Goal: Task Accomplishment & Management: Use online tool/utility

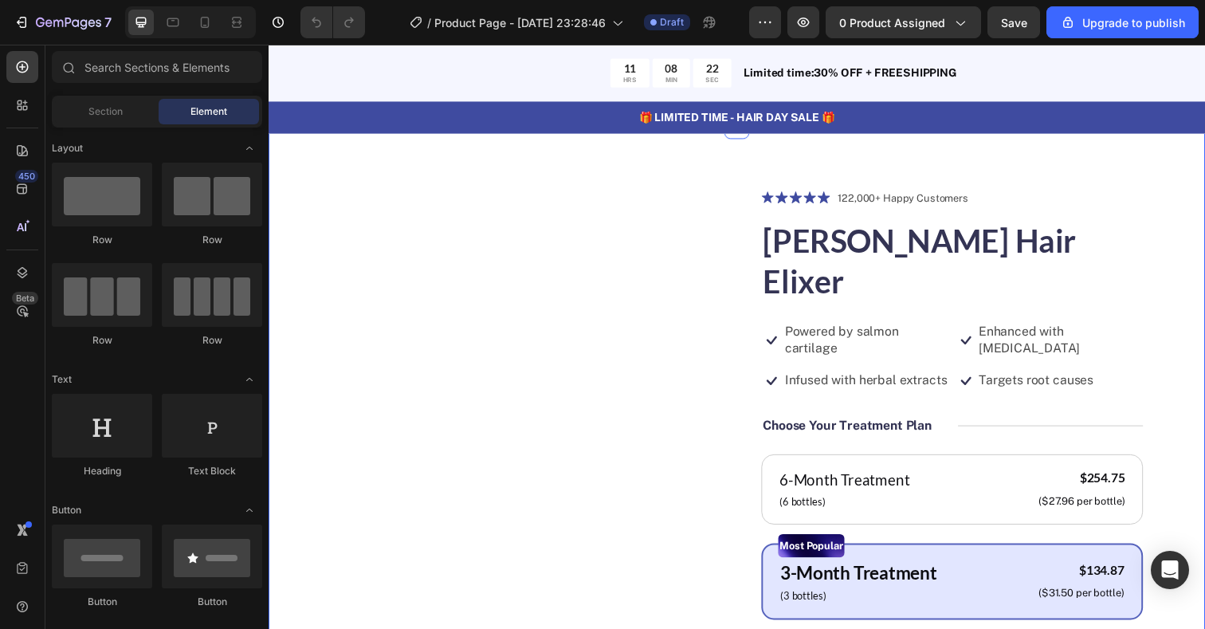
scroll to position [44, 0]
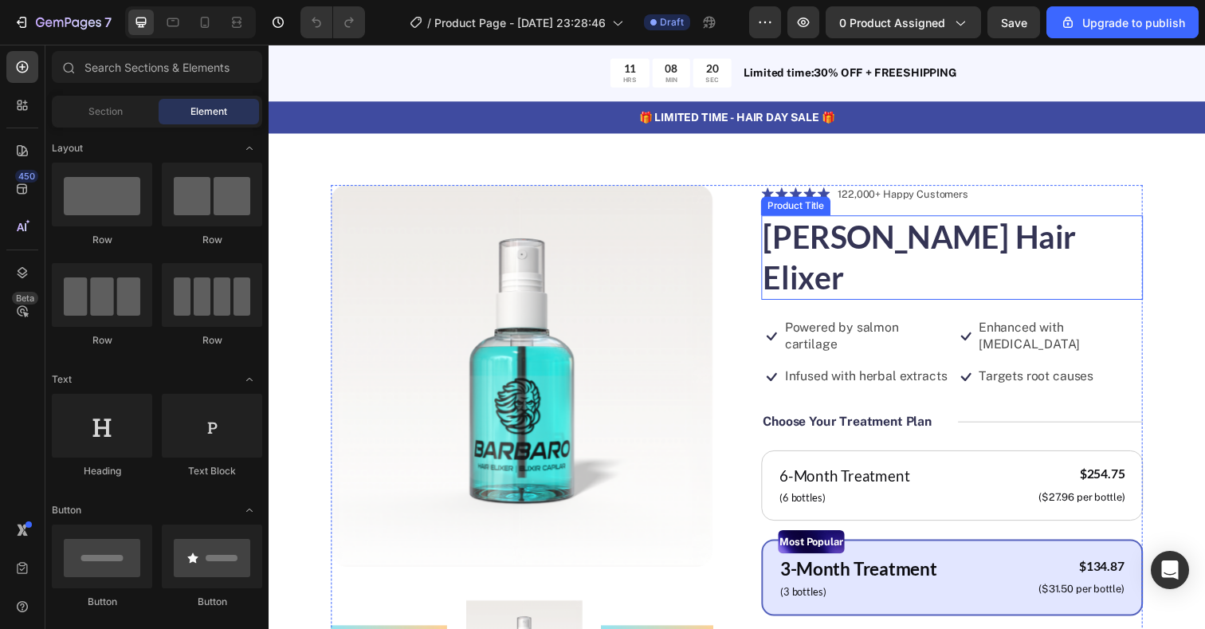
click at [893, 249] on h1 "[PERSON_NAME] Hair Elixer" at bounding box center [966, 262] width 390 height 86
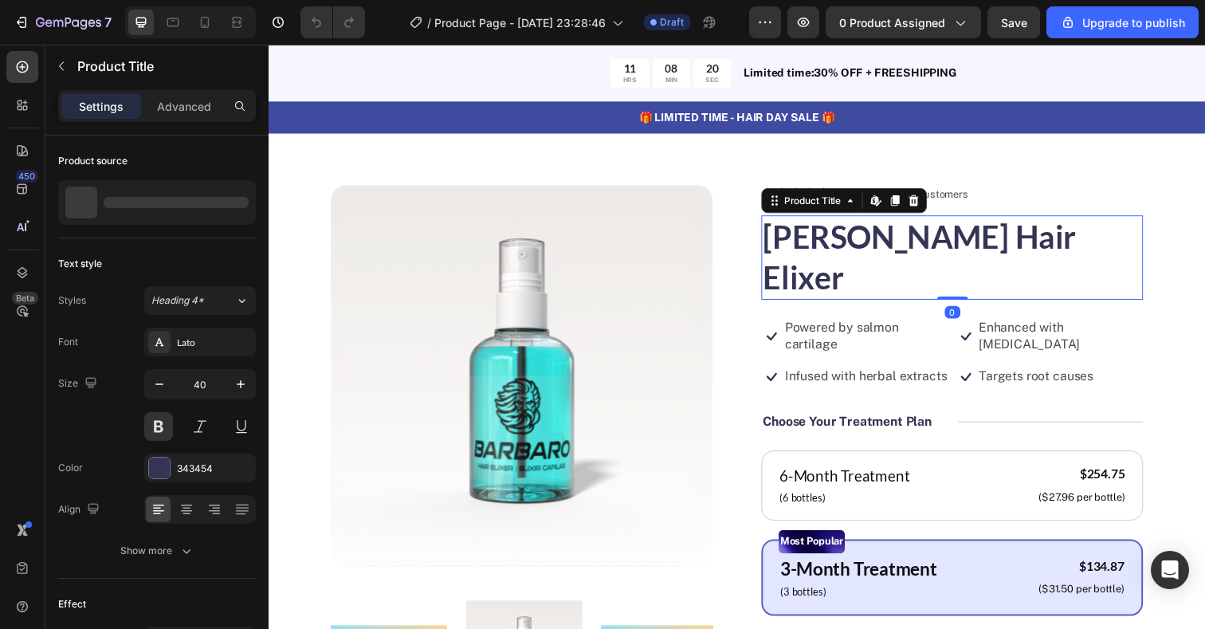
click at [893, 249] on h1 "[PERSON_NAME] Hair Elixer" at bounding box center [966, 262] width 390 height 86
click at [900, 248] on h1 "[PERSON_NAME] Hair Elixer" at bounding box center [966, 262] width 390 height 86
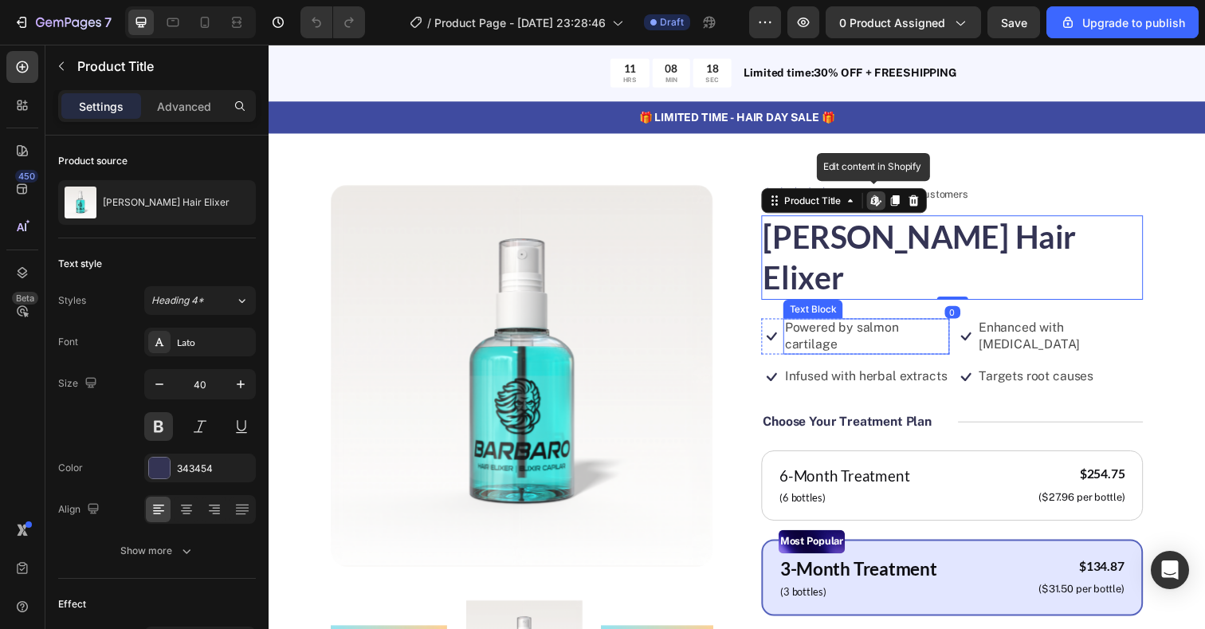
click at [899, 326] on p "Powered by salmon cartilage" at bounding box center [878, 342] width 167 height 33
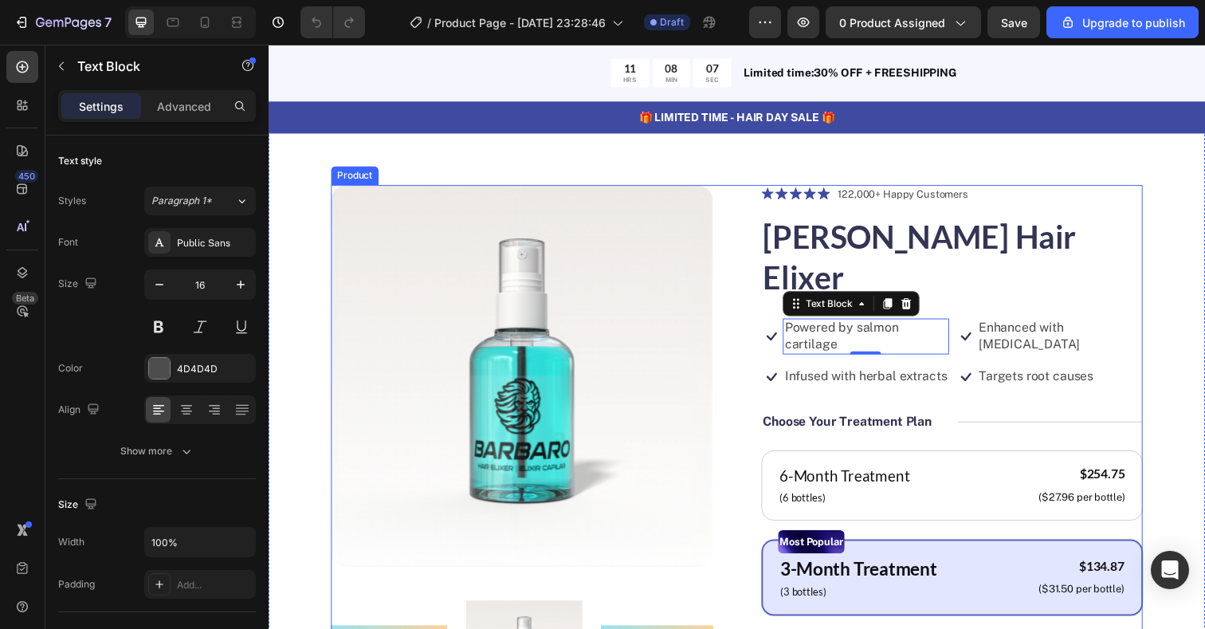
click at [890, 326] on p "Powered by salmon cartilage" at bounding box center [878, 342] width 167 height 33
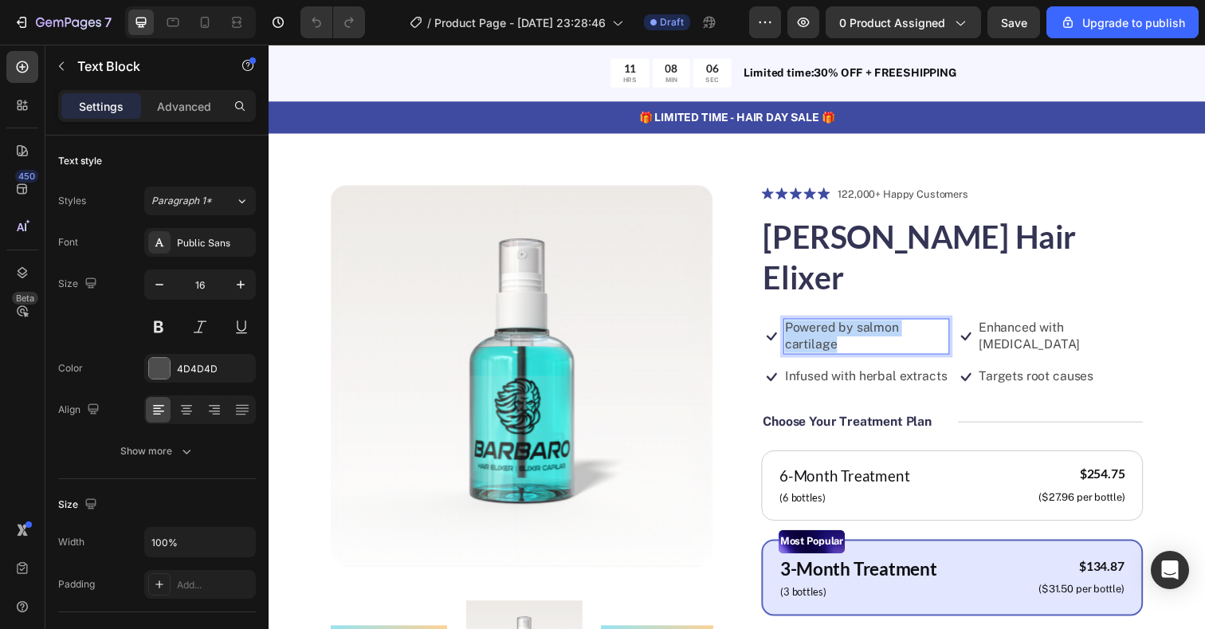
click at [890, 326] on p "Powered by salmon cartilage" at bounding box center [878, 342] width 167 height 33
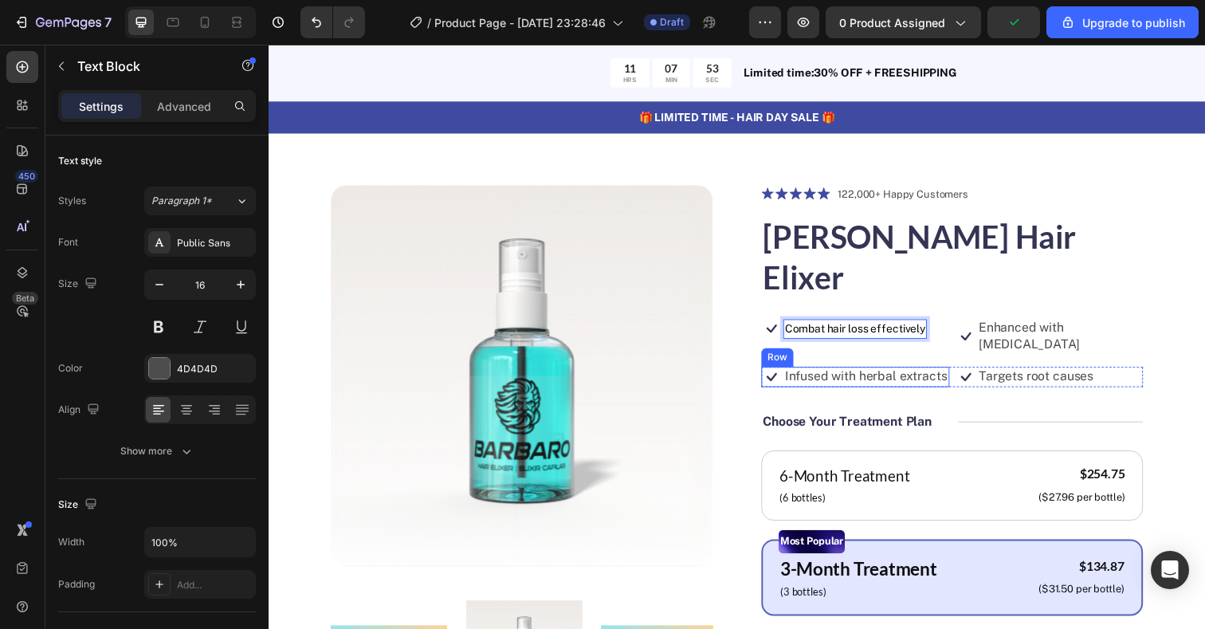
click at [873, 375] on p "Infused with herbal extracts" at bounding box center [878, 383] width 166 height 17
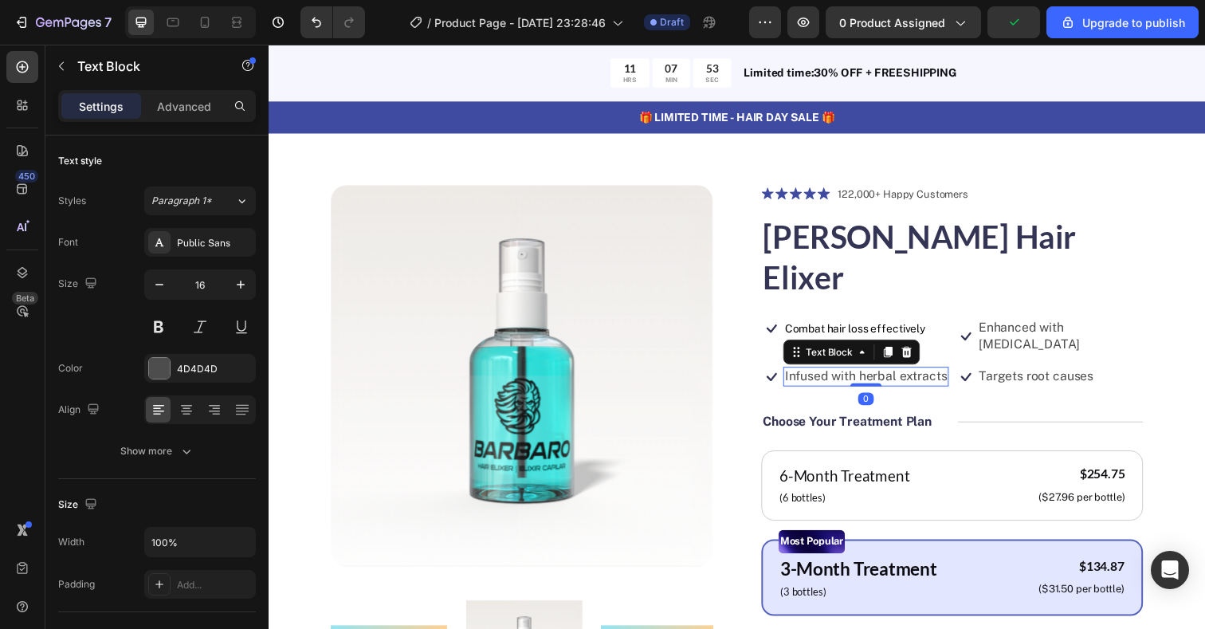
click at [873, 375] on p "Infused with herbal extracts" at bounding box center [878, 383] width 166 height 17
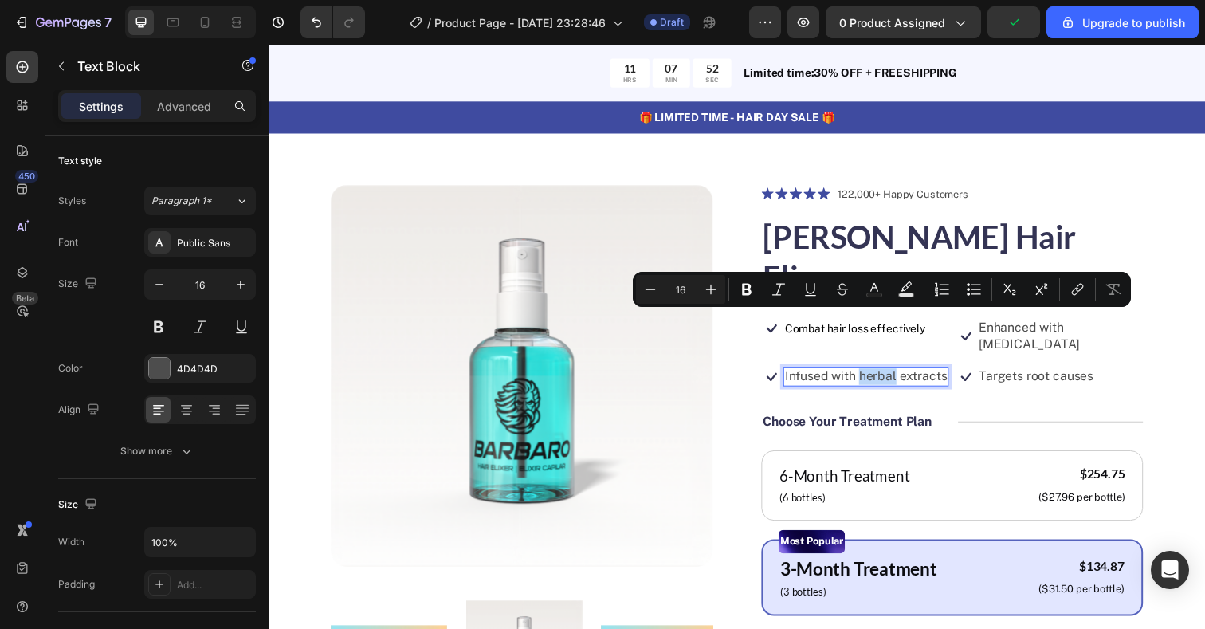
click at [874, 375] on p "Infused with herbal extracts" at bounding box center [878, 383] width 166 height 17
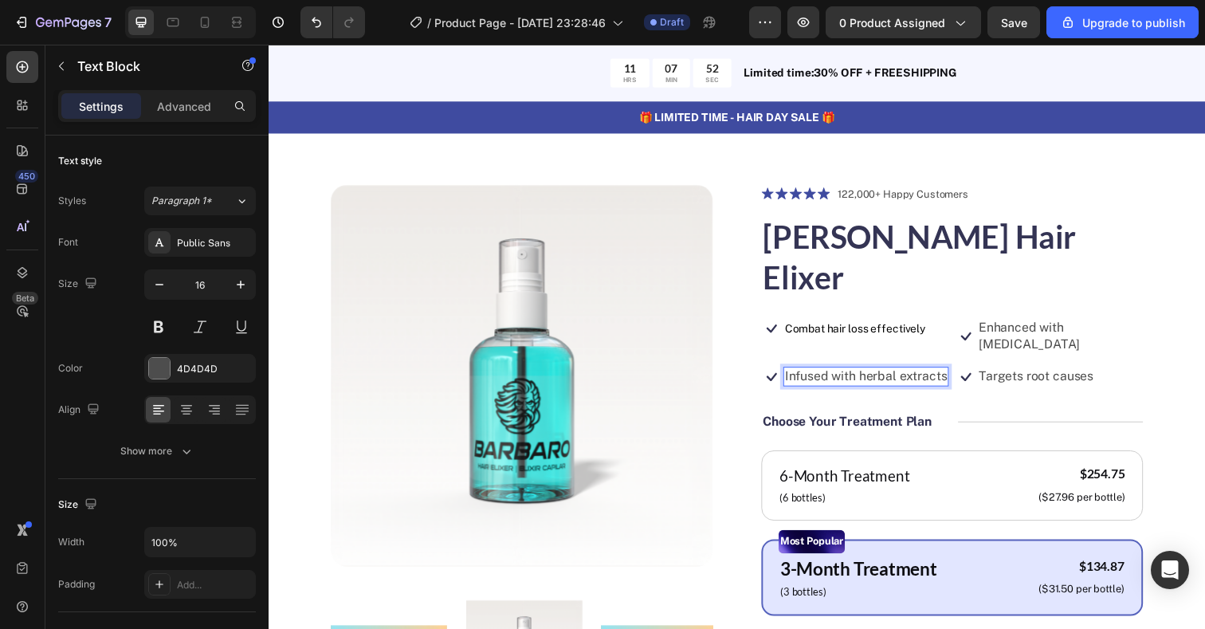
click at [882, 375] on p "Infused with herbal extracts" at bounding box center [878, 383] width 166 height 17
click at [1043, 326] on p "Enhanced with [MEDICAL_DATA]" at bounding box center [1077, 342] width 167 height 33
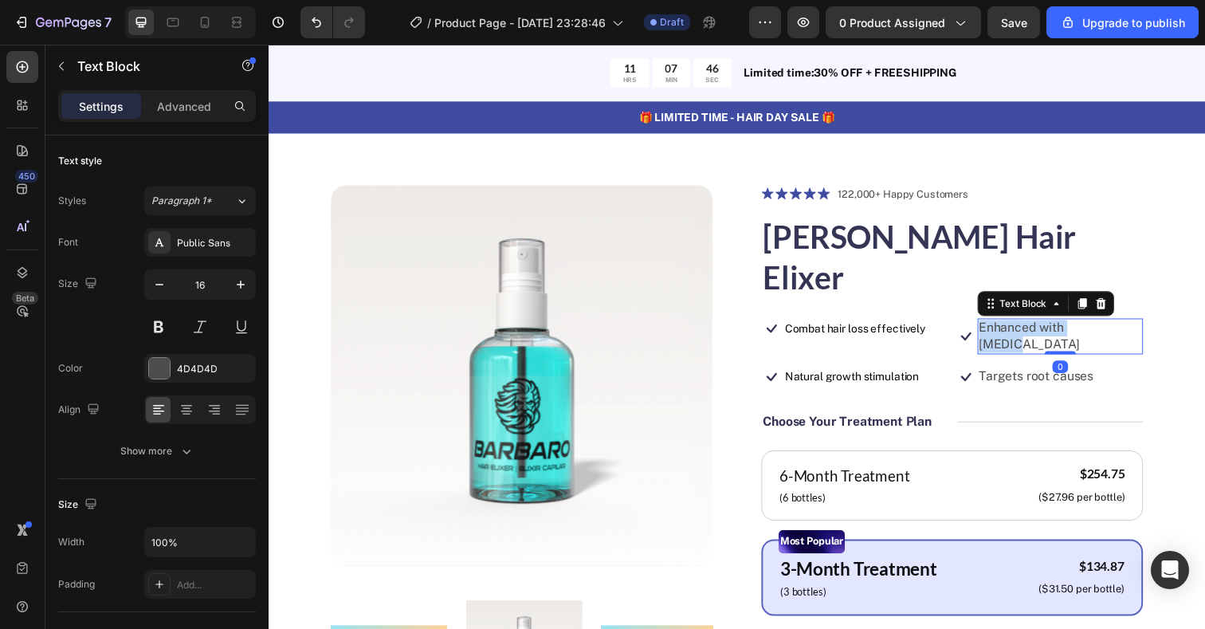
click at [1043, 326] on p "Enhanced with [MEDICAL_DATA]" at bounding box center [1077, 342] width 167 height 33
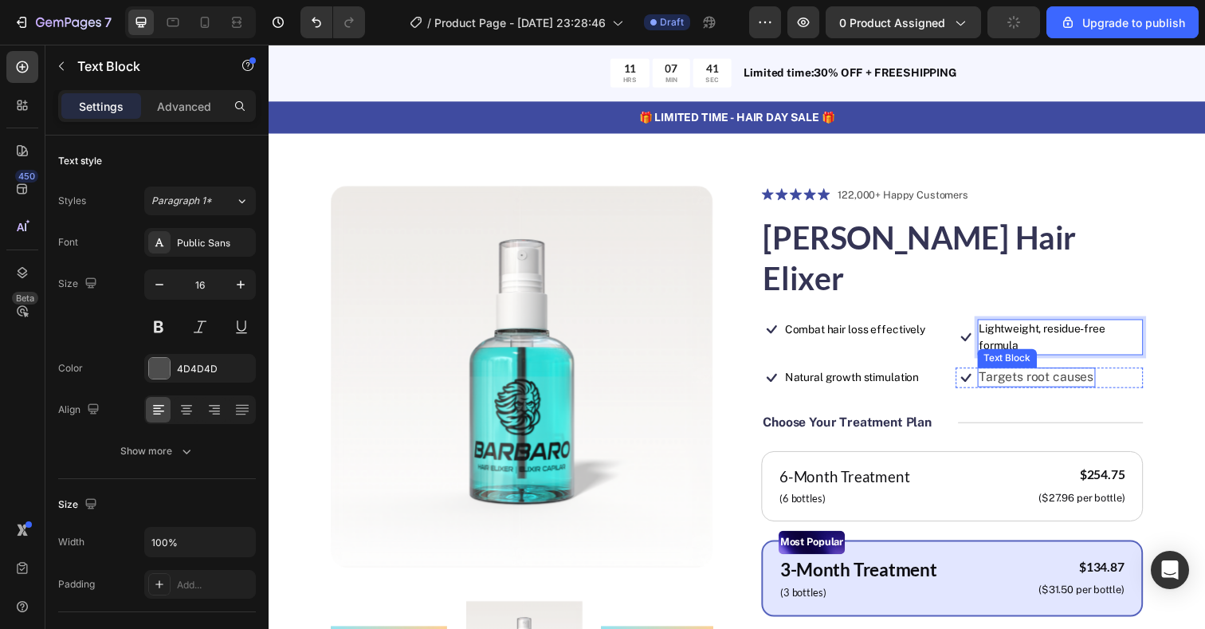
click at [1042, 376] on p "Targets root causes" at bounding box center [1052, 384] width 117 height 17
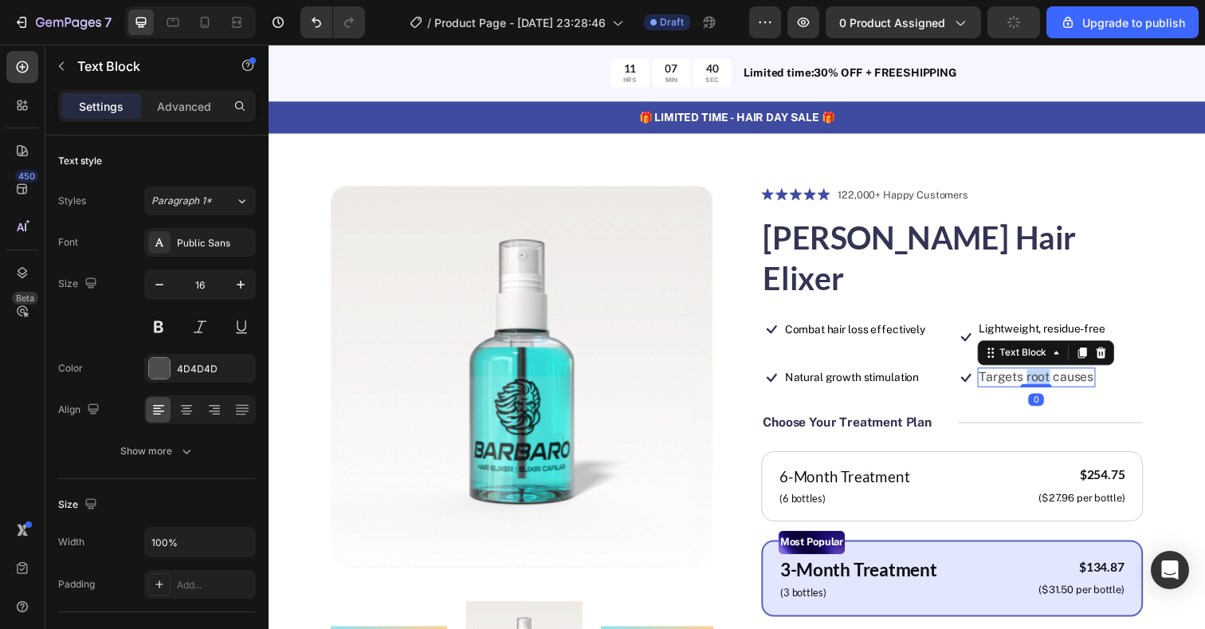
click at [1042, 376] on p "Targets root causes" at bounding box center [1052, 384] width 117 height 17
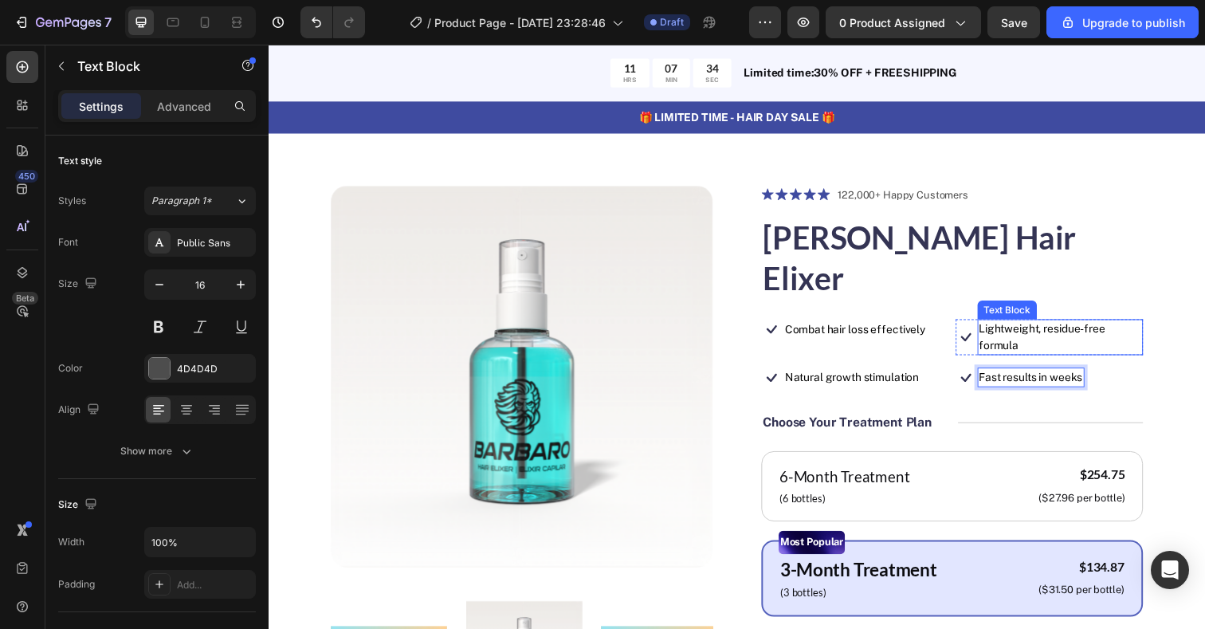
click at [1106, 327] on p "Lightweight, residue-free formula" at bounding box center [1077, 343] width 167 height 33
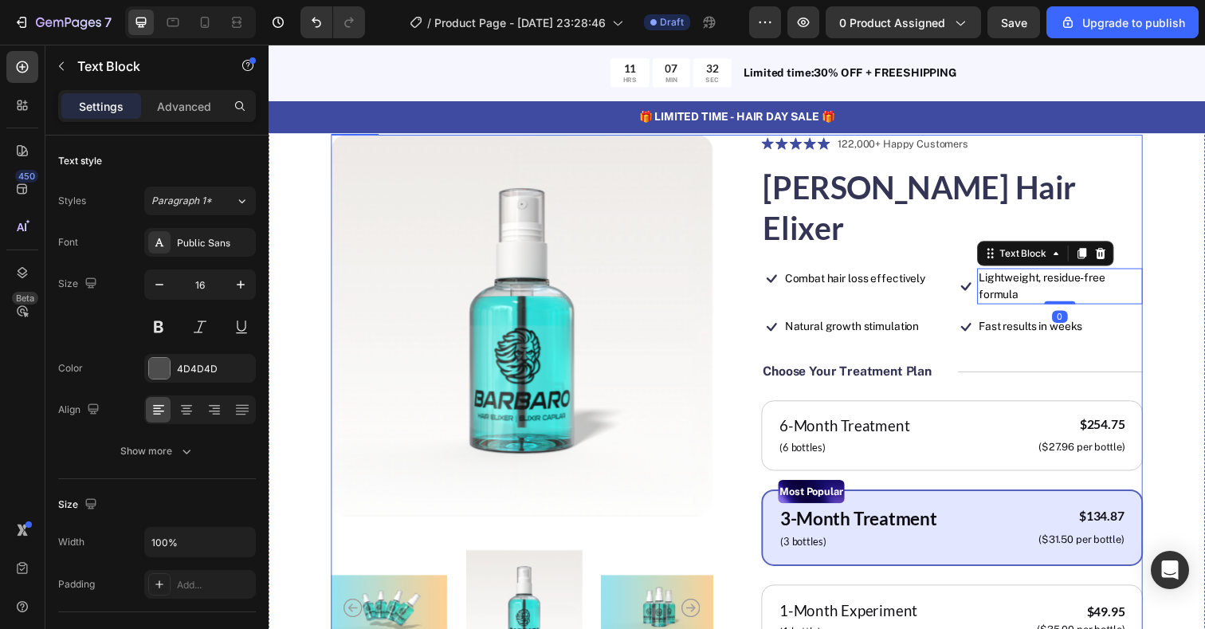
scroll to position [102, 0]
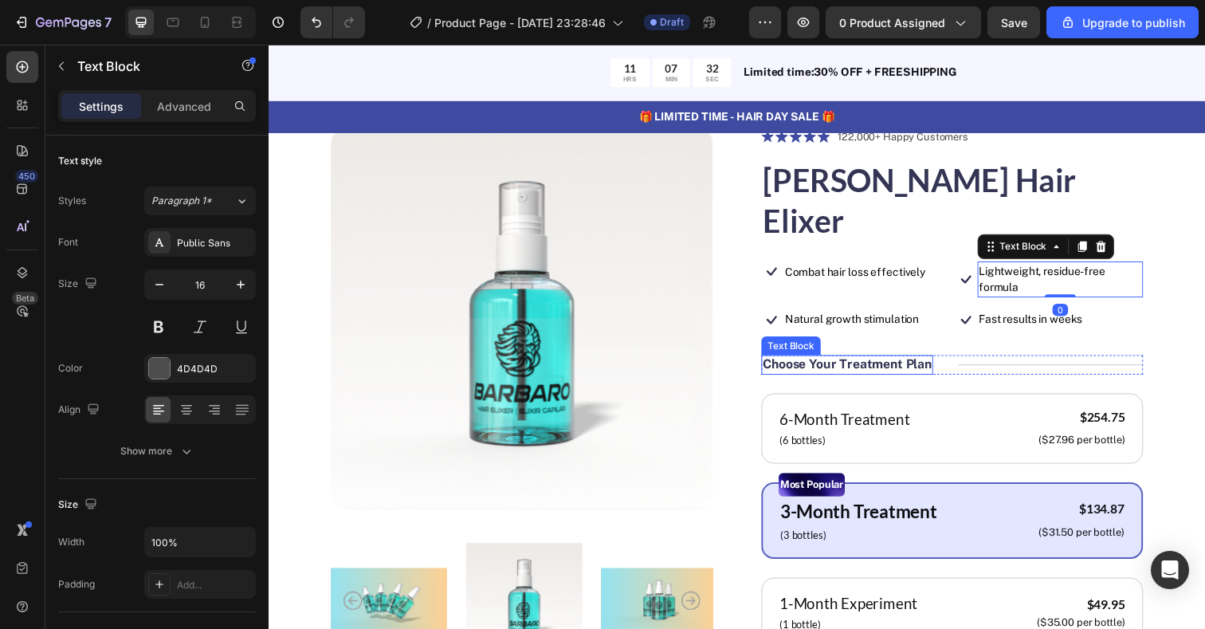
click at [919, 363] on p "Choose Your Treatment Plan" at bounding box center [859, 371] width 172 height 17
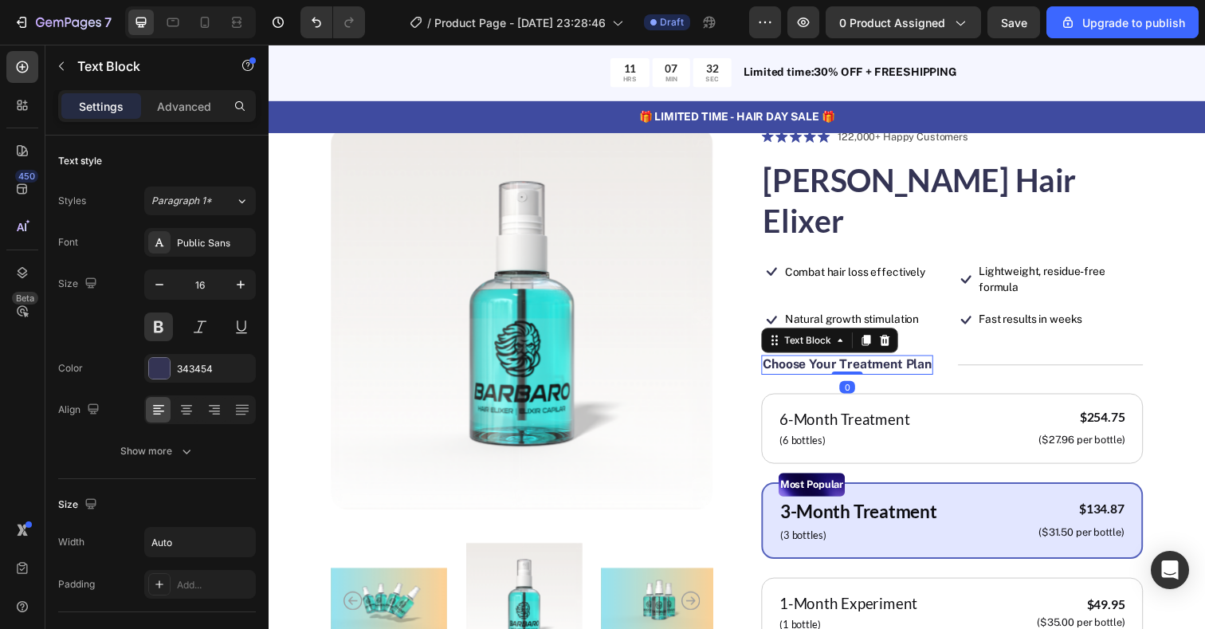
click at [919, 363] on p "Choose Your Treatment Plan" at bounding box center [859, 371] width 172 height 17
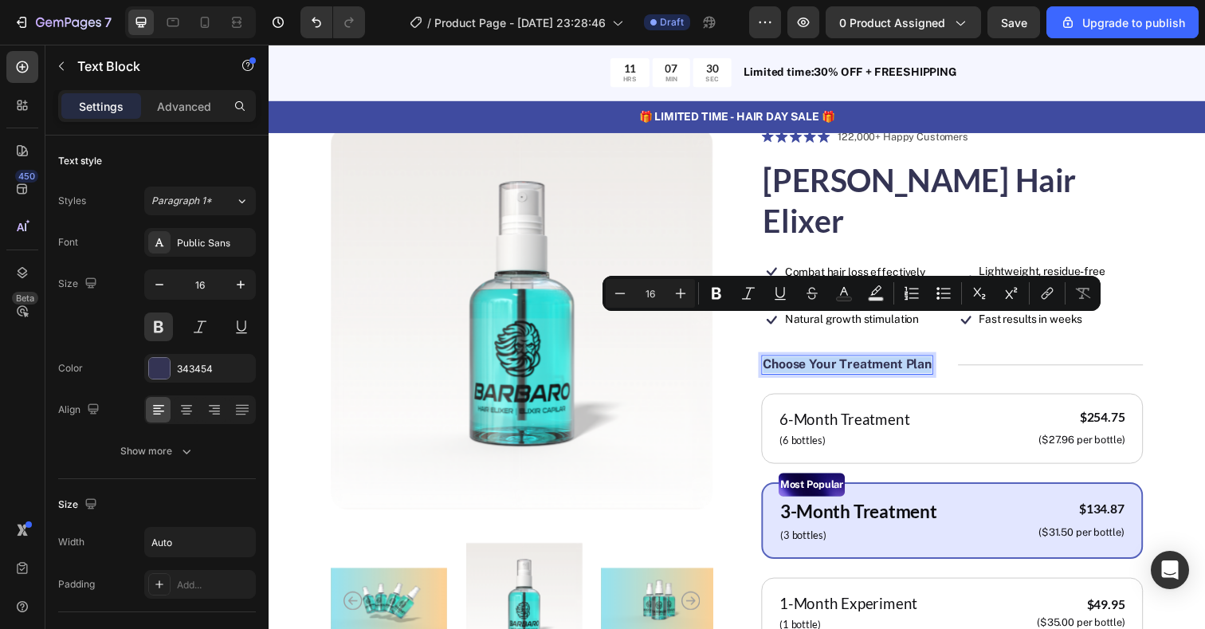
click at [930, 363] on p "Choose Your Treatment Plan" at bounding box center [859, 371] width 172 height 17
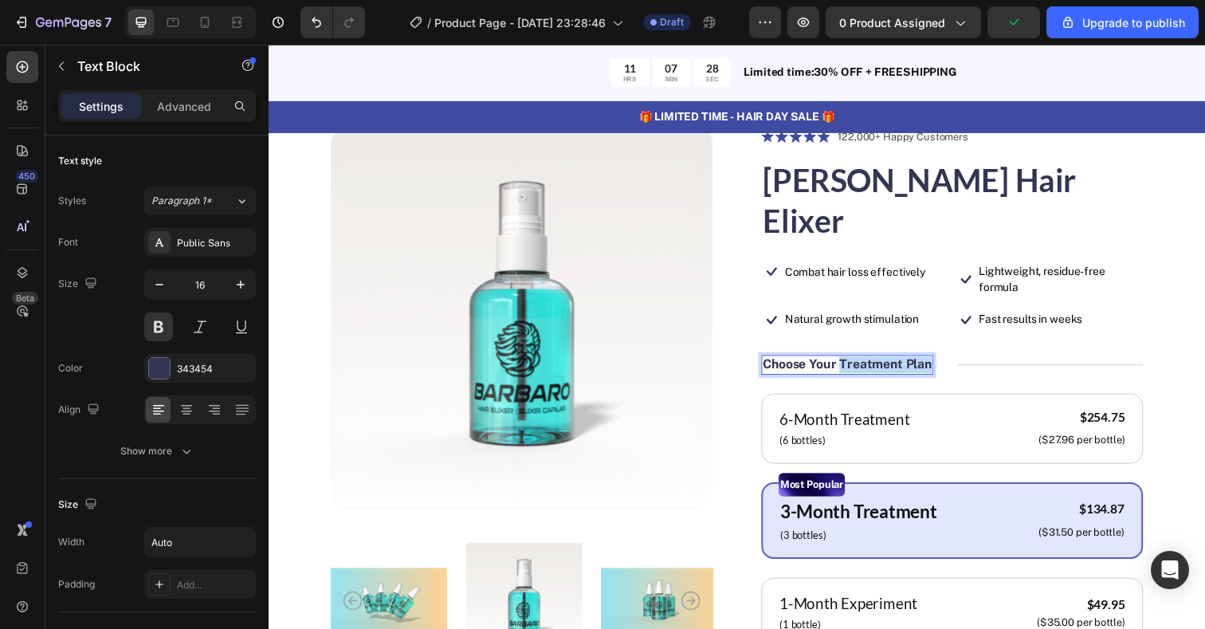
drag, startPoint x: 944, startPoint y: 328, endPoint x: 853, endPoint y: 328, distance: 91.7
click at [853, 363] on p "Choose Your Treatment Plan" at bounding box center [859, 371] width 172 height 17
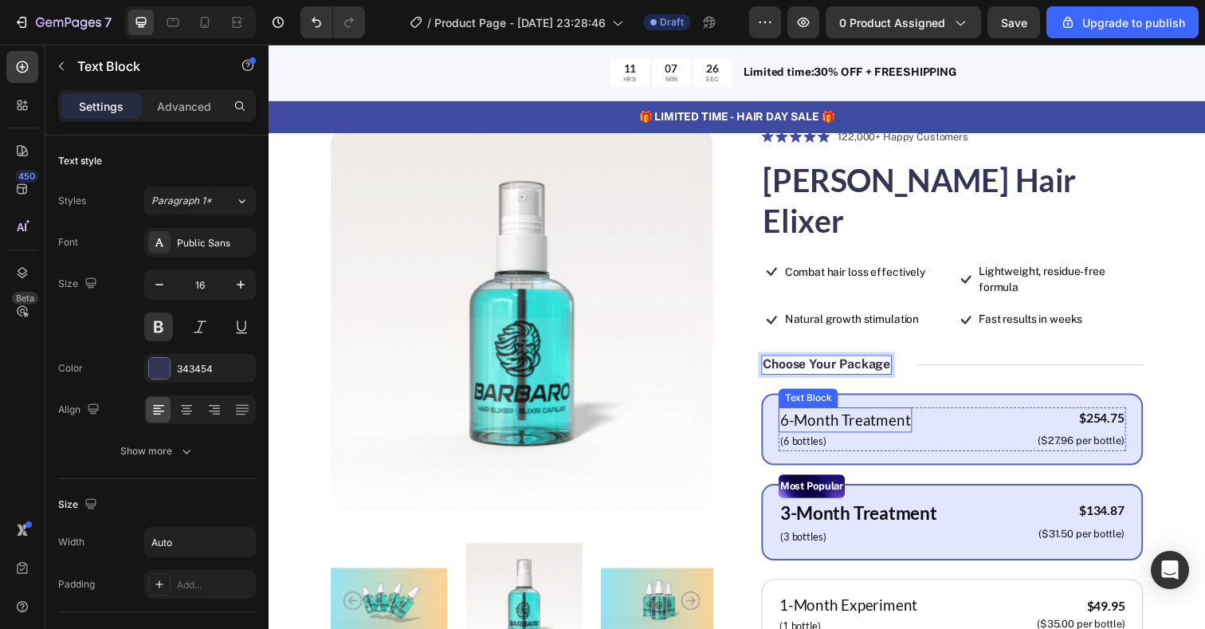
click at [912, 417] on p "6-Month Treatment" at bounding box center [857, 428] width 133 height 23
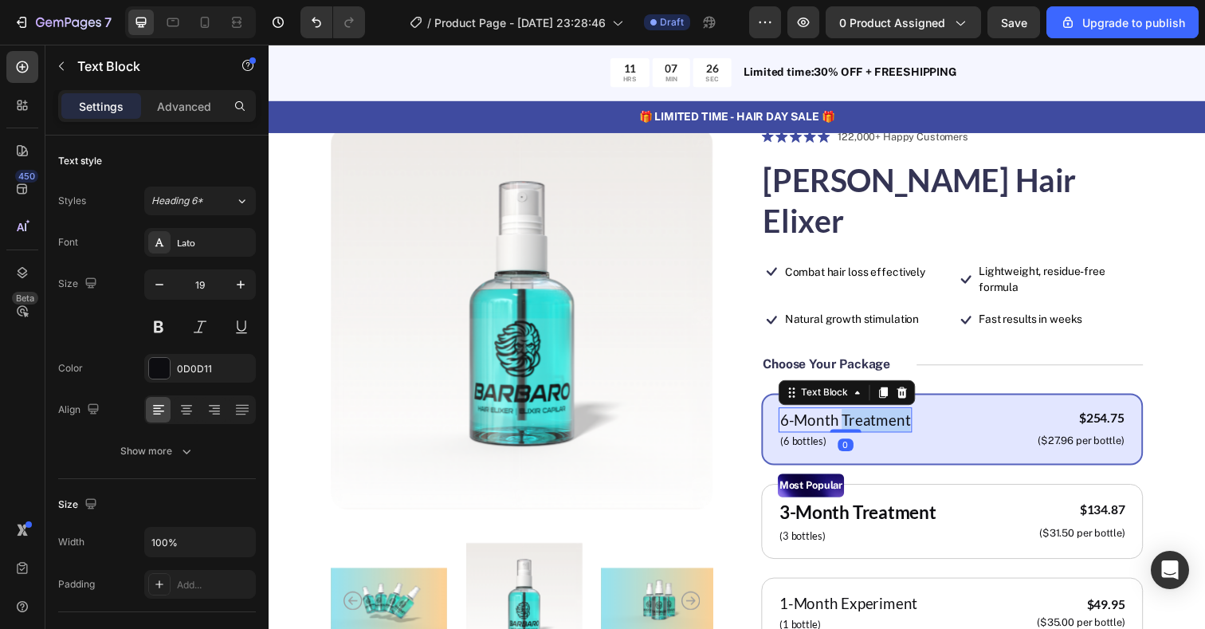
click at [912, 417] on p "6-Month Treatment" at bounding box center [857, 428] width 133 height 23
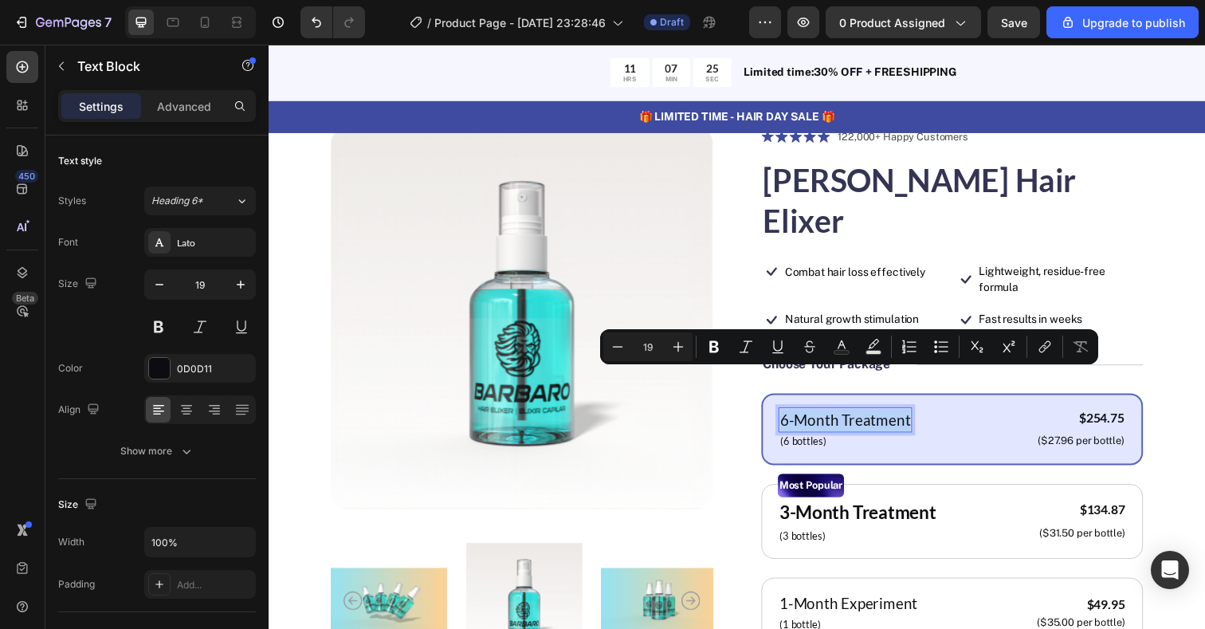
click at [901, 417] on p "6-Month Treatment" at bounding box center [857, 428] width 133 height 23
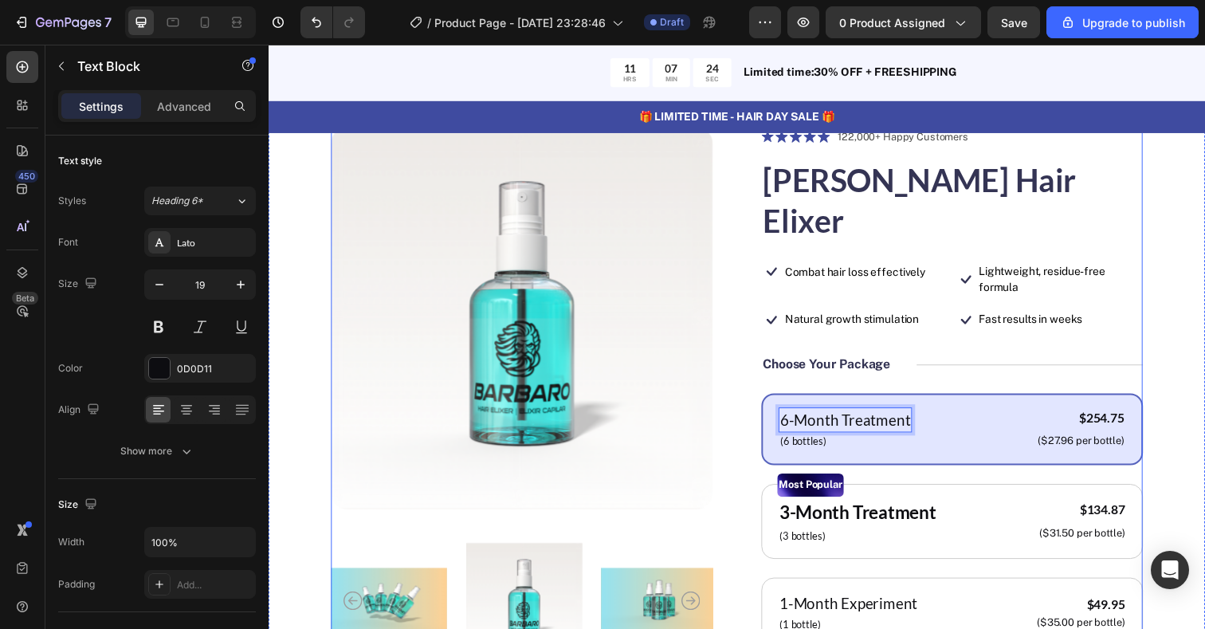
click at [979, 347] on div "Icon Icon Icon Icon Icon Icon List 122,000+ Happy Customers Text Block Row [PER…" at bounding box center [966, 541] width 390 height 822
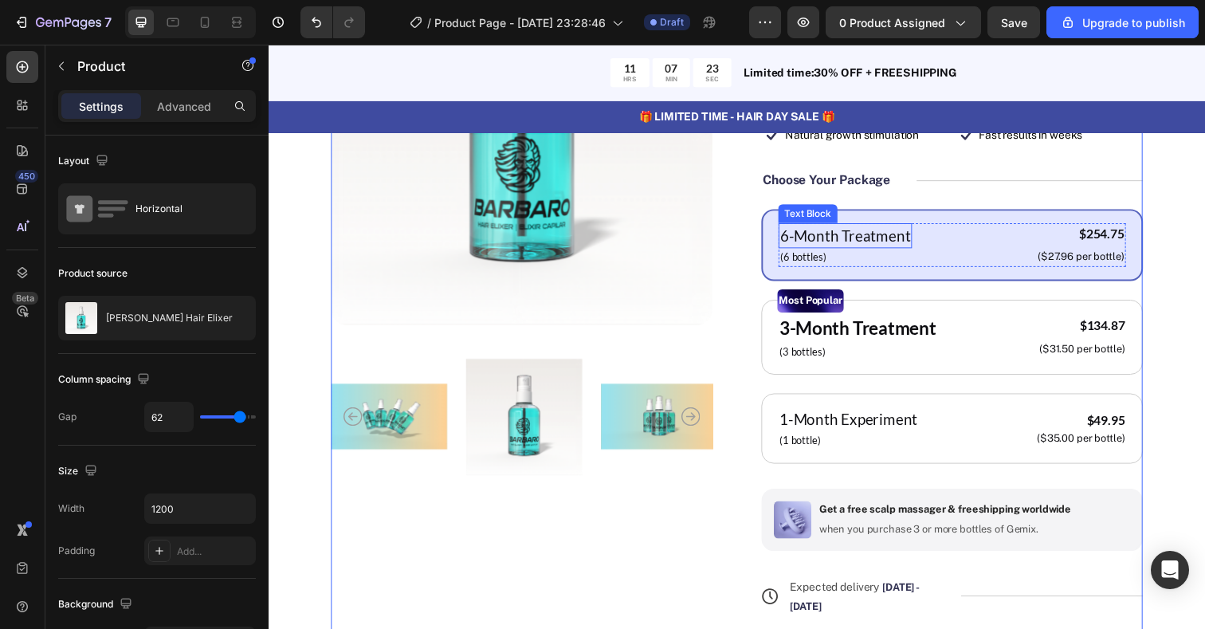
scroll to position [296, 0]
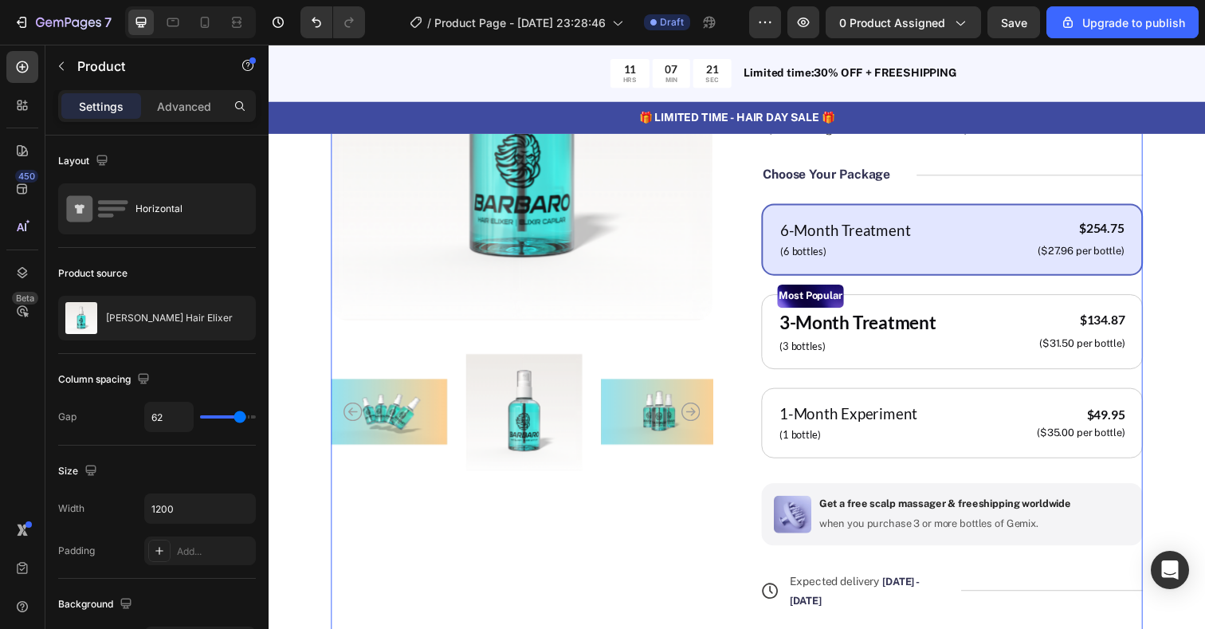
click at [892, 431] on div "Icon Icon Icon Icon Icon Icon List 122,000+ Happy Customers Text Block Row [PER…" at bounding box center [966, 348] width 390 height 824
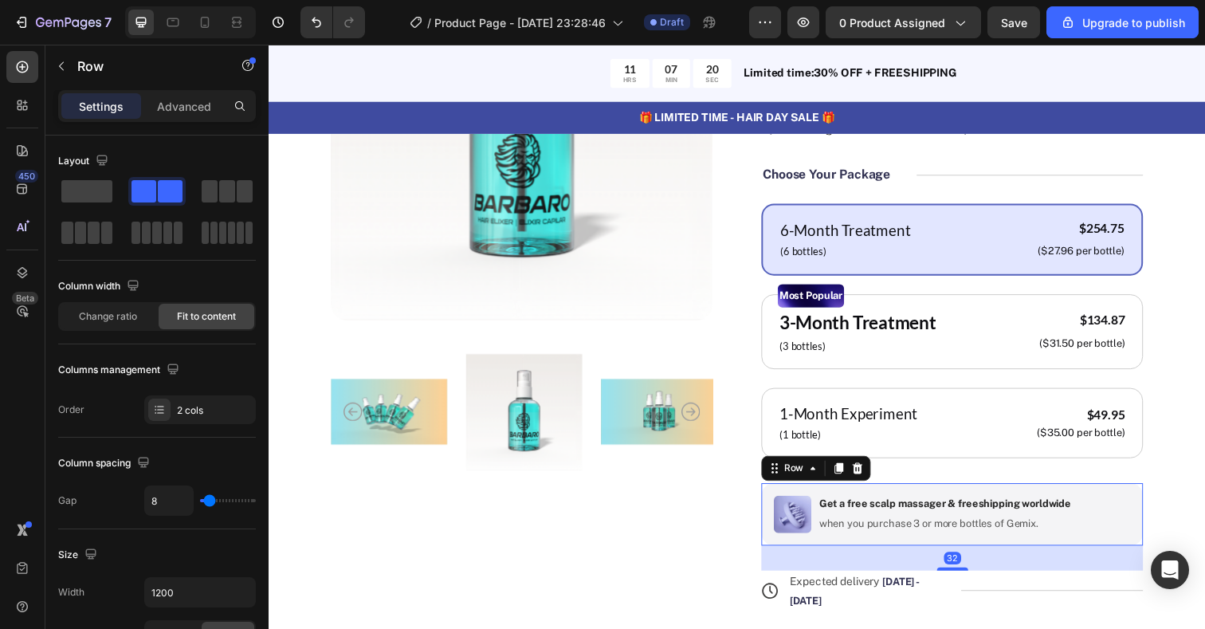
click at [1000, 493] on div "Image Get a free scalp massager & freeshipping worldwide Text Block when you pu…" at bounding box center [966, 525] width 390 height 64
click at [1001, 493] on div "Image Get a free scalp massager & freeshipping worldwide Text Block when you pu…" at bounding box center [966, 525] width 390 height 64
click at [1003, 430] on div "Icon Icon Icon Icon Icon Icon List 122,000+ Happy Customers Text Block Row [PER…" at bounding box center [966, 348] width 390 height 824
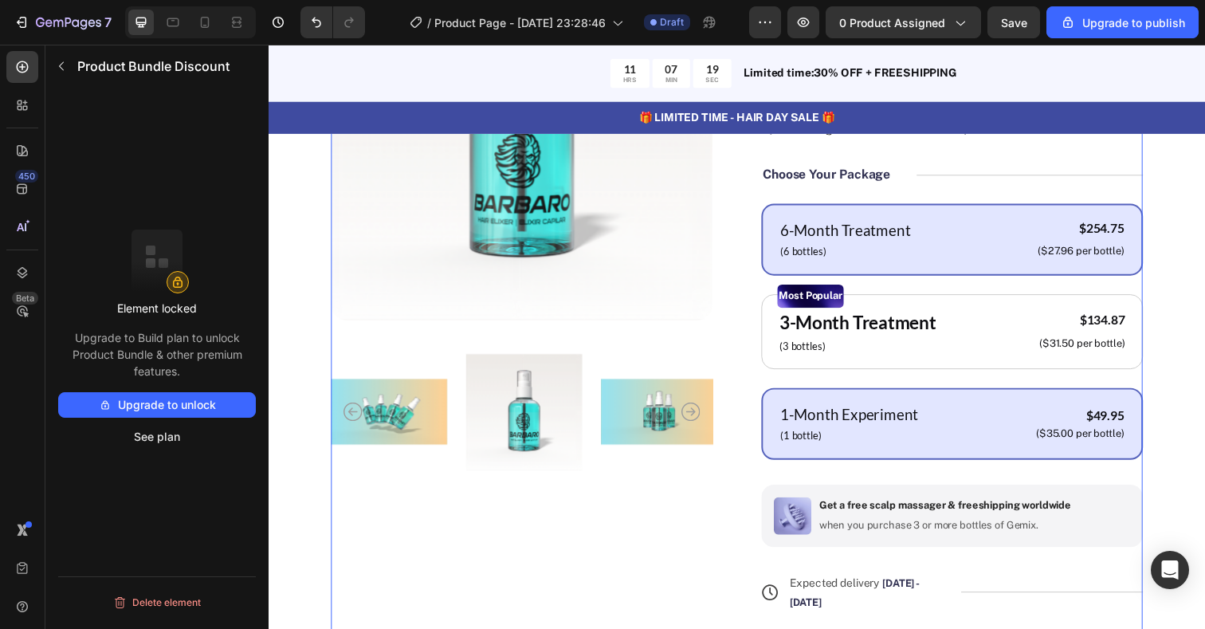
click at [1003, 414] on div "1-Month Experiment Text Block (1 bottle) Text Block $49.95 Product Price Produc…" at bounding box center [966, 431] width 390 height 73
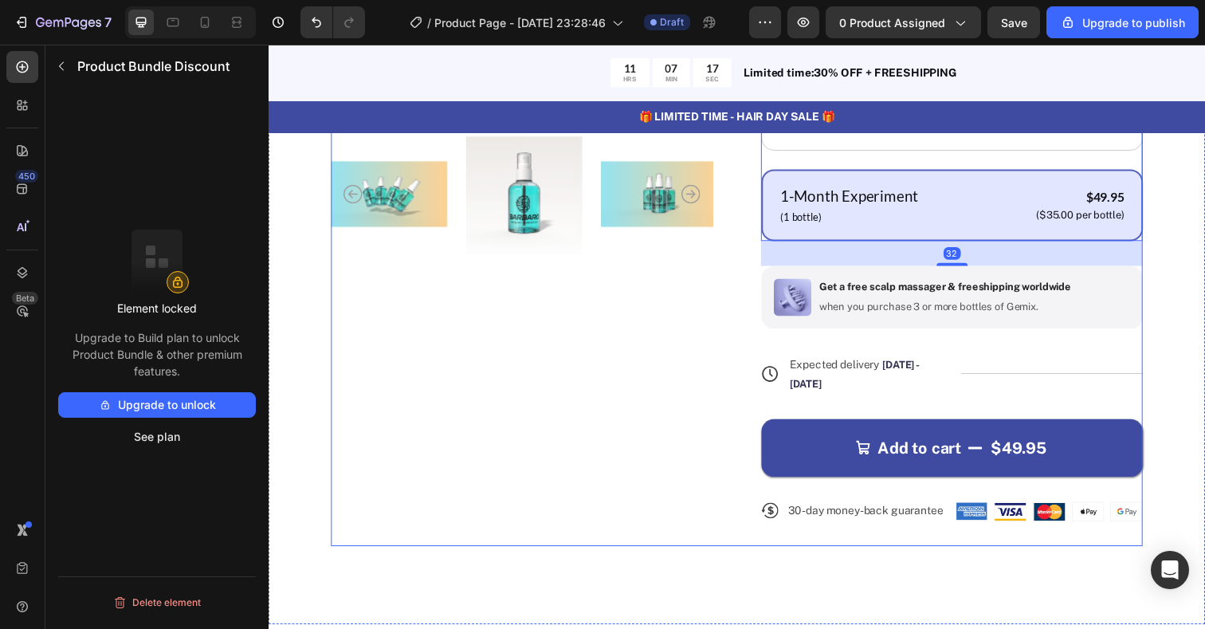
scroll to position [565, 0]
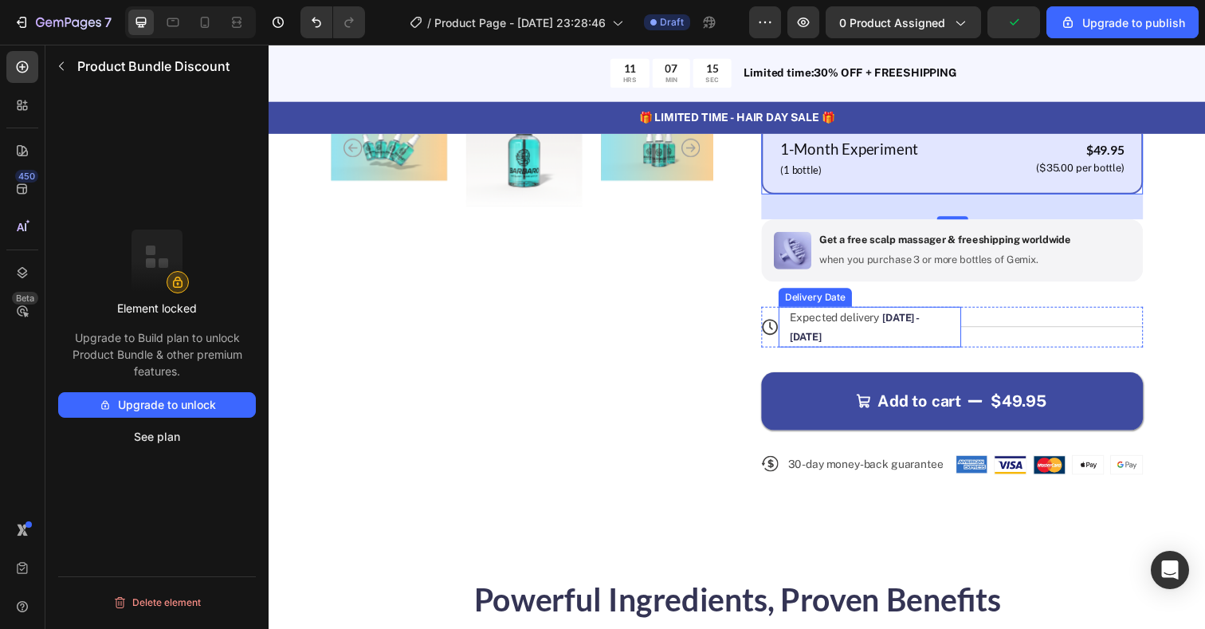
click at [877, 312] on div "Expected delivery [DATE] - [DATE]" at bounding box center [874, 332] width 151 height 41
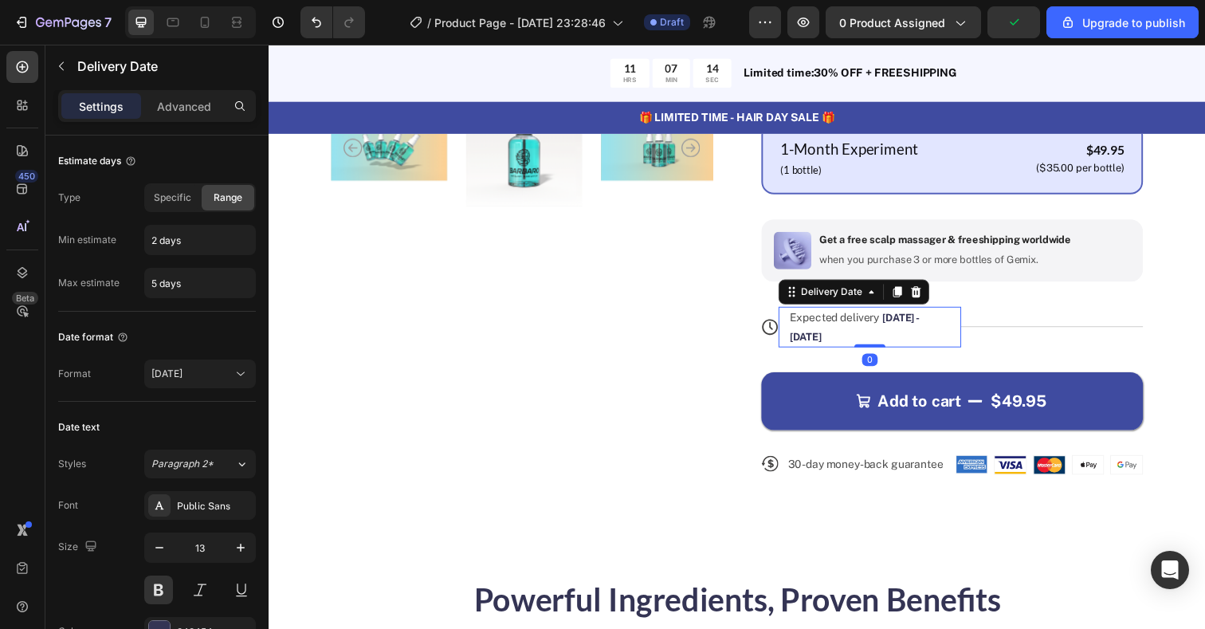
click at [920, 312] on div "Expected delivery [DATE] - [DATE]" at bounding box center [874, 332] width 151 height 41
click at [920, 318] on span "[DATE] - [DATE]" at bounding box center [866, 333] width 132 height 31
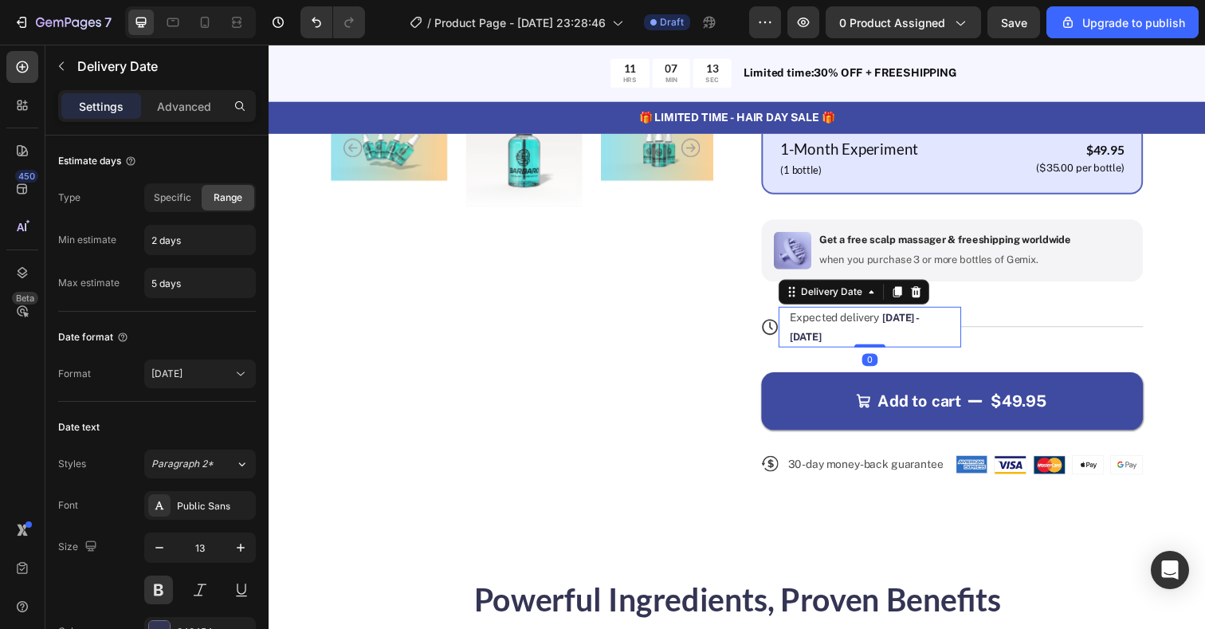
click at [920, 318] on span "[DATE] - [DATE]" at bounding box center [866, 333] width 132 height 31
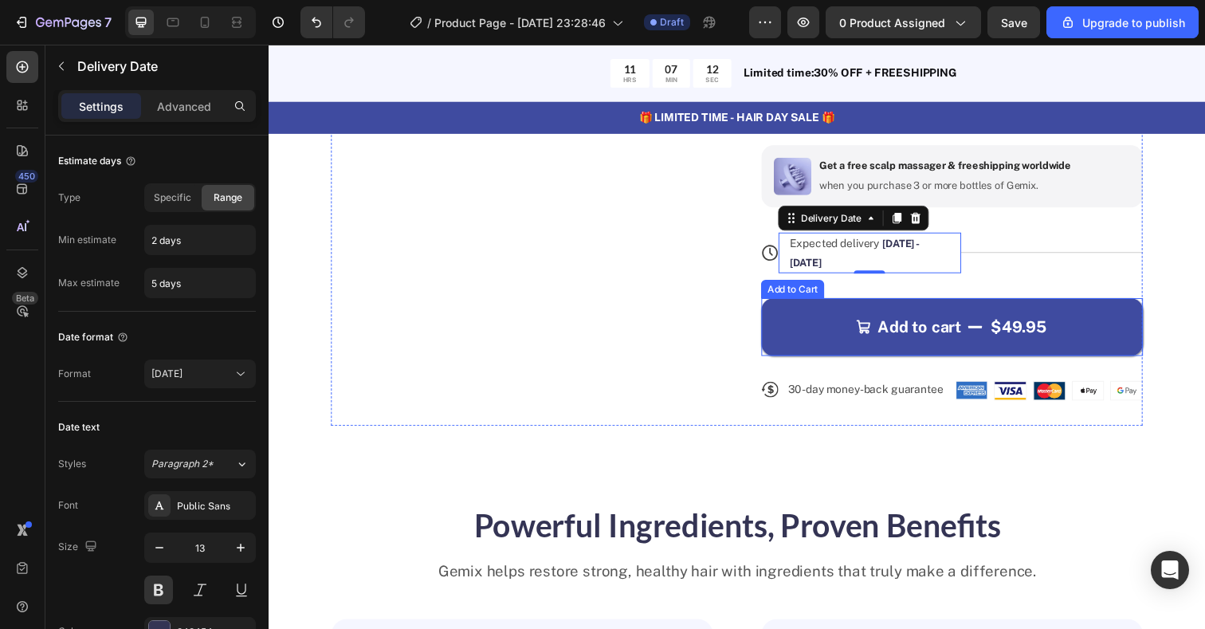
scroll to position [644, 0]
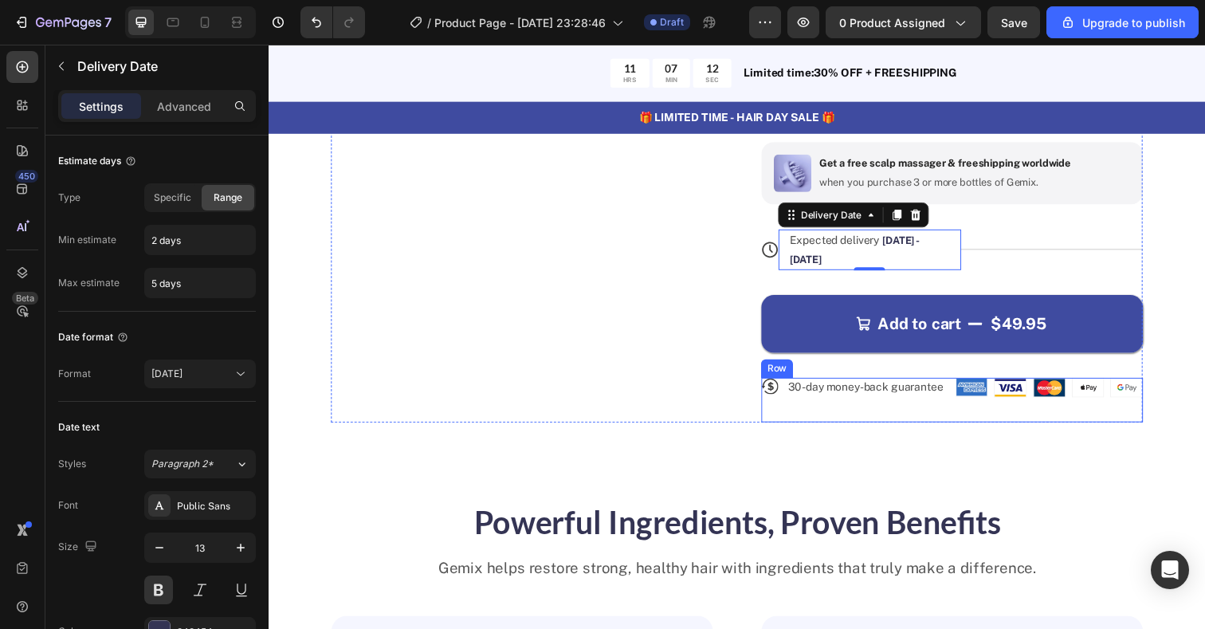
click at [864, 387] on p "30-day money-back guarantee" at bounding box center [878, 394] width 159 height 14
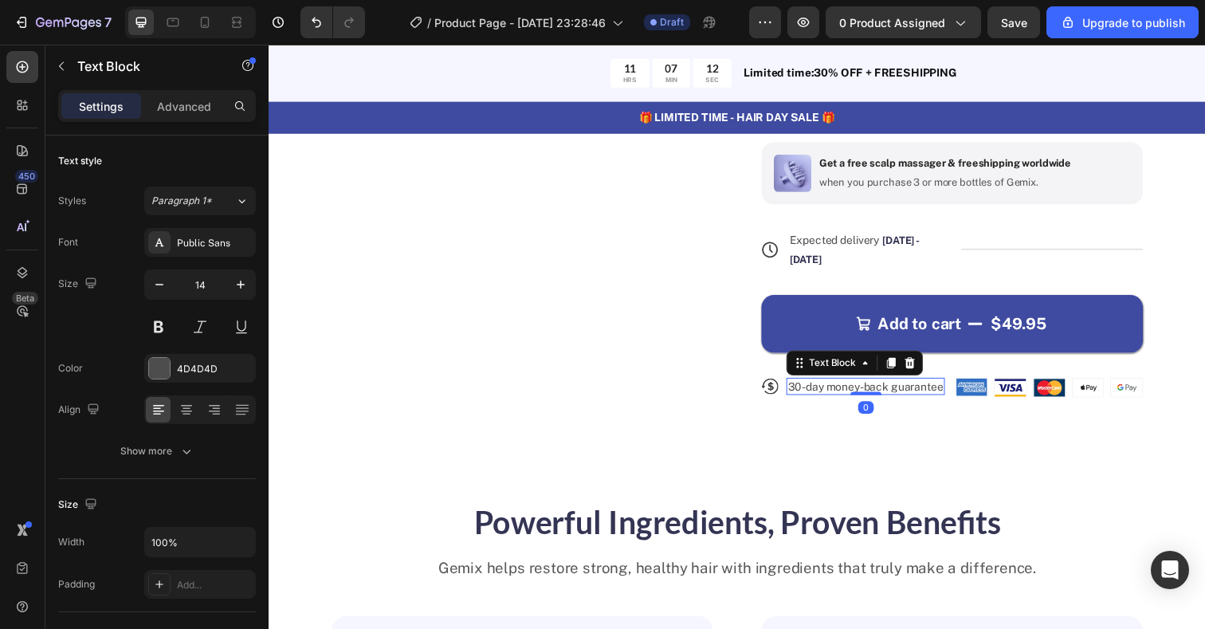
click at [864, 387] on p "30-day money-back guarantee" at bounding box center [878, 394] width 159 height 14
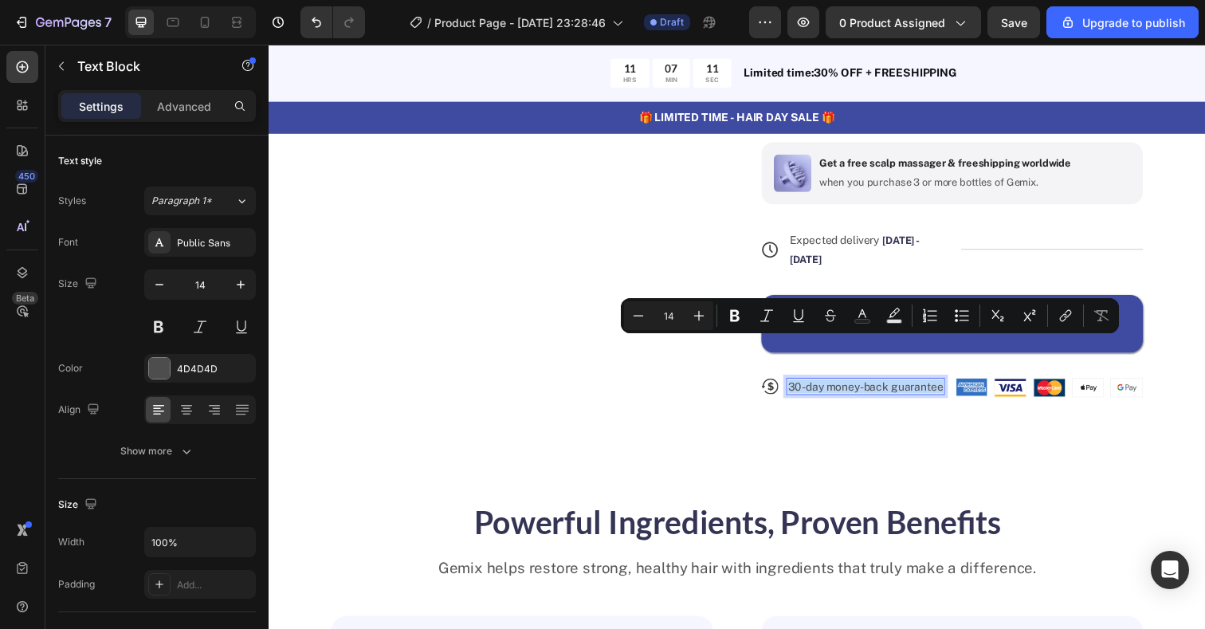
click at [922, 387] on p "30-day money-back guarantee" at bounding box center [878, 394] width 159 height 14
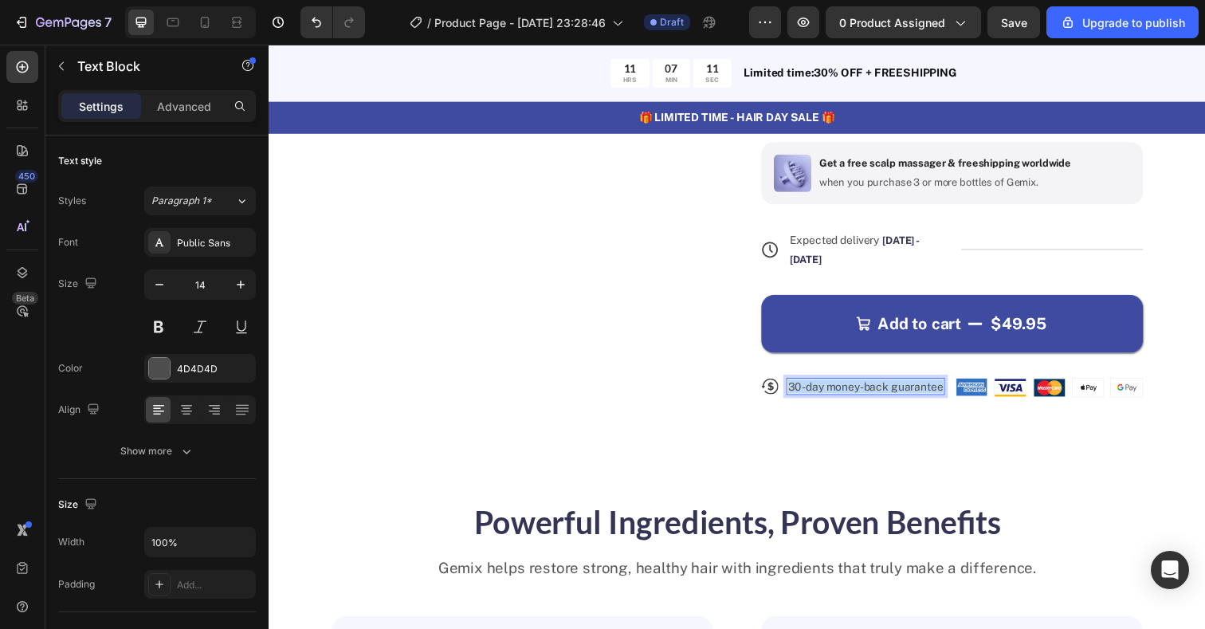
click at [922, 387] on p "30-day money-back guarantee" at bounding box center [878, 394] width 159 height 14
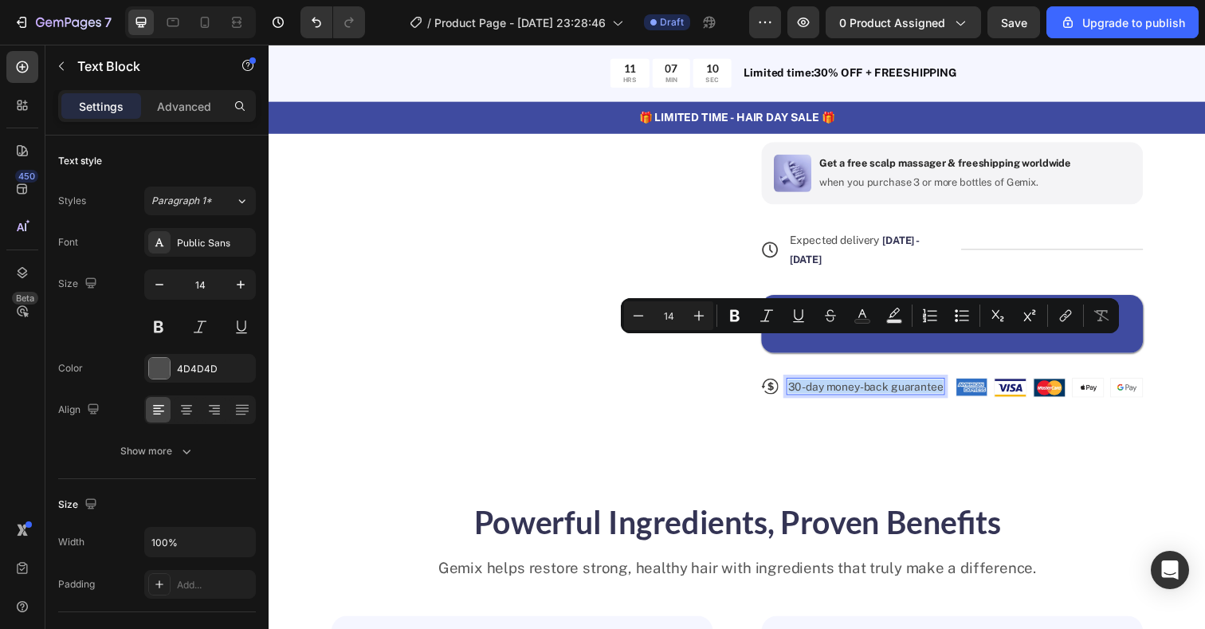
click at [806, 387] on p "30-day money-back guarantee" at bounding box center [878, 394] width 159 height 14
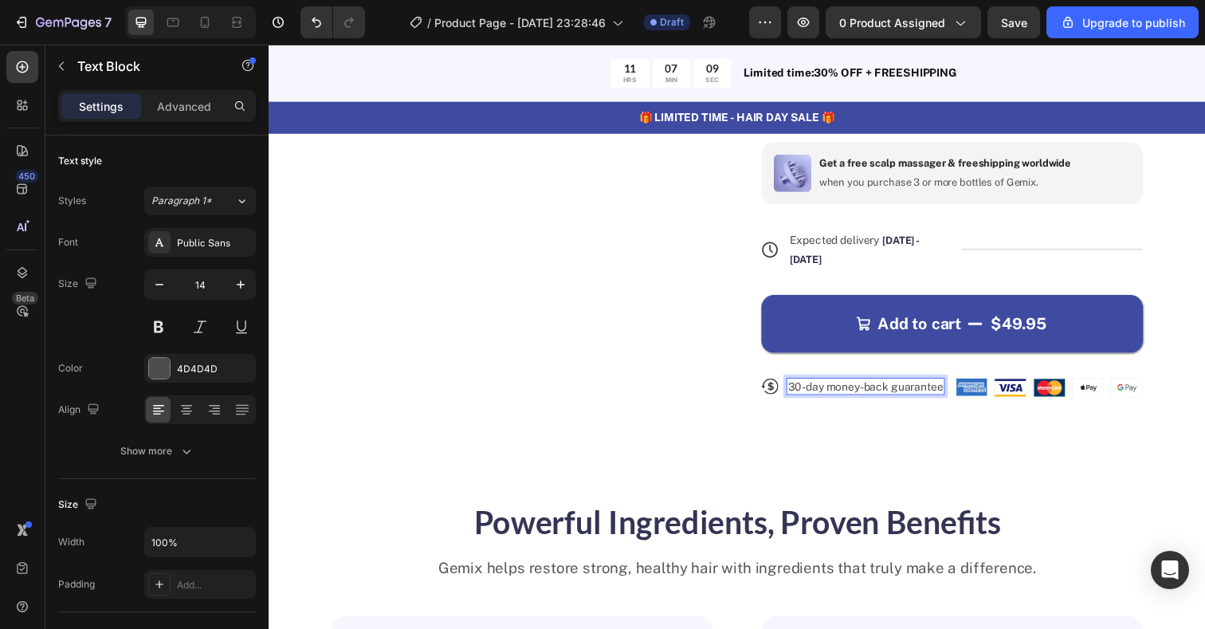
click at [809, 387] on p "30-day money-back guarantee" at bounding box center [878, 394] width 159 height 14
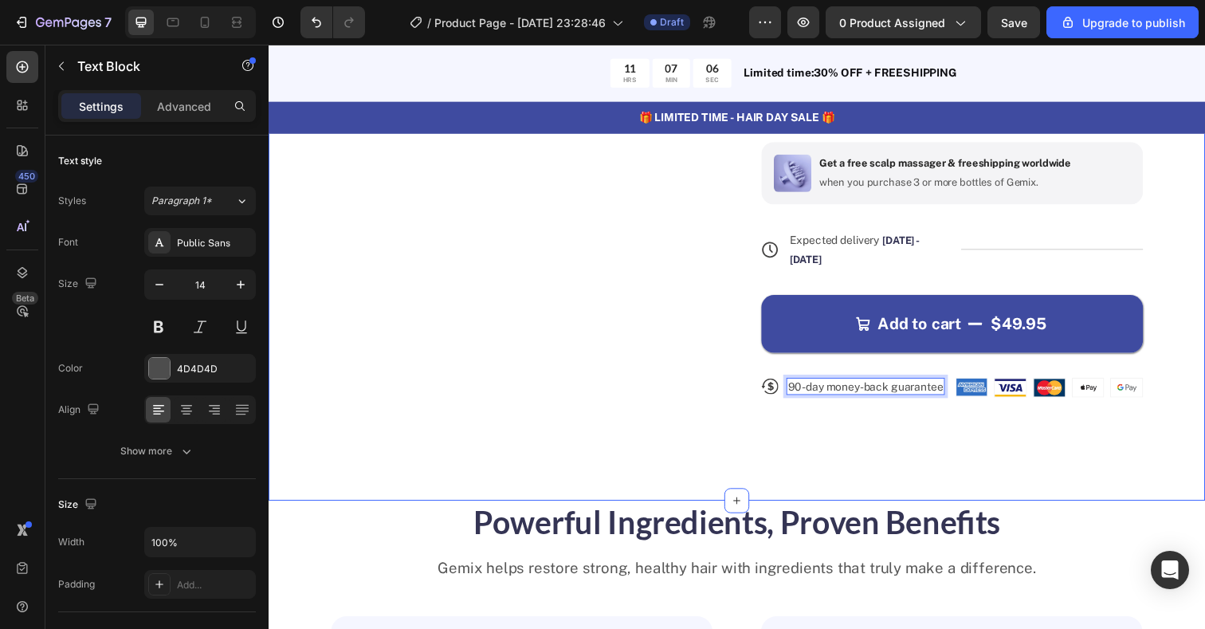
click at [822, 408] on div "Product Images Icon Icon Icon Icon Icon Icon List 122,000+ Happy Customers Text…" at bounding box center [747, 17] width 956 height 986
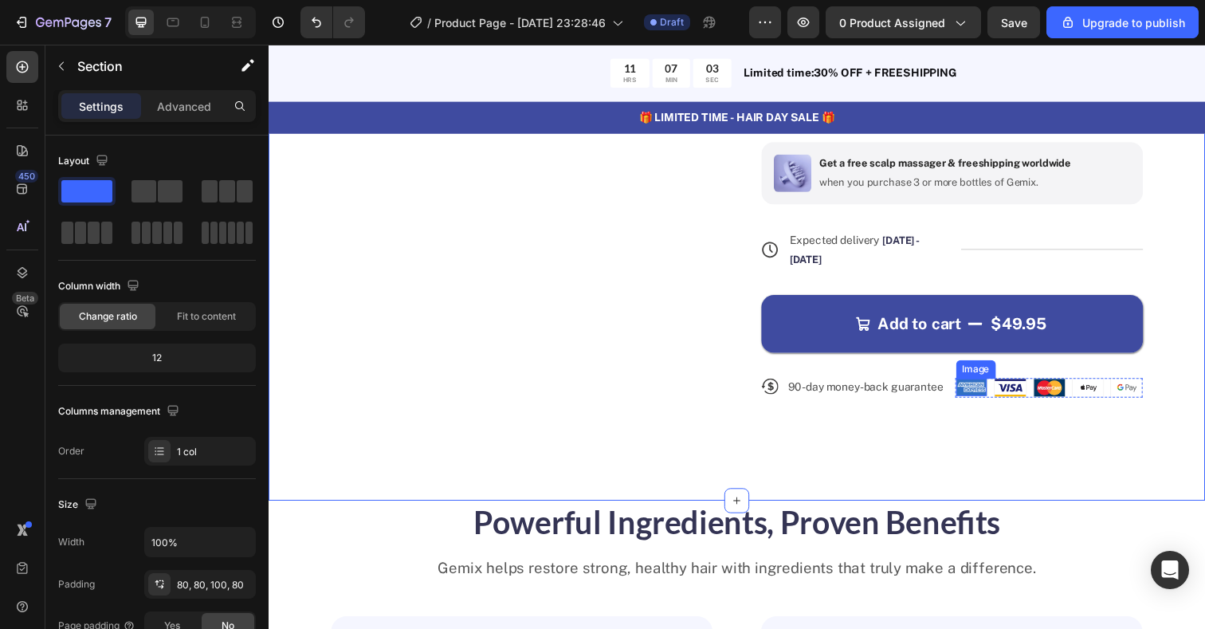
click at [1012, 386] on img at bounding box center [1026, 395] width 32 height 18
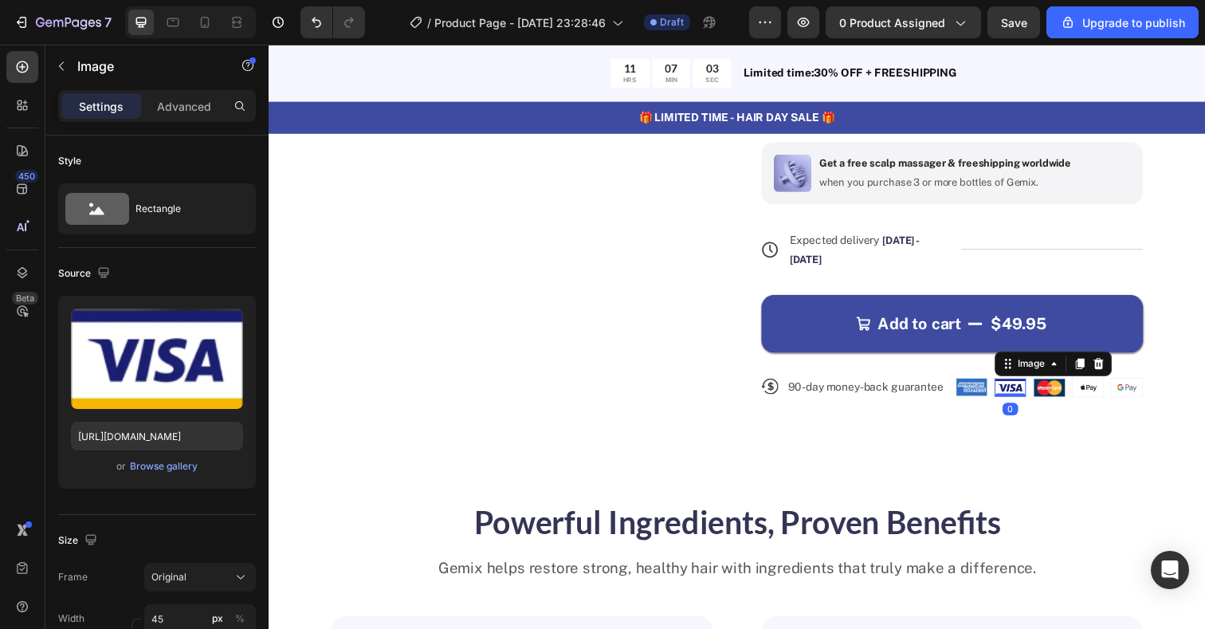
click at [1012, 386] on img at bounding box center [1026, 395] width 32 height 18
click at [978, 385] on div "Image Image 0 Image Image Image Row" at bounding box center [1066, 407] width 192 height 45
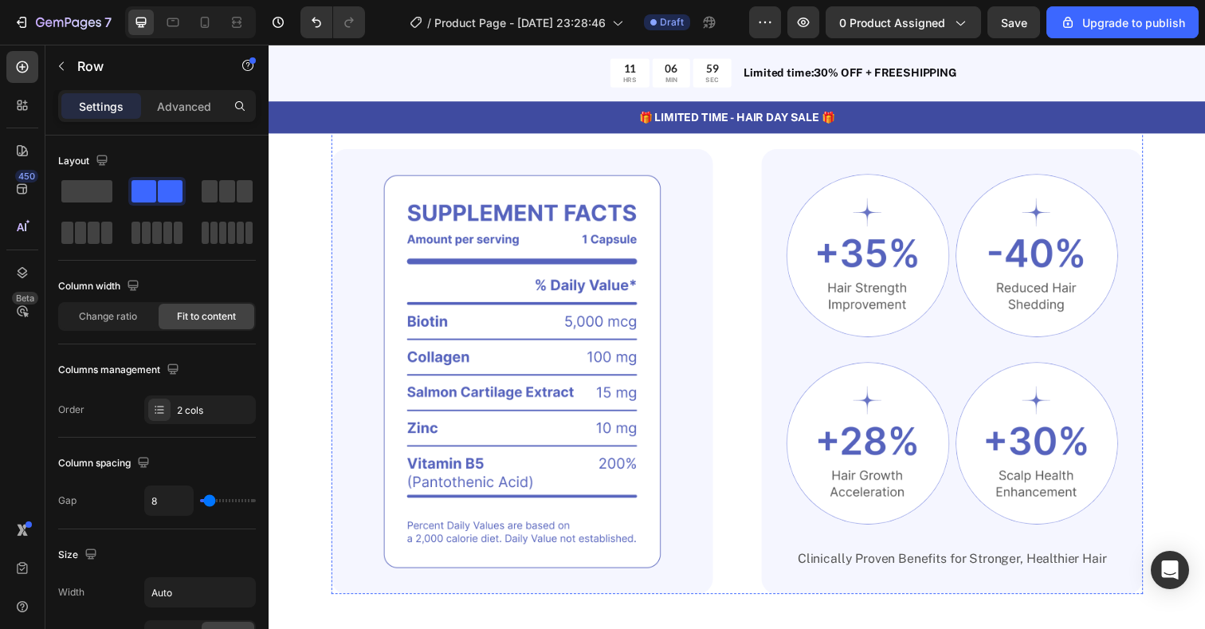
scroll to position [1041, 0]
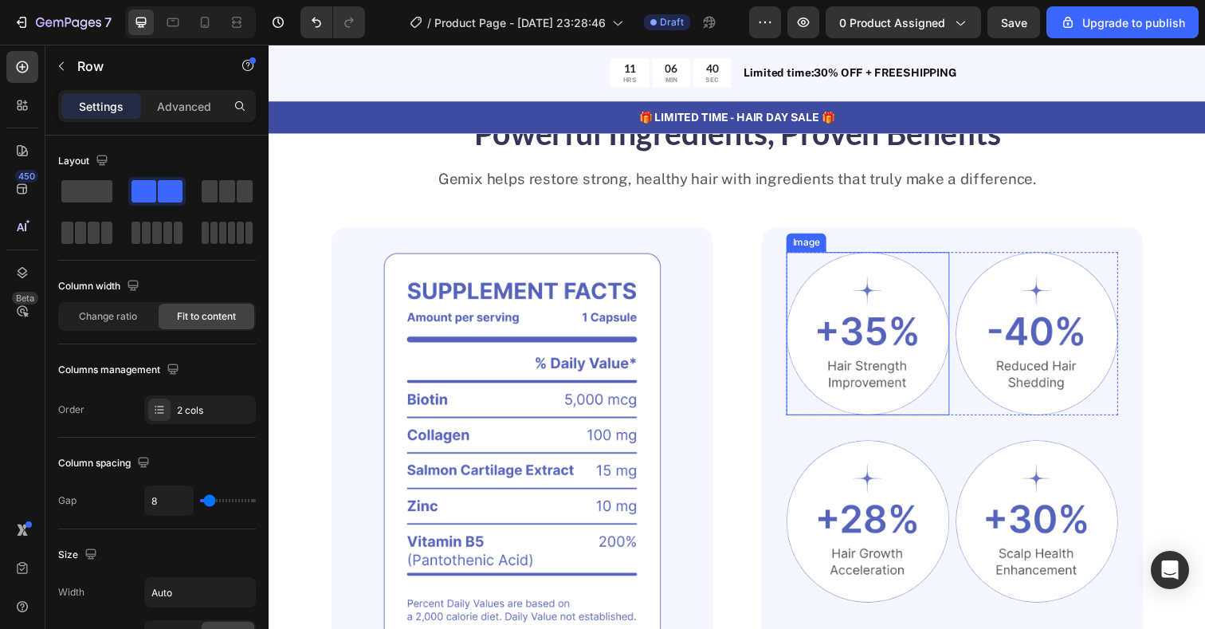
click at [885, 297] on img at bounding box center [880, 340] width 167 height 167
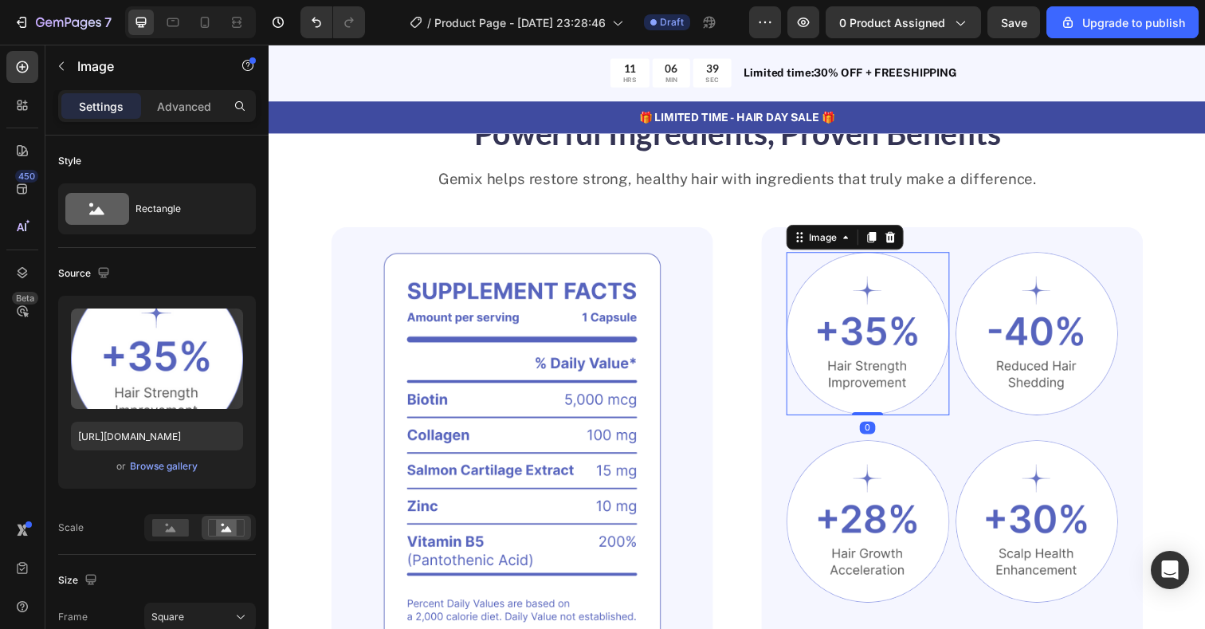
click at [885, 297] on img at bounding box center [880, 340] width 167 height 167
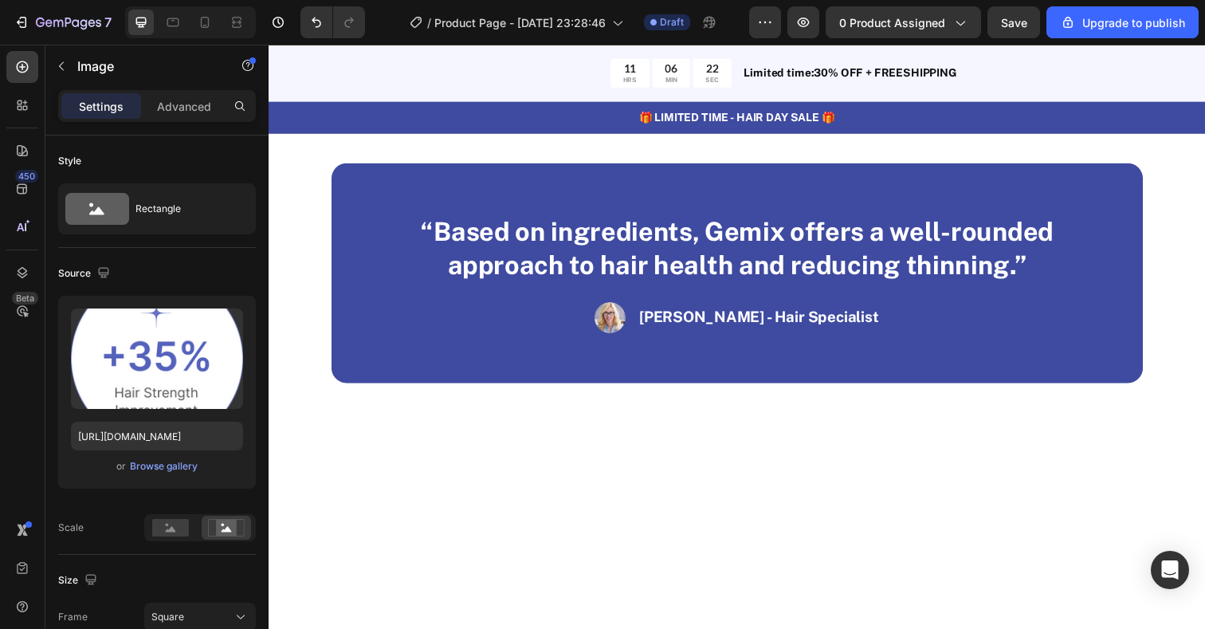
scroll to position [2139, 0]
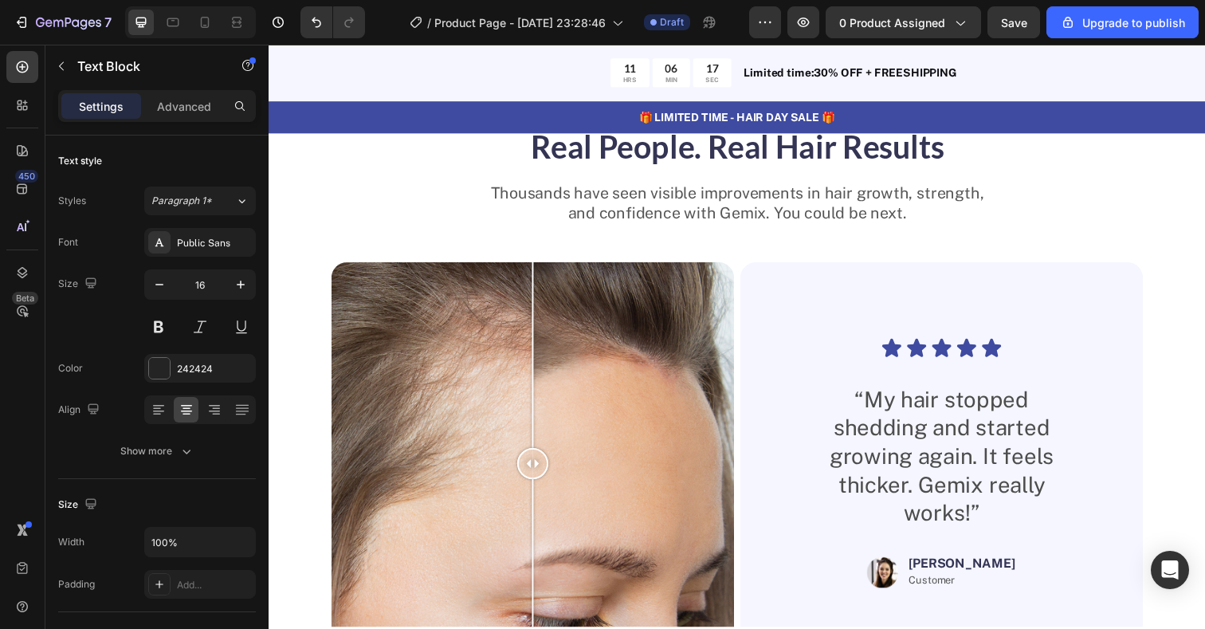
scroll to position [3353, 0]
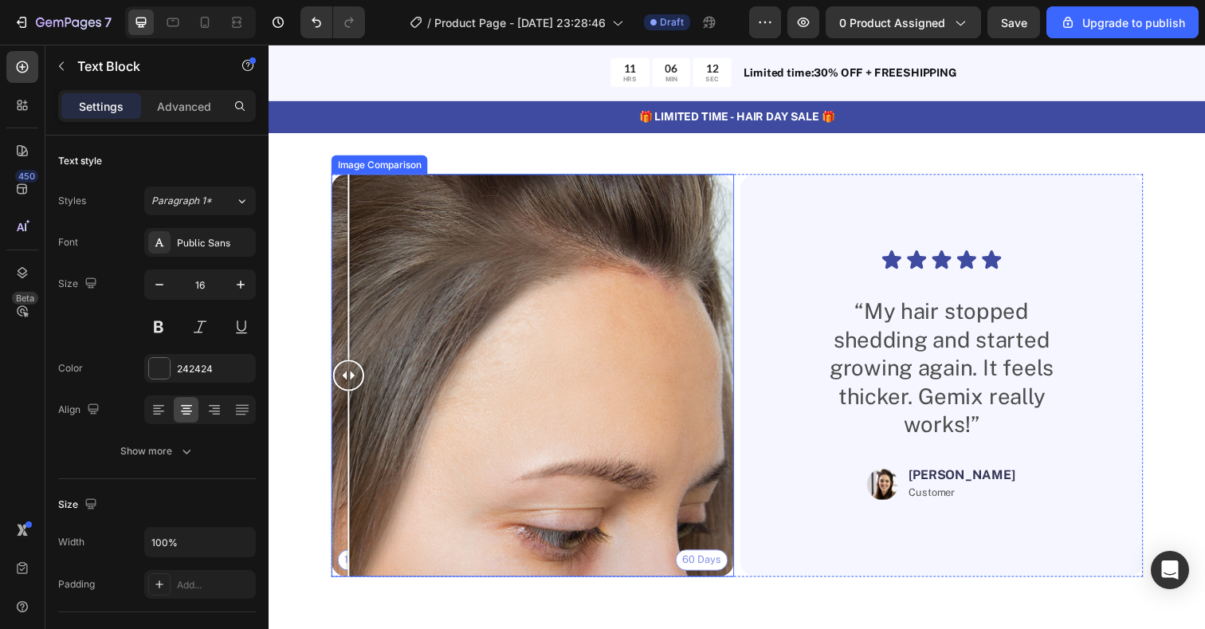
drag, startPoint x: 545, startPoint y: 381, endPoint x: 837, endPoint y: 324, distance: 297.3
click at [838, 324] on div "1 Day 60 Days Image Comparison Icon Icon Icon Icon Icon Icon List “My hair stop…" at bounding box center [746, 382] width 829 height 411
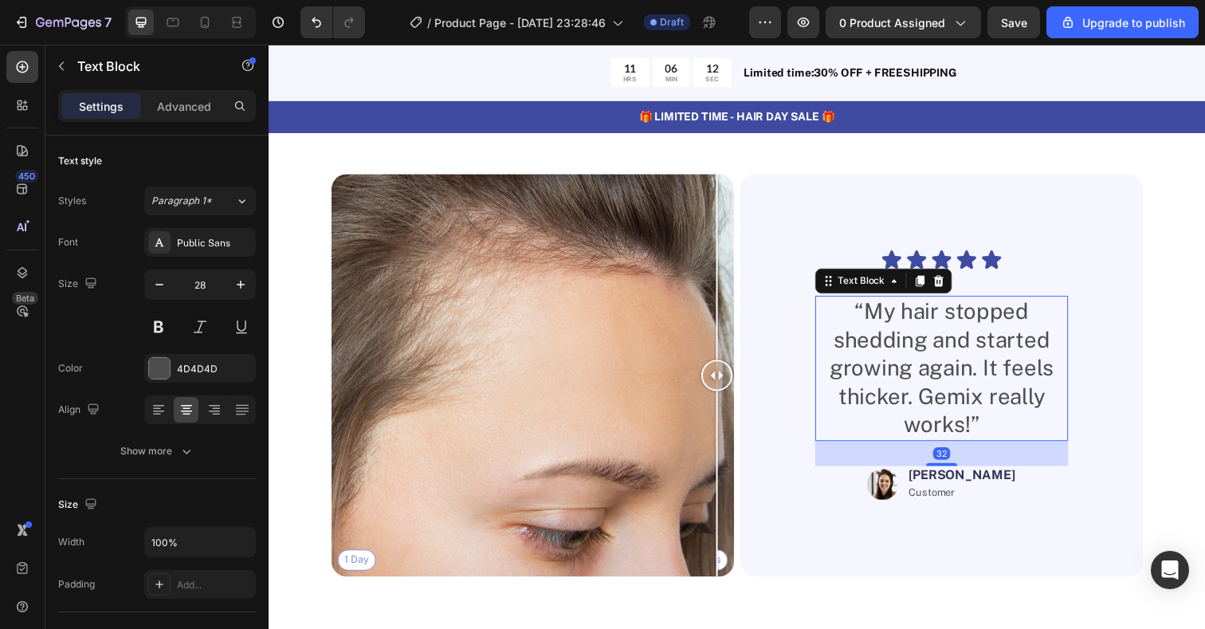
click at [940, 335] on p "“My hair stopped shedding and started growing again. It feels thicker. Gemix re…" at bounding box center [955, 375] width 255 height 145
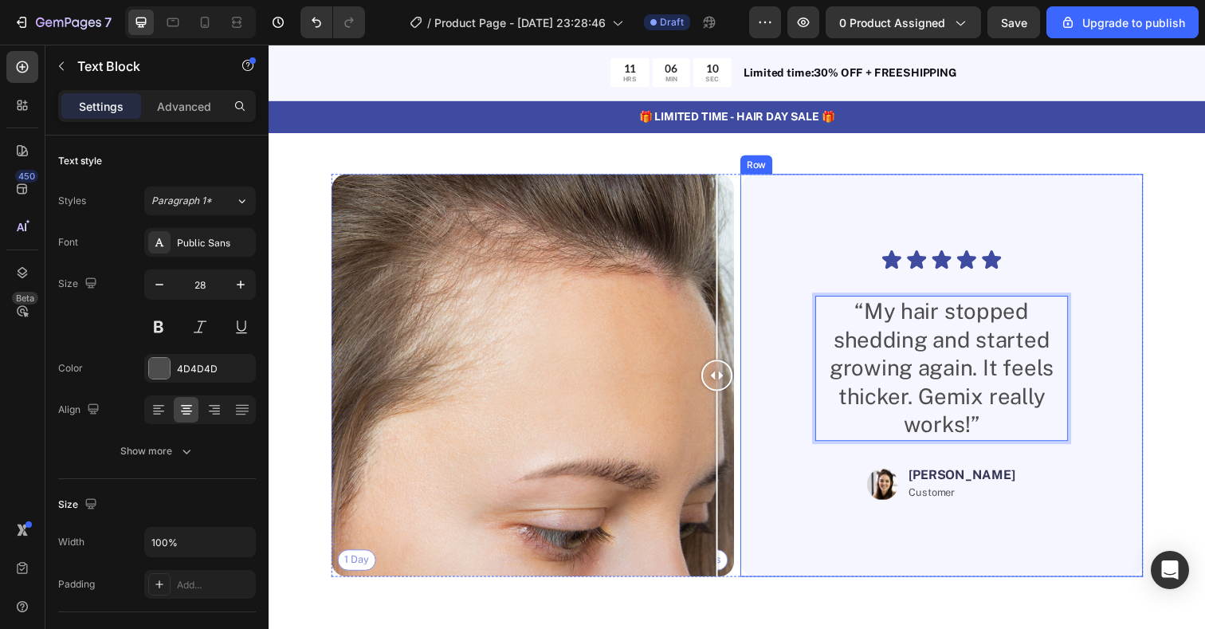
click at [1152, 347] on div "Icon Icon Icon Icon Icon Icon List “My hair stopped shedding and started growin…" at bounding box center [955, 382] width 411 height 411
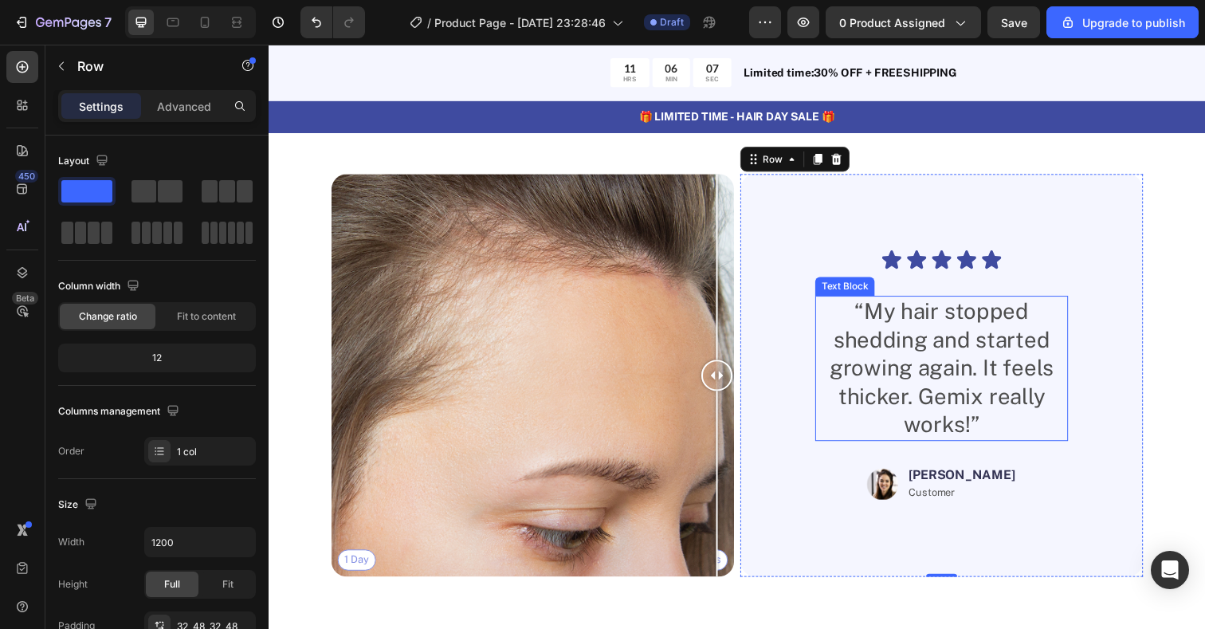
click at [990, 409] on p "“My hair stopped shedding and started growing again. It feels thicker. Gemix re…" at bounding box center [955, 375] width 255 height 145
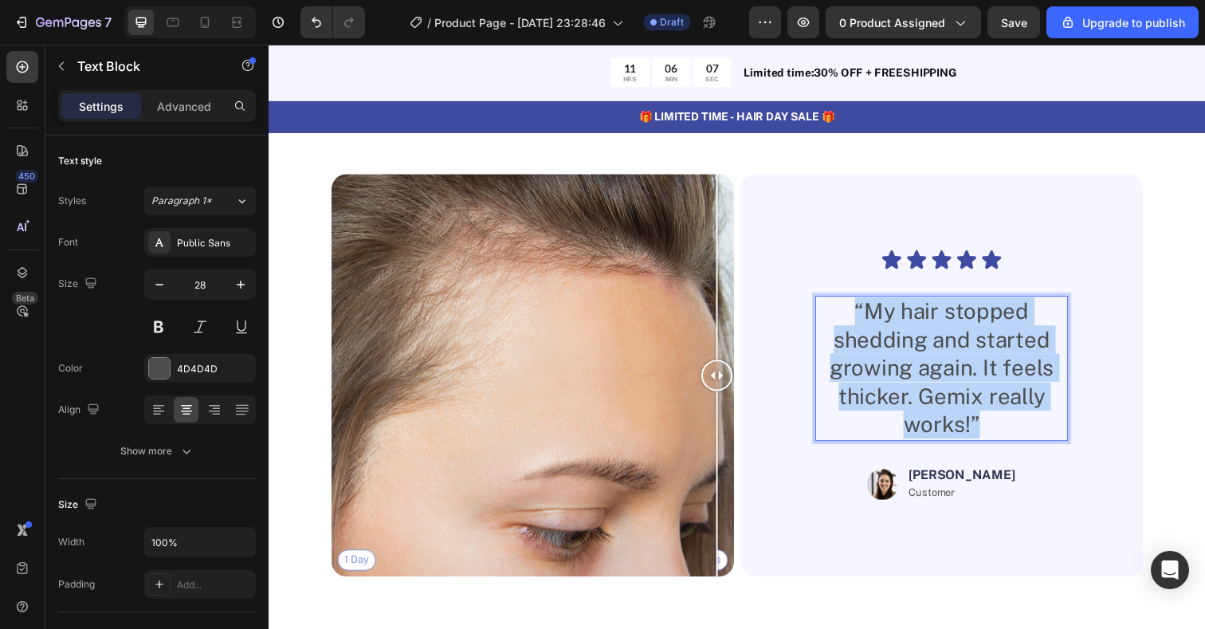
click at [990, 409] on p "“My hair stopped shedding and started growing again. It feels thicker. Gemix re…" at bounding box center [955, 375] width 255 height 145
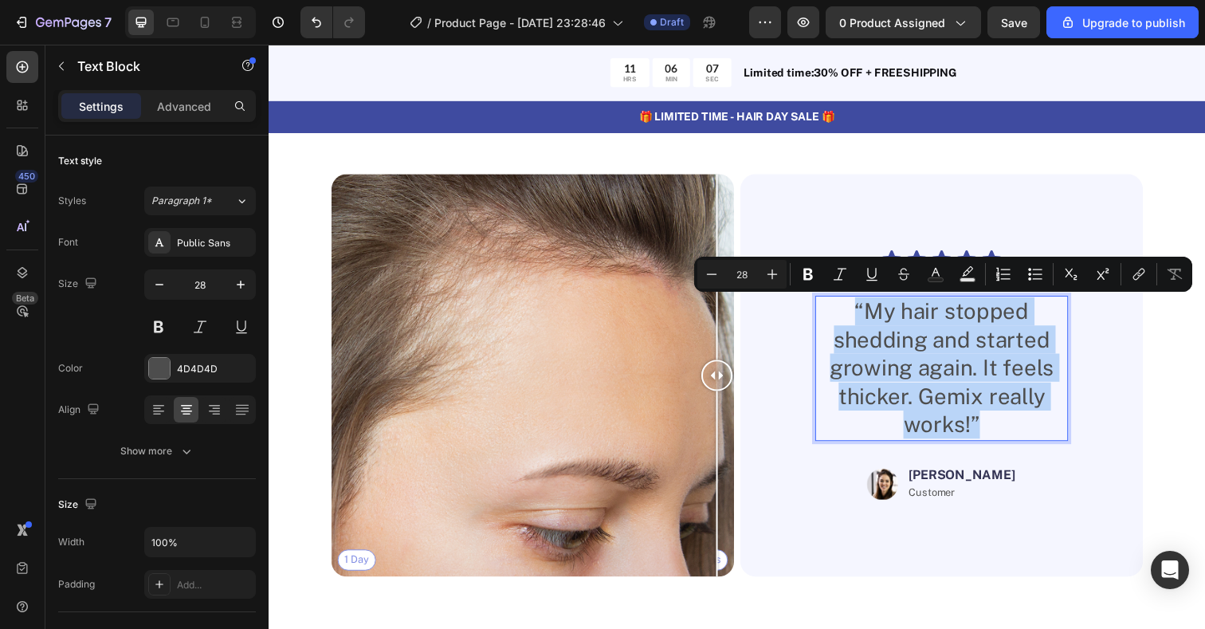
click at [990, 409] on p "“My hair stopped shedding and started growing again. It feels thicker. Gemix re…" at bounding box center [955, 375] width 255 height 145
click at [1002, 408] on p "“My hair stopped shedding and started growing again. It feels thicker. Gemix re…" at bounding box center [955, 375] width 255 height 145
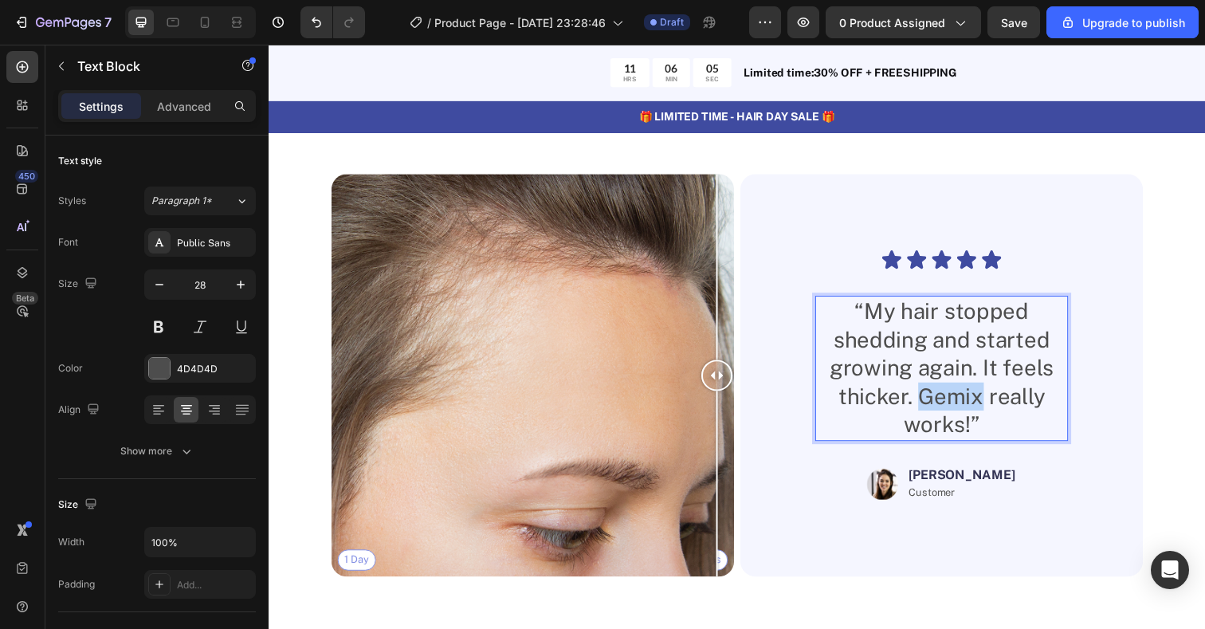
drag, startPoint x: 994, startPoint y: 407, endPoint x: 939, endPoint y: 405, distance: 55.0
click at [939, 405] on p "“My hair stopped shedding and started growing again. It feels thicker. Gemix re…" at bounding box center [955, 375] width 255 height 145
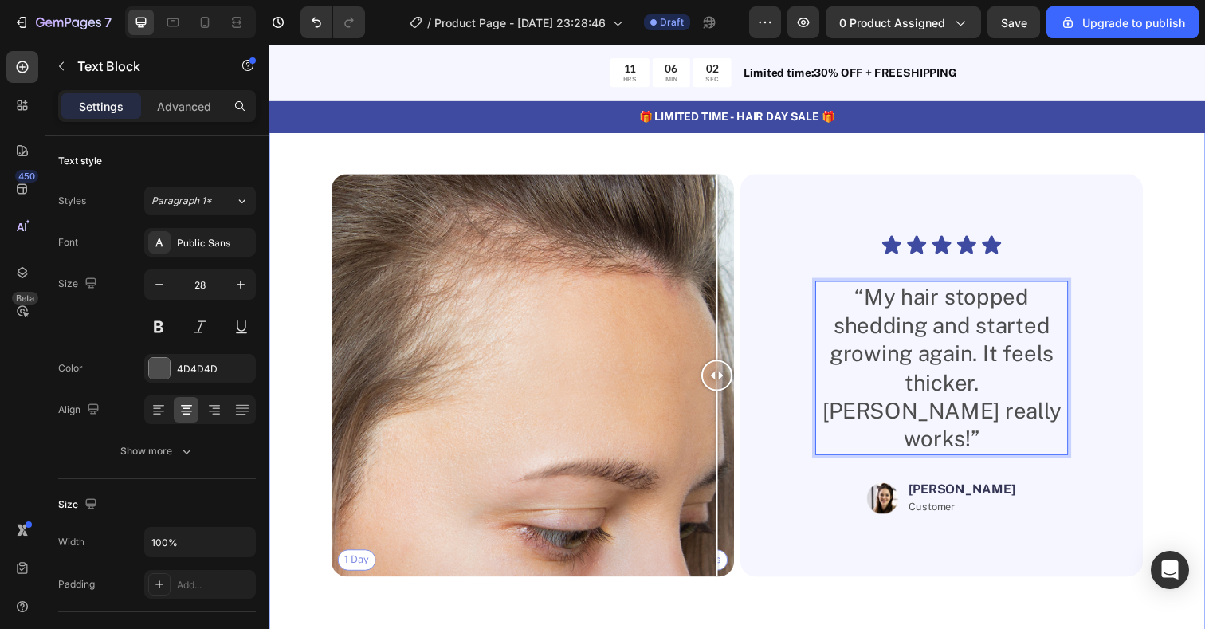
click at [1172, 411] on div "Real People. Real Hair Results Heading Thousands have seen visible improvements…" at bounding box center [747, 359] width 956 height 644
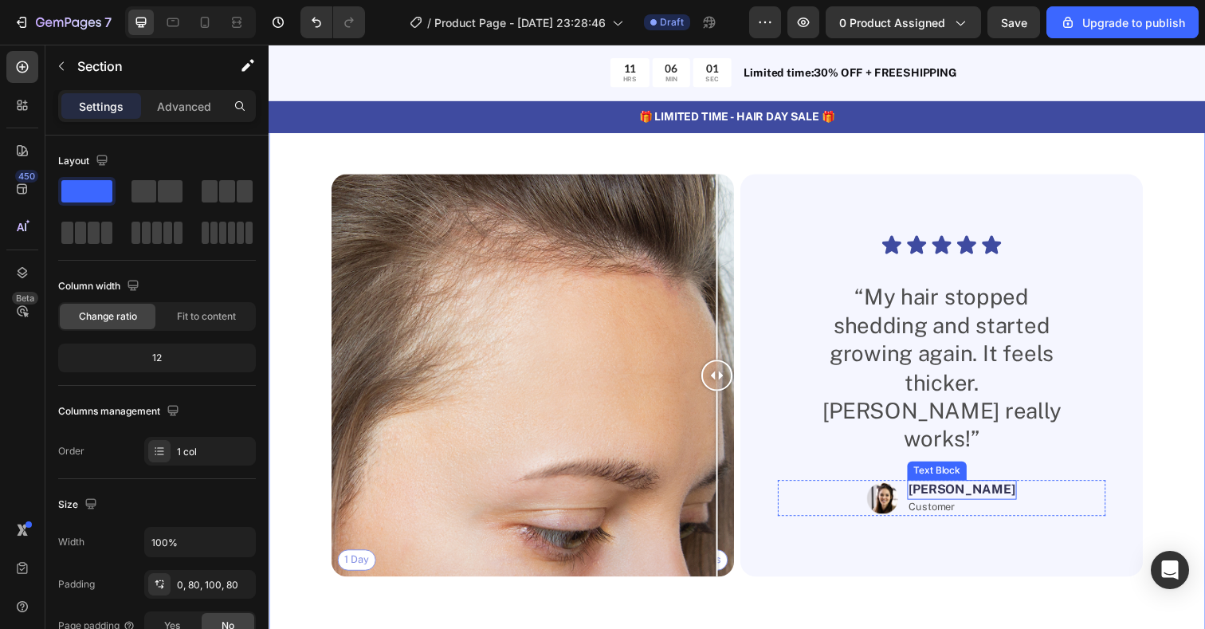
click at [987, 491] on p "[PERSON_NAME]" at bounding box center [976, 499] width 108 height 17
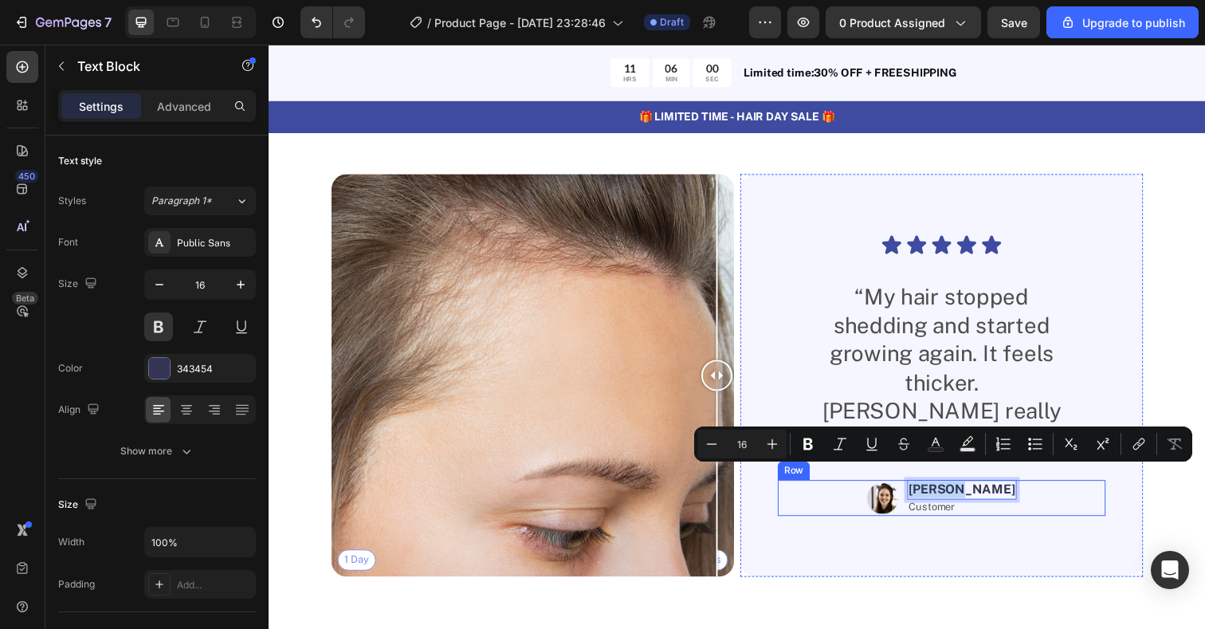
click at [1061, 489] on div "Image [PERSON_NAME] Text Block 0 Customer Text Block Row" at bounding box center [955, 507] width 335 height 37
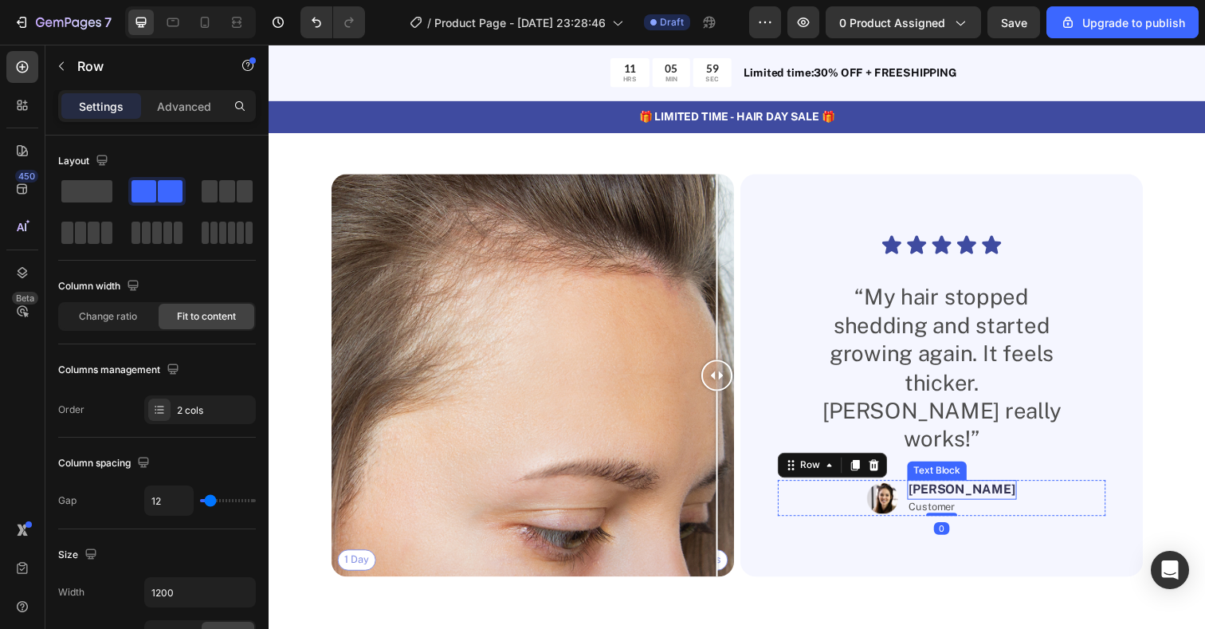
click at [991, 491] on p "[PERSON_NAME]" at bounding box center [976, 499] width 108 height 17
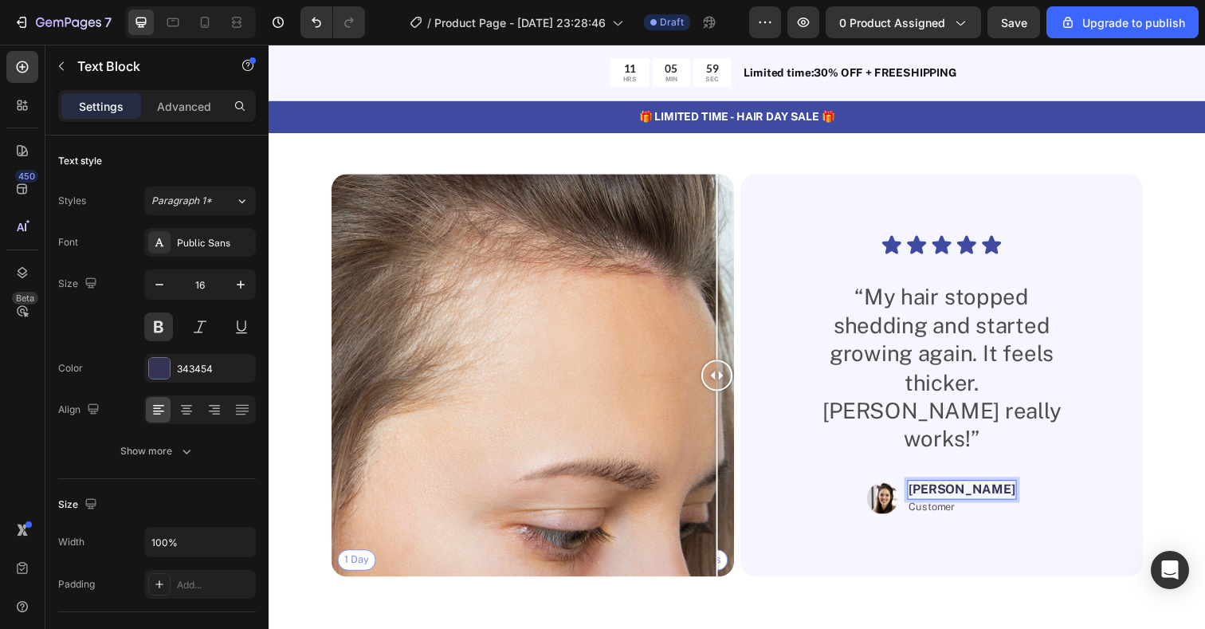
click at [991, 491] on p "[PERSON_NAME]" at bounding box center [976, 499] width 108 height 17
click at [981, 511] on p "Customer" at bounding box center [976, 518] width 108 height 14
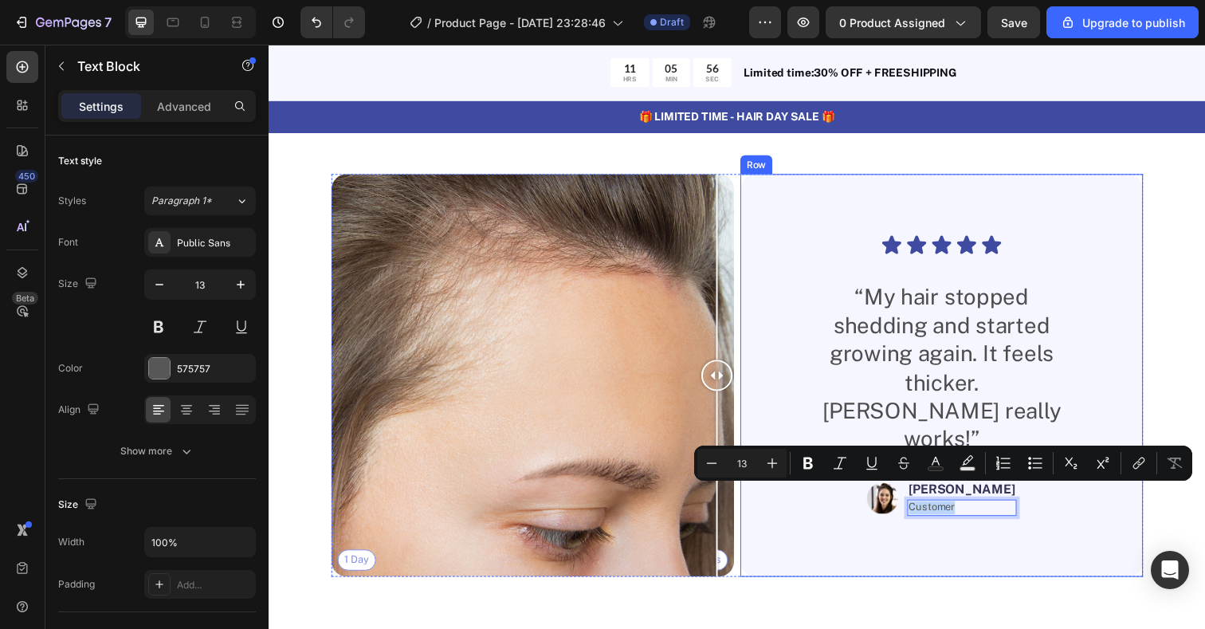
click at [1082, 532] on div "Icon Icon Icon Icon Icon Icon List “My hair stopped shedding and started growin…" at bounding box center [955, 382] width 335 height 360
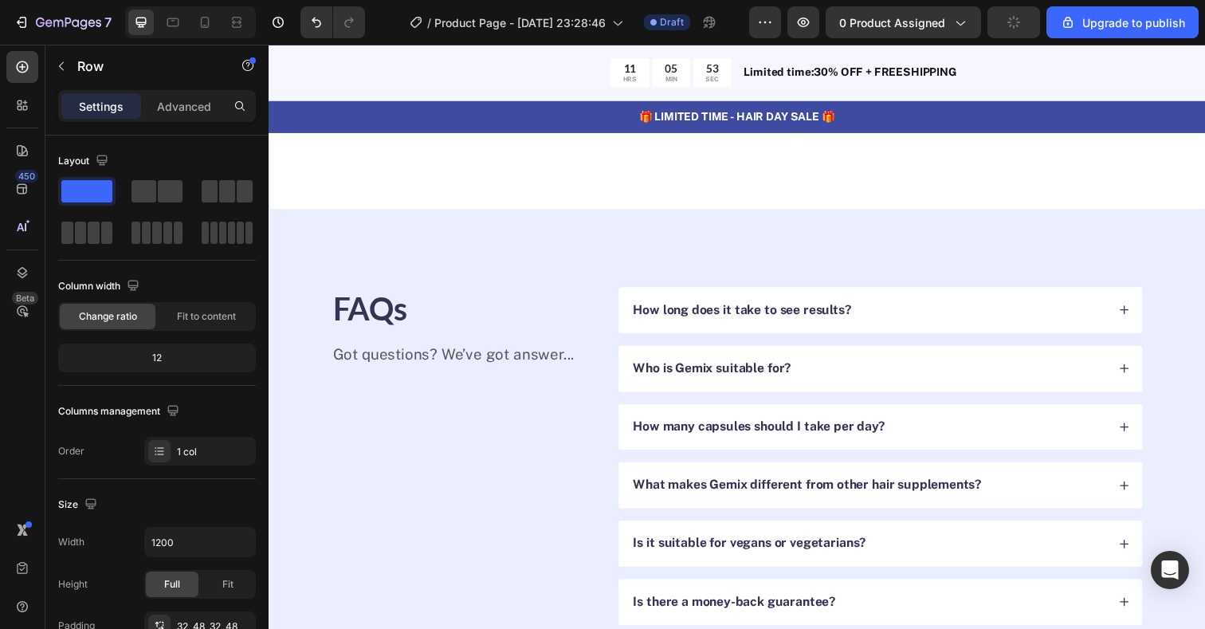
scroll to position [4049, 0]
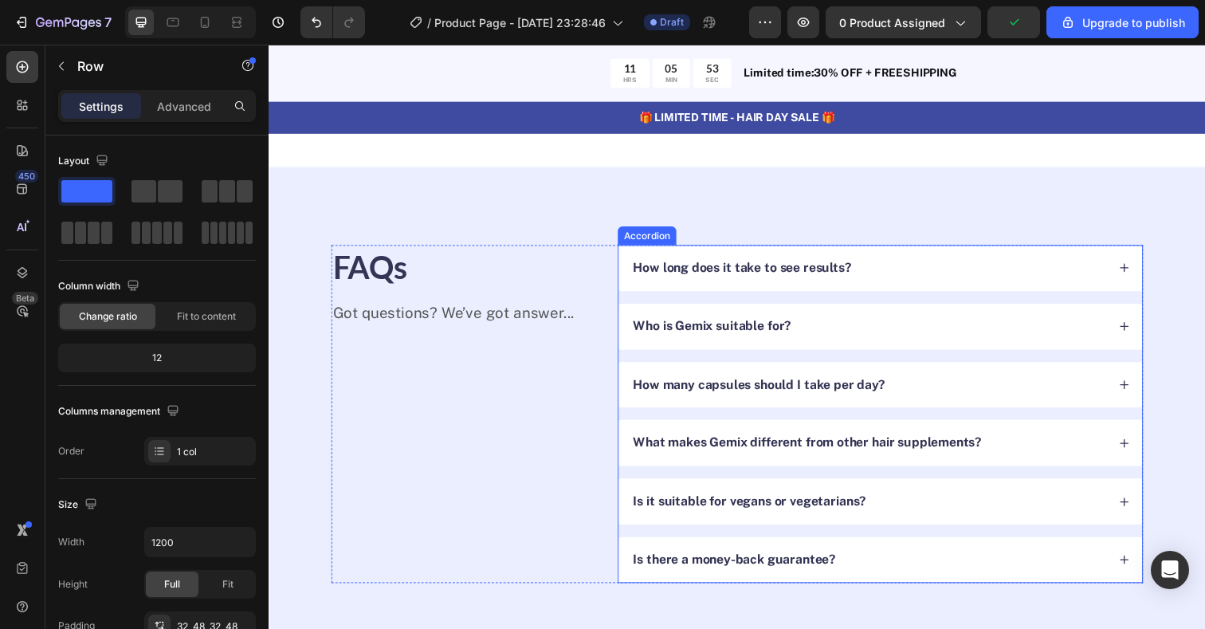
click at [884, 268] on div "How long does it take to see results?" at bounding box center [880, 273] width 485 height 22
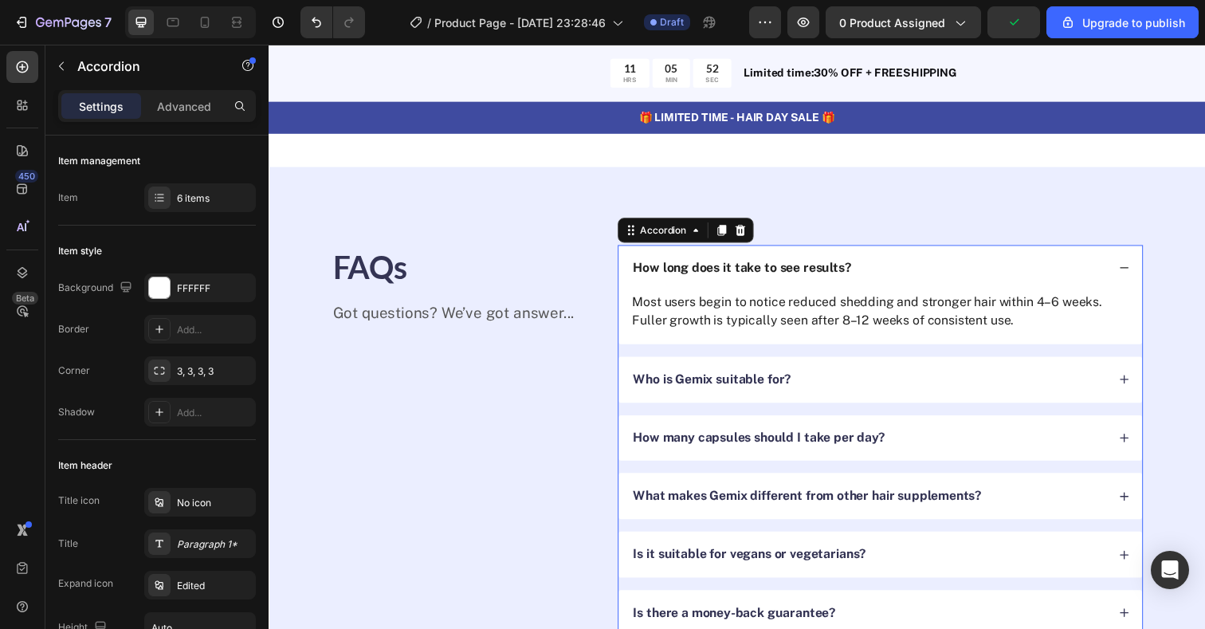
click at [884, 268] on div "How long does it take to see results?" at bounding box center [880, 273] width 485 height 22
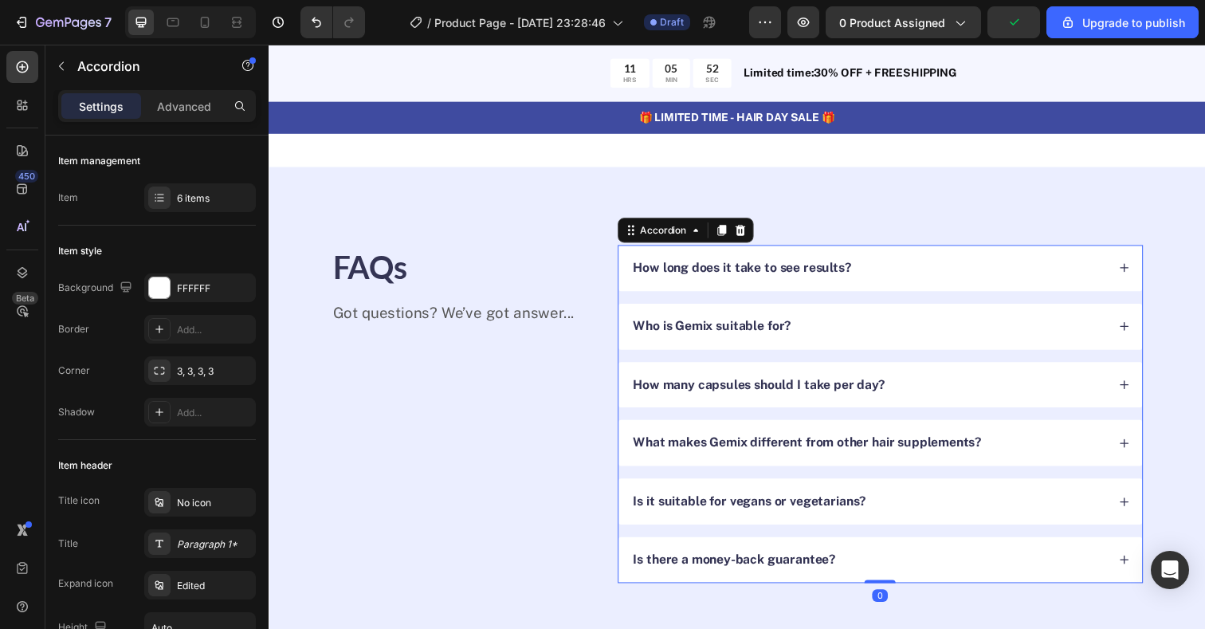
click at [895, 268] on div "How long does it take to see results?" at bounding box center [880, 273] width 485 height 22
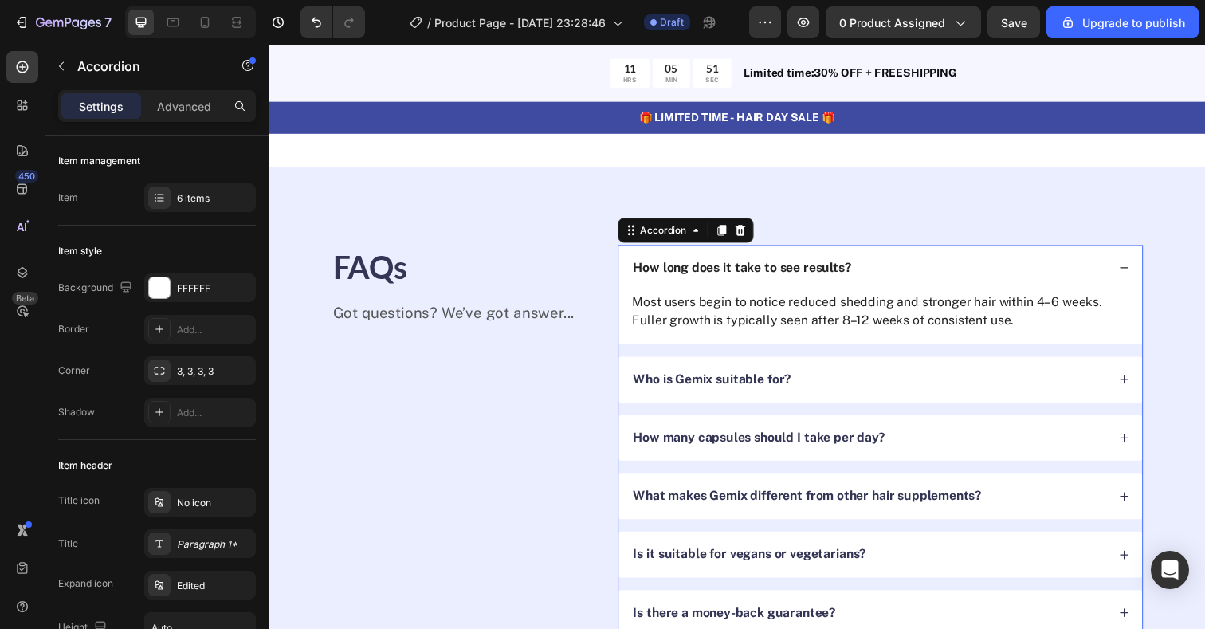
click at [895, 268] on div "How long does it take to see results?" at bounding box center [880, 273] width 485 height 22
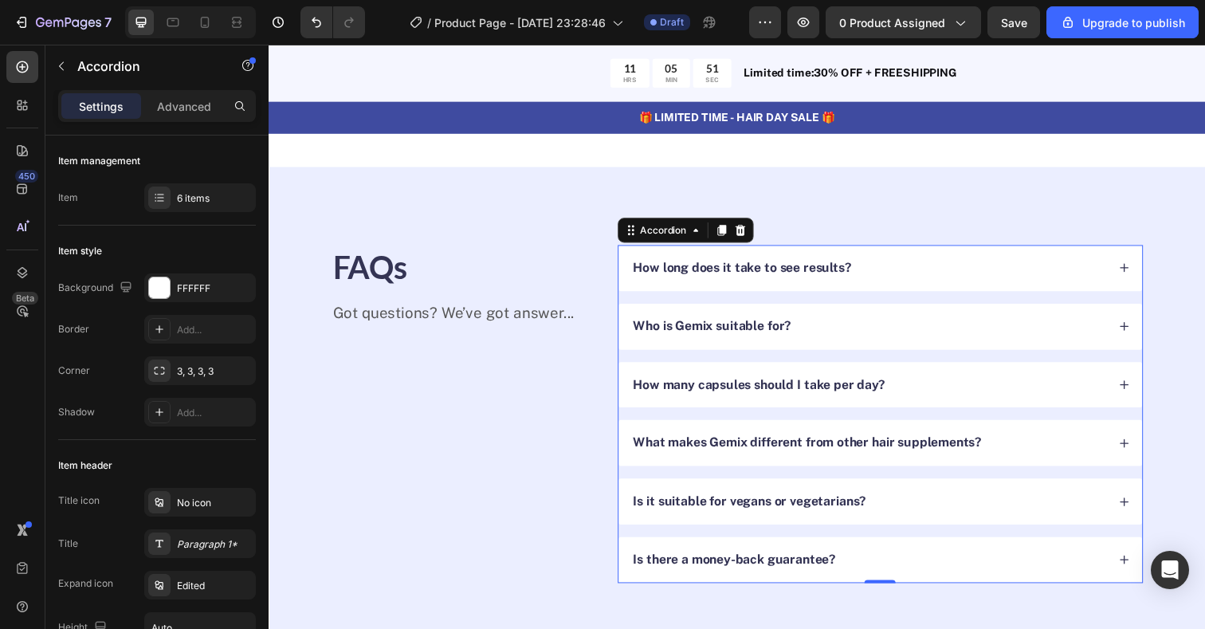
click at [797, 268] on p "How long does it take to see results?" at bounding box center [752, 273] width 223 height 17
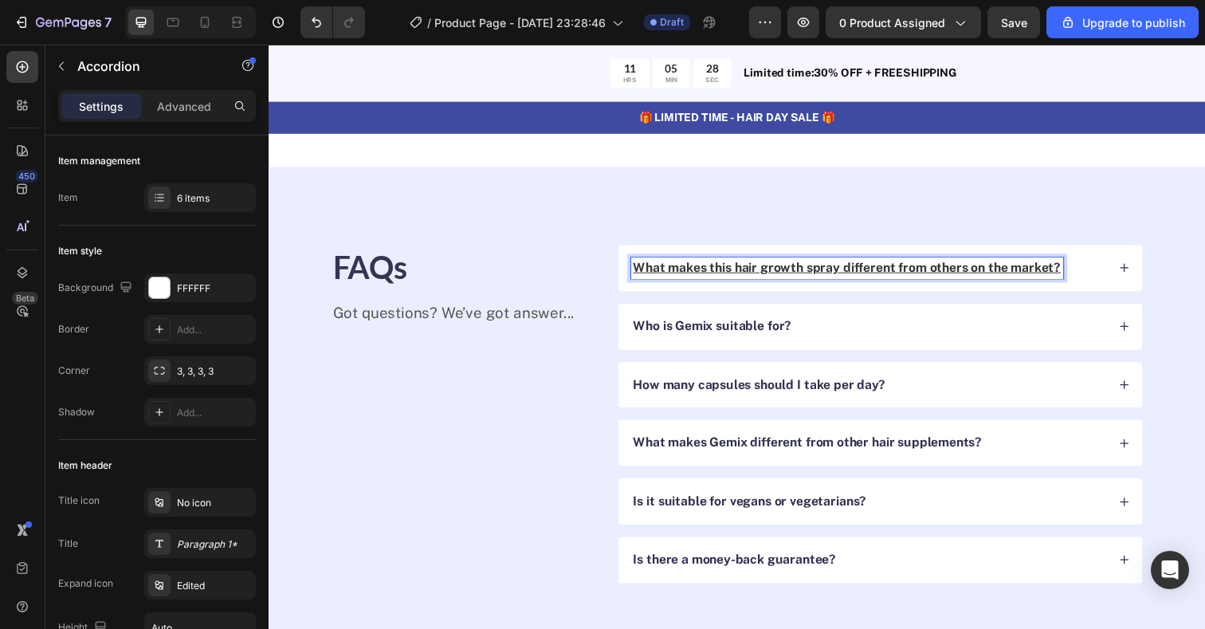
click at [824, 273] on u "What makes this hair growth spray different from others on the market?" at bounding box center [859, 272] width 437 height 15
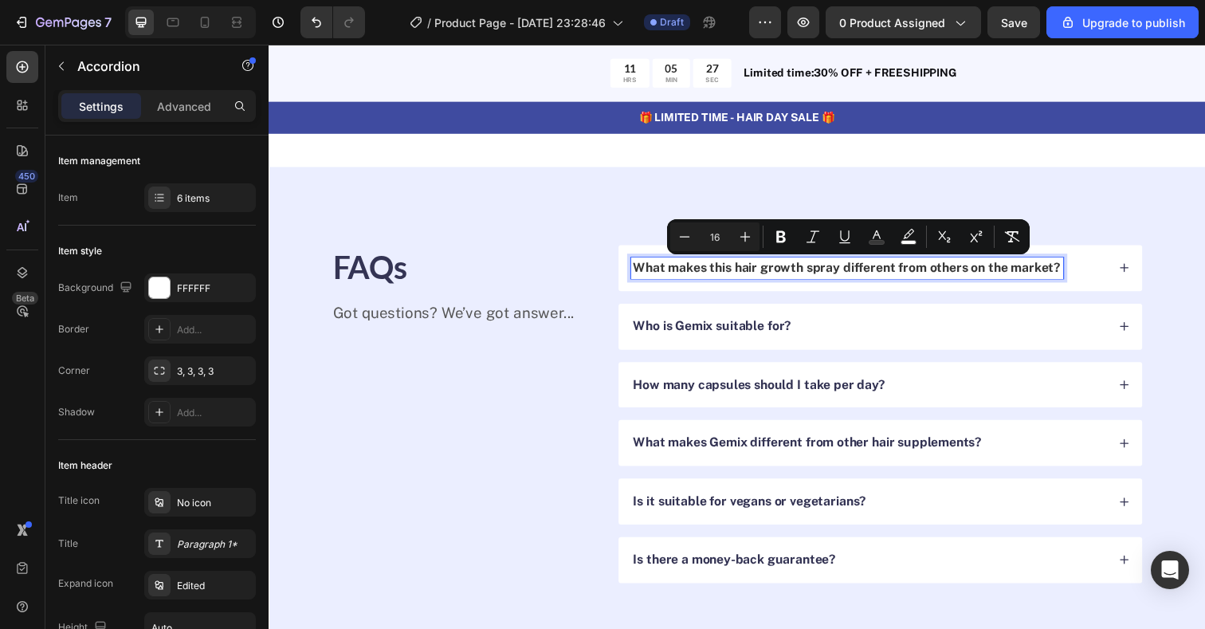
click at [581, 264] on h2 "FAQs" at bounding box center [466, 271] width 269 height 45
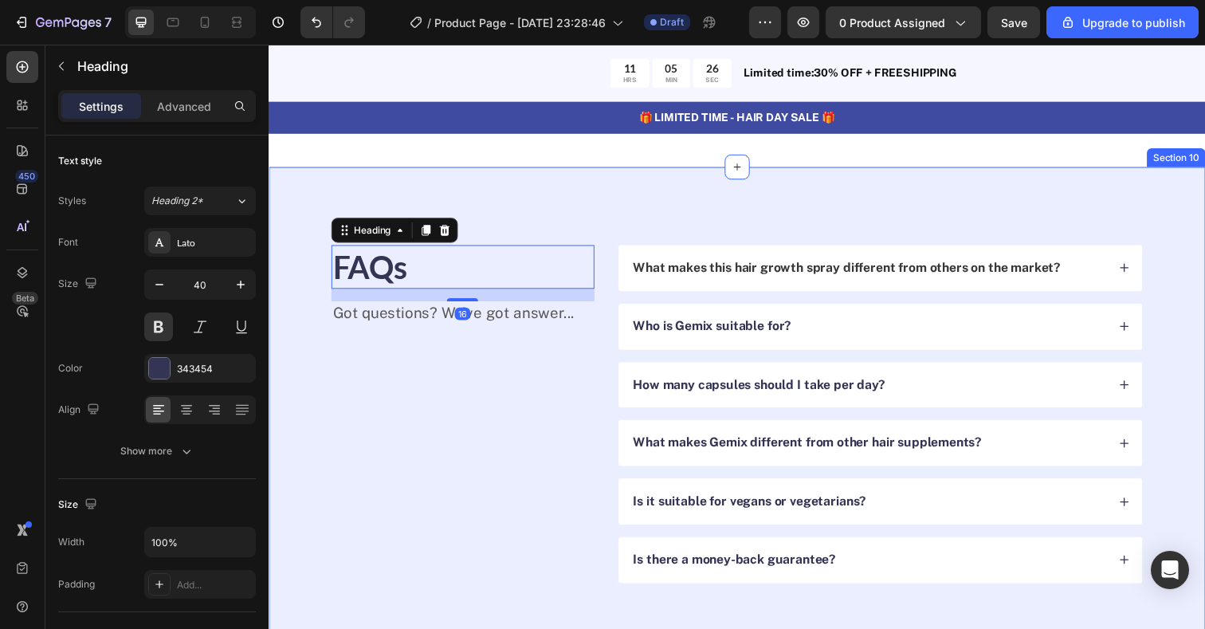
click at [620, 233] on div "FAQs Heading 16 Got questions? We’ve got answer... Text Block What makes this h…" at bounding box center [747, 422] width 956 height 504
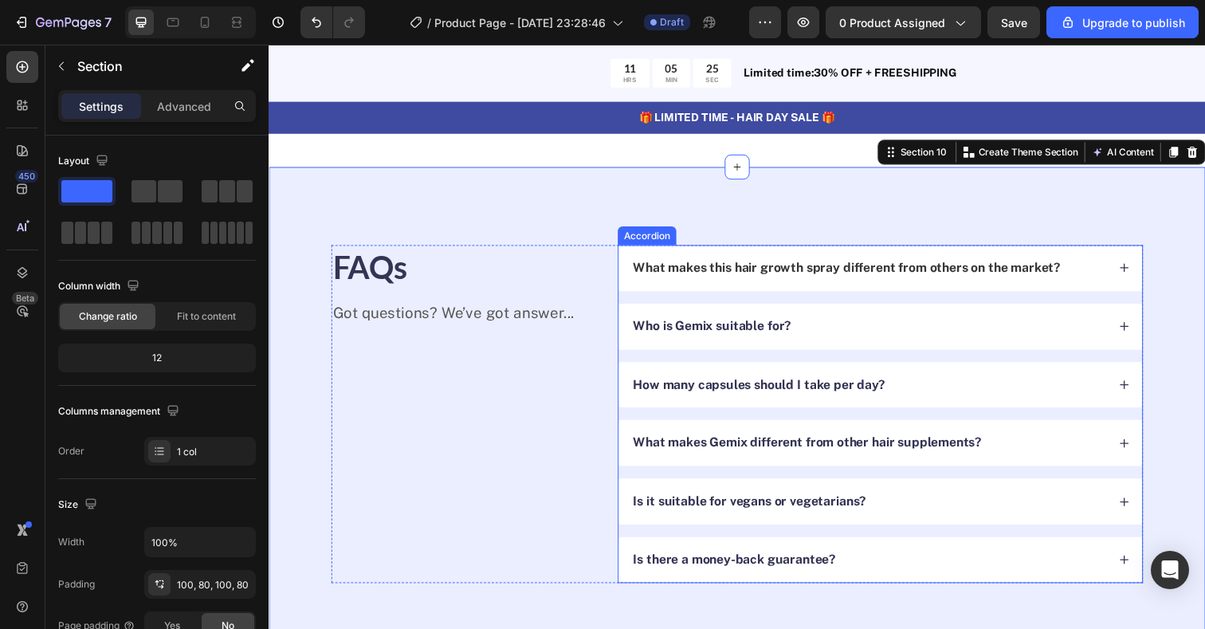
click at [733, 338] on p "Who is Gemix suitable for?" at bounding box center [722, 332] width 162 height 17
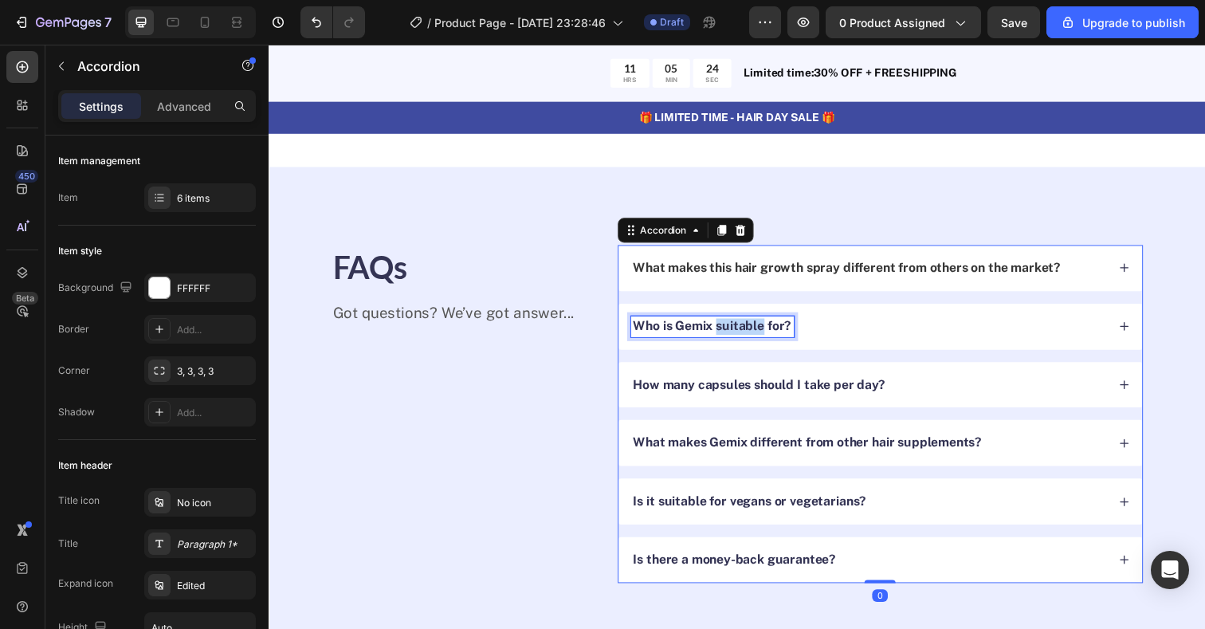
click at [756, 332] on p "Who is Gemix suitable for?" at bounding box center [722, 332] width 162 height 17
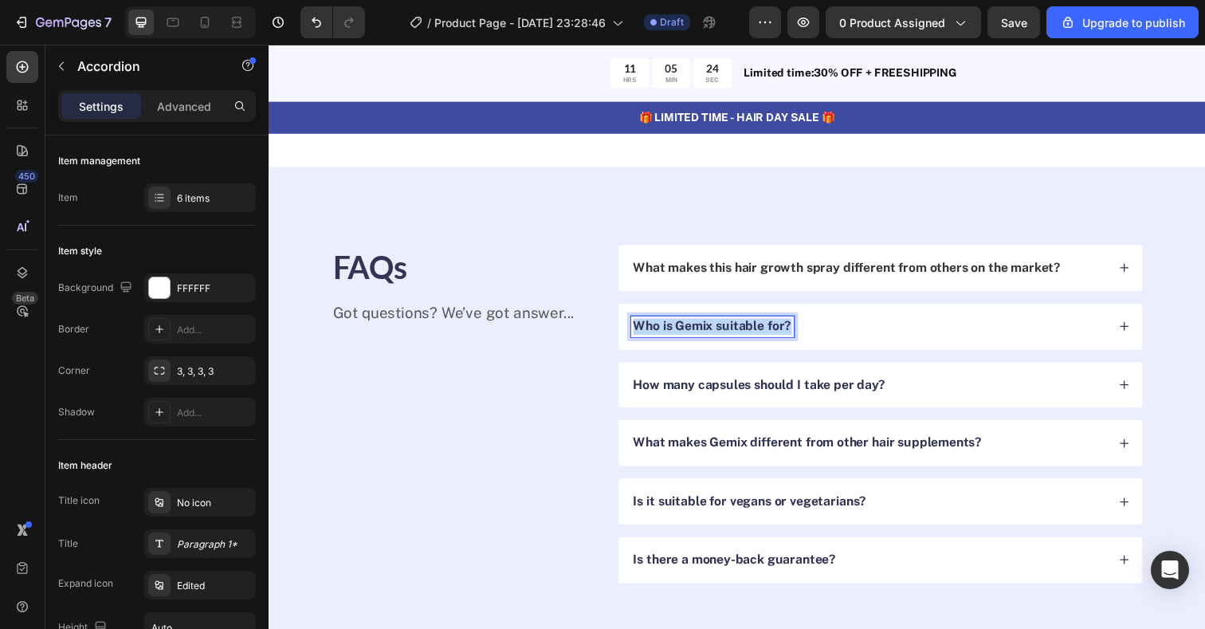
click at [756, 332] on p "Who is Gemix suitable for?" at bounding box center [722, 332] width 162 height 17
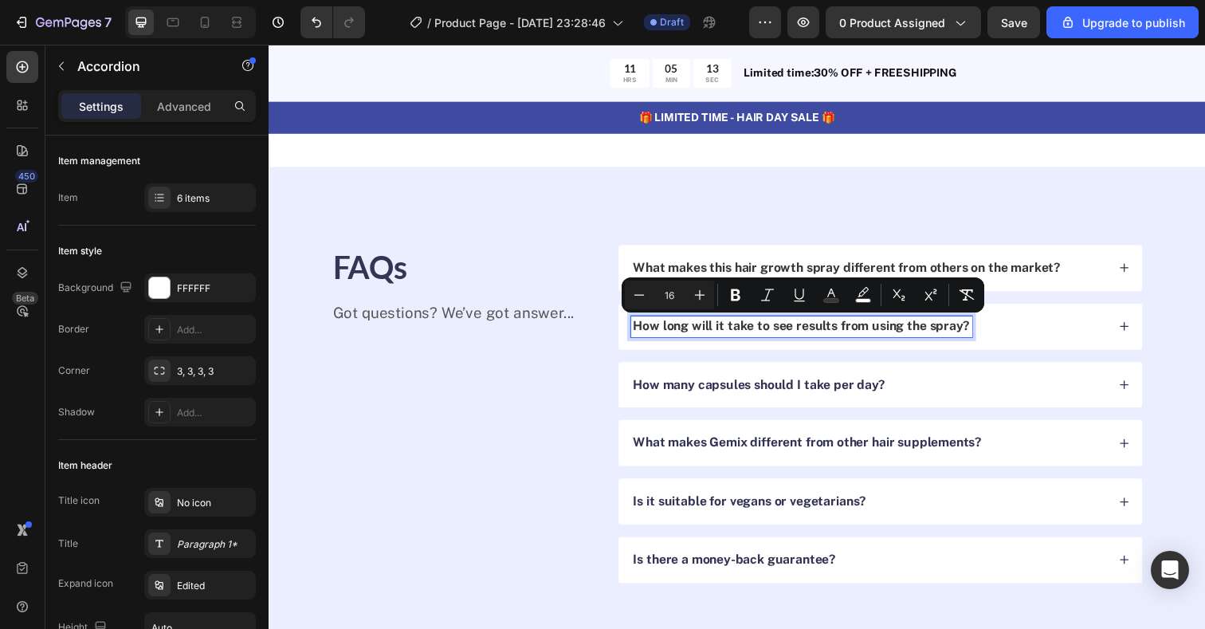
click at [754, 393] on p "How many capsules should I take per day?" at bounding box center [769, 392] width 257 height 17
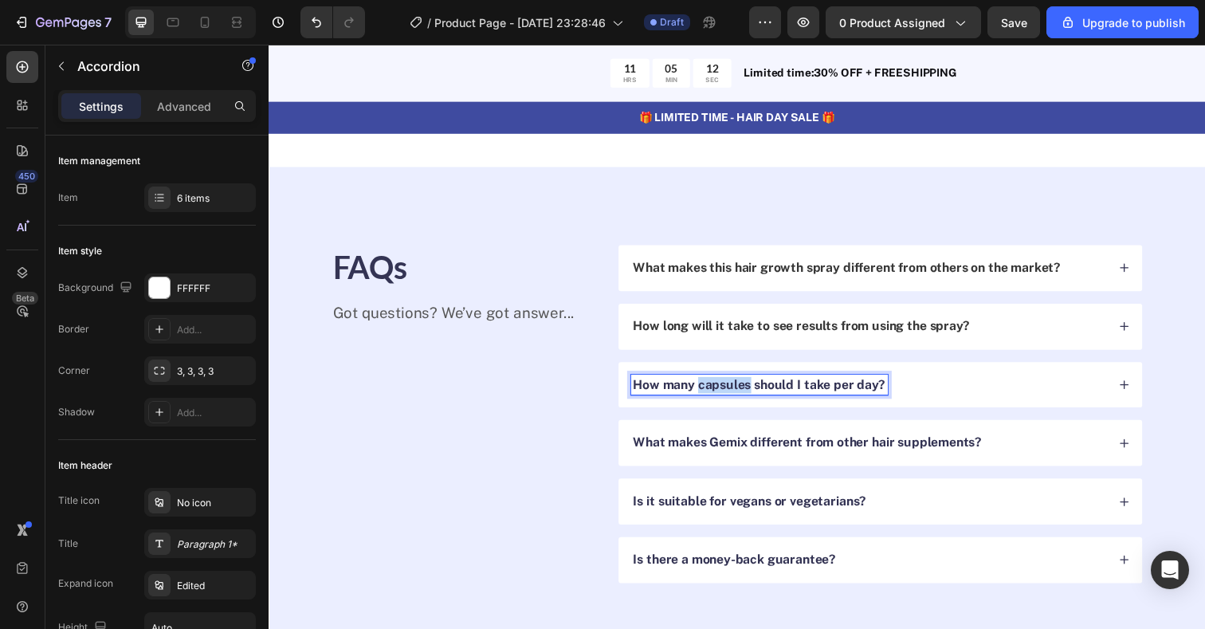
click at [754, 393] on p "How many capsules should I take per day?" at bounding box center [769, 392] width 257 height 17
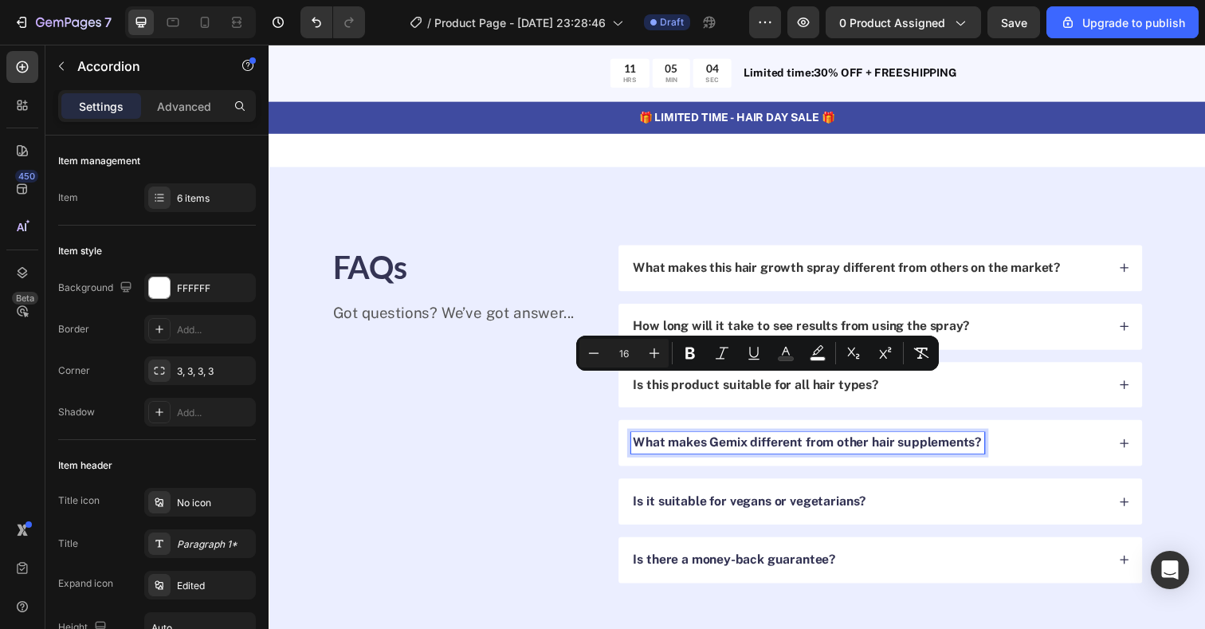
click at [815, 457] on p "What makes Gemix different from other hair supplements?" at bounding box center [819, 451] width 356 height 17
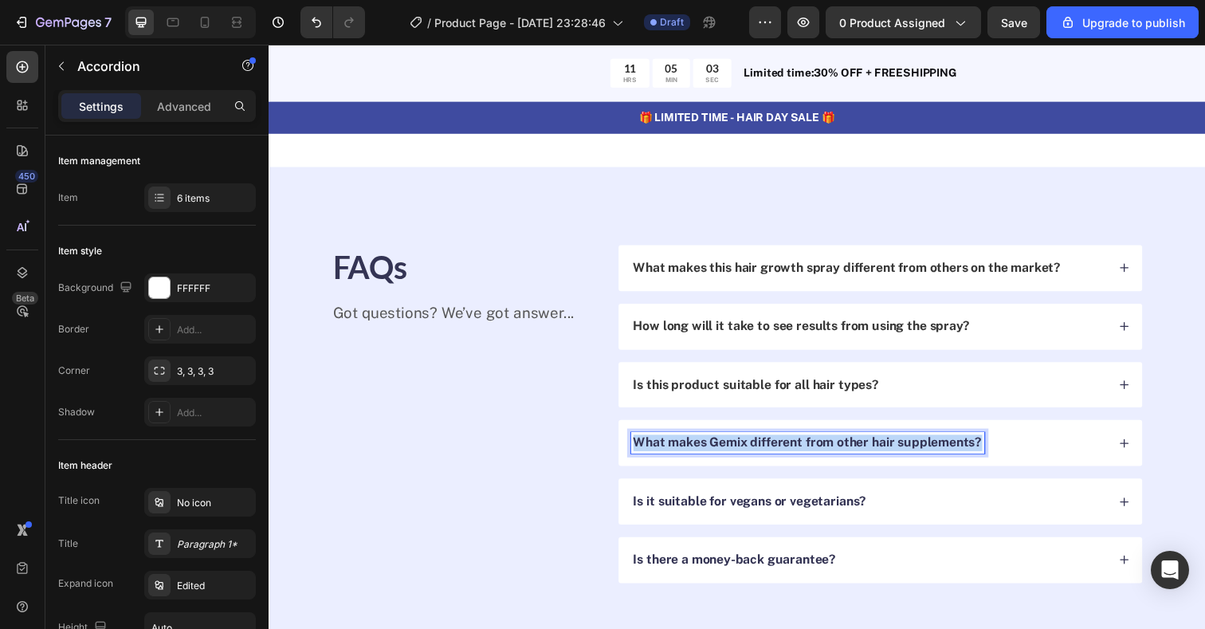
click at [815, 457] on p "What makes Gemix different from other hair supplements?" at bounding box center [819, 451] width 356 height 17
click at [520, 453] on div "FAQs Heading Got questions? We’ve got answer... Text Block" at bounding box center [466, 421] width 269 height 345
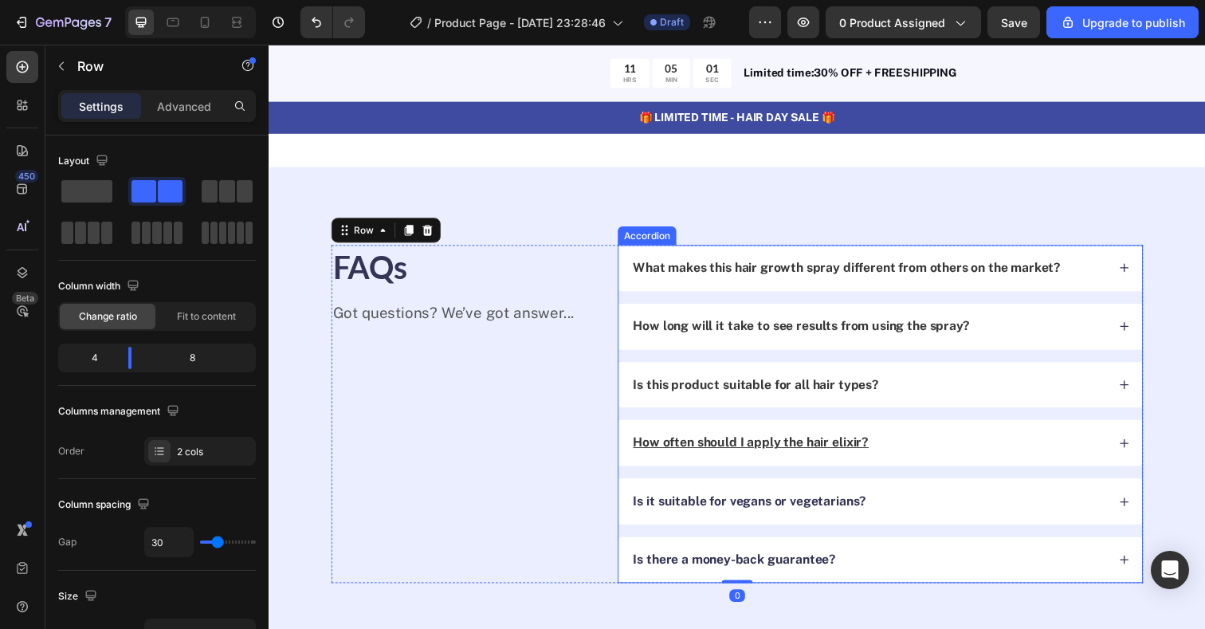
click at [734, 456] on u "How often should I apply the hair elixir?" at bounding box center [761, 450] width 241 height 15
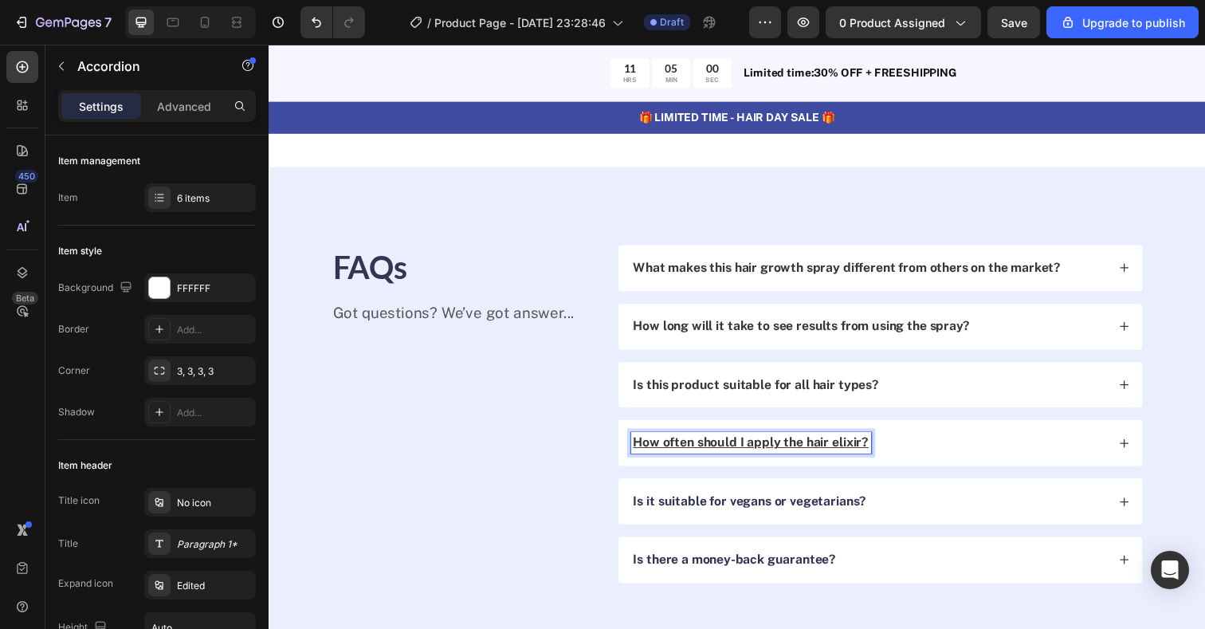
click at [734, 456] on u "How often should I apply the hair elixir?" at bounding box center [761, 450] width 241 height 15
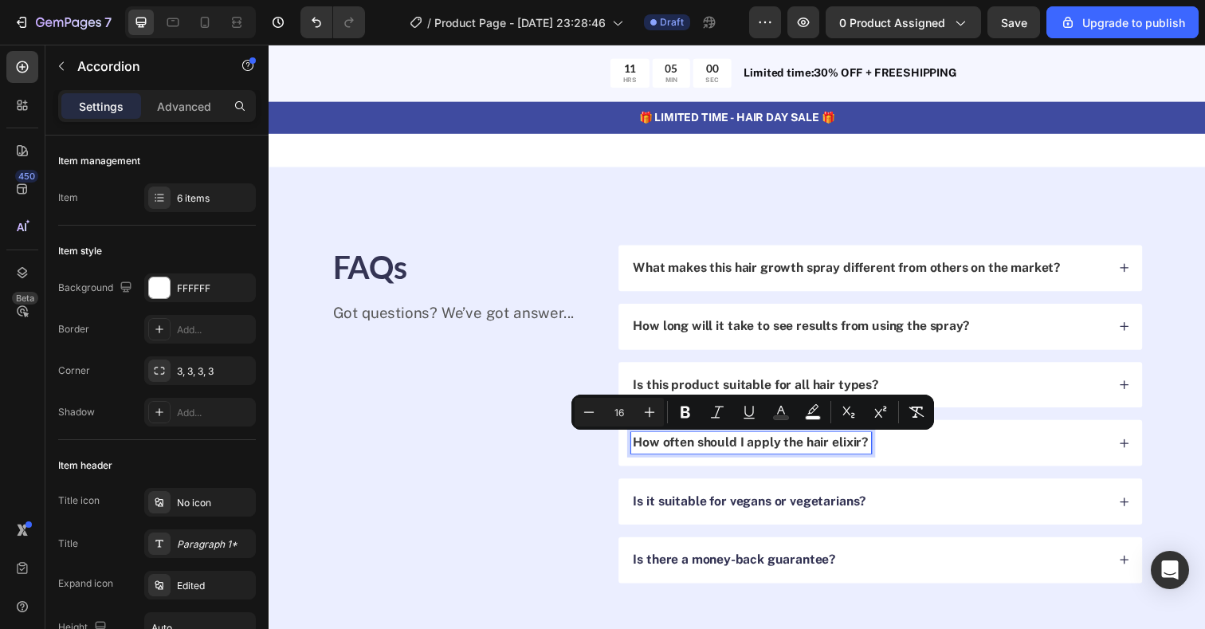
click at [467, 316] on p "Got questions? We’ve got answer..." at bounding box center [466, 318] width 265 height 20
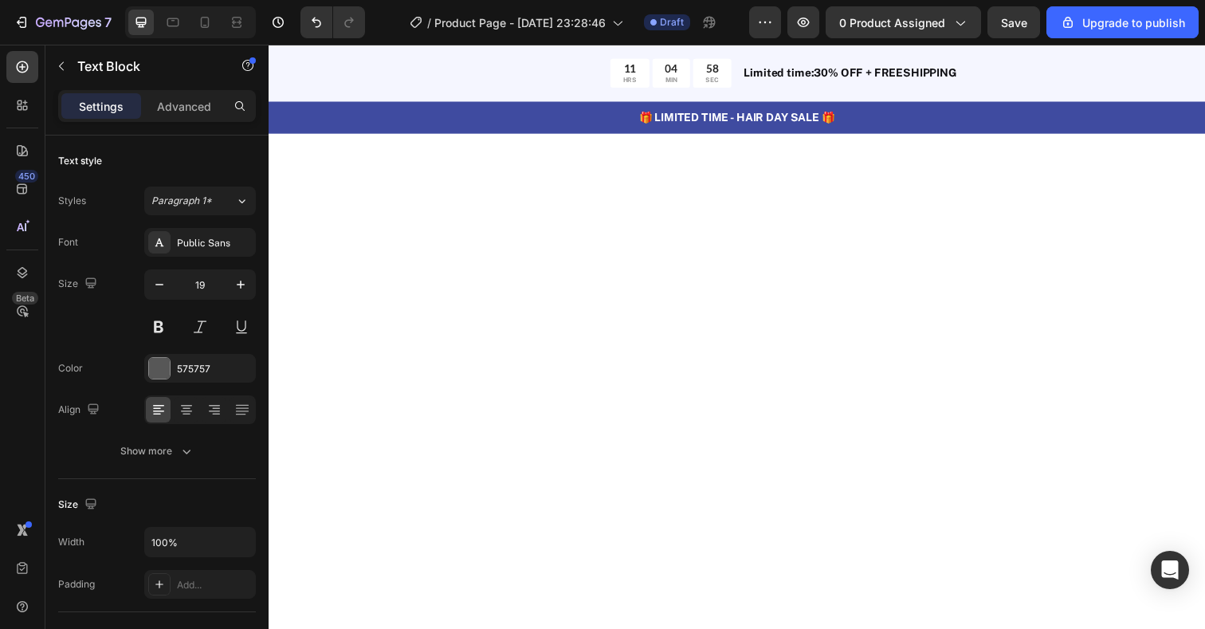
scroll to position [871, 0]
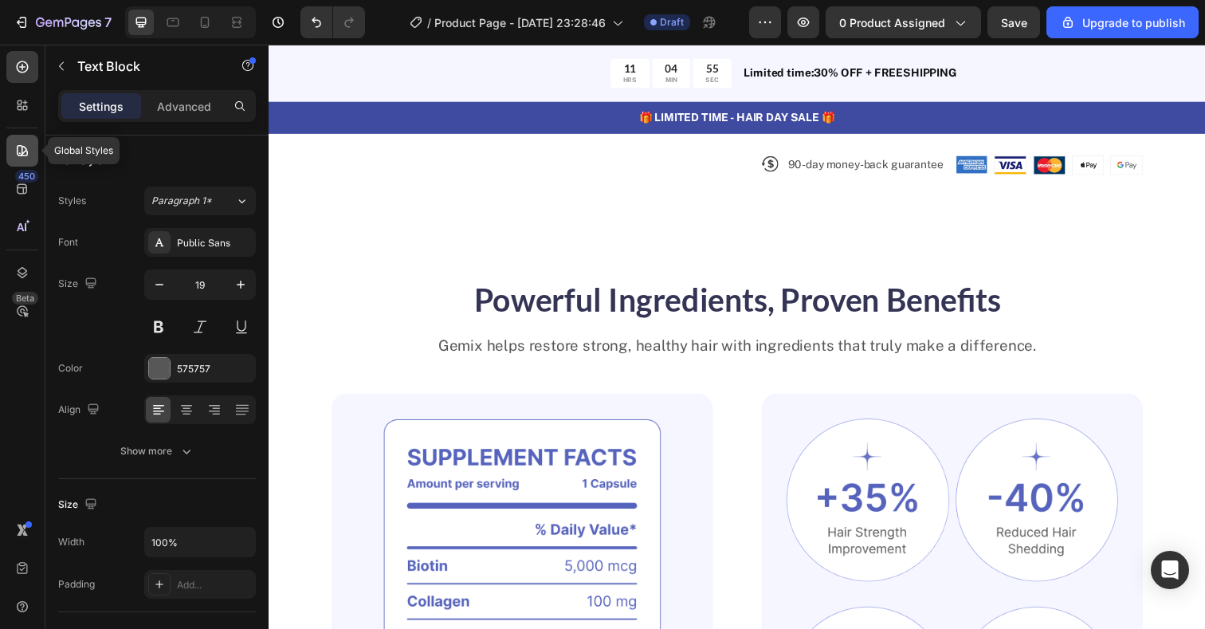
click at [19, 160] on div at bounding box center [22, 151] width 32 height 32
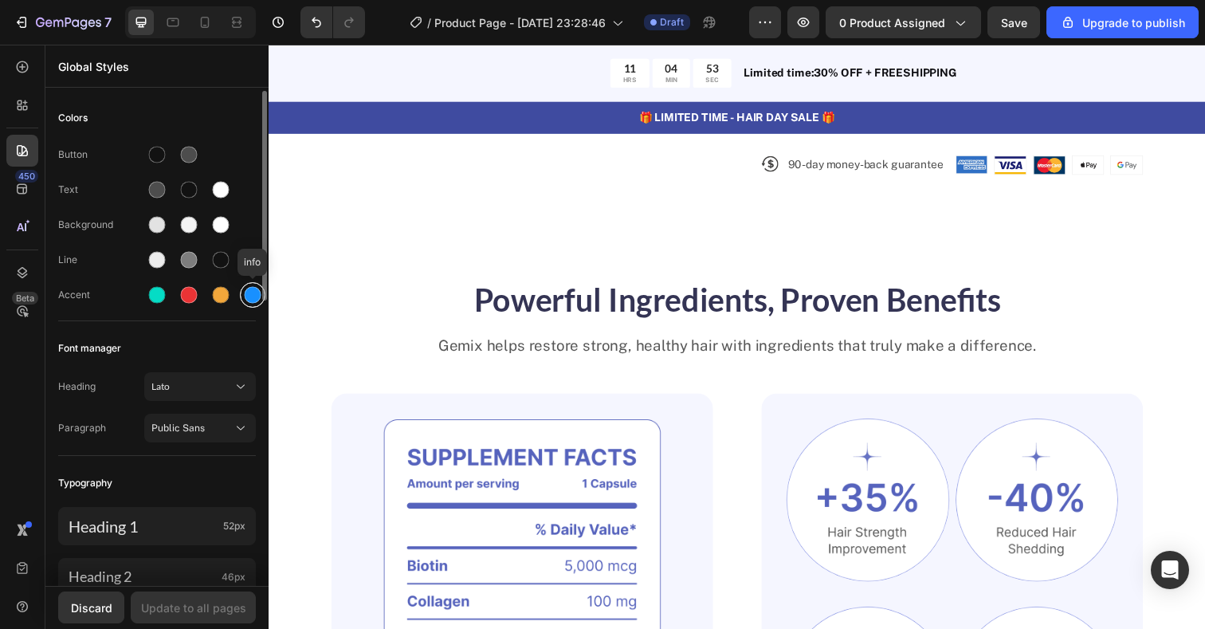
click at [253, 298] on div at bounding box center [253, 295] width 17 height 17
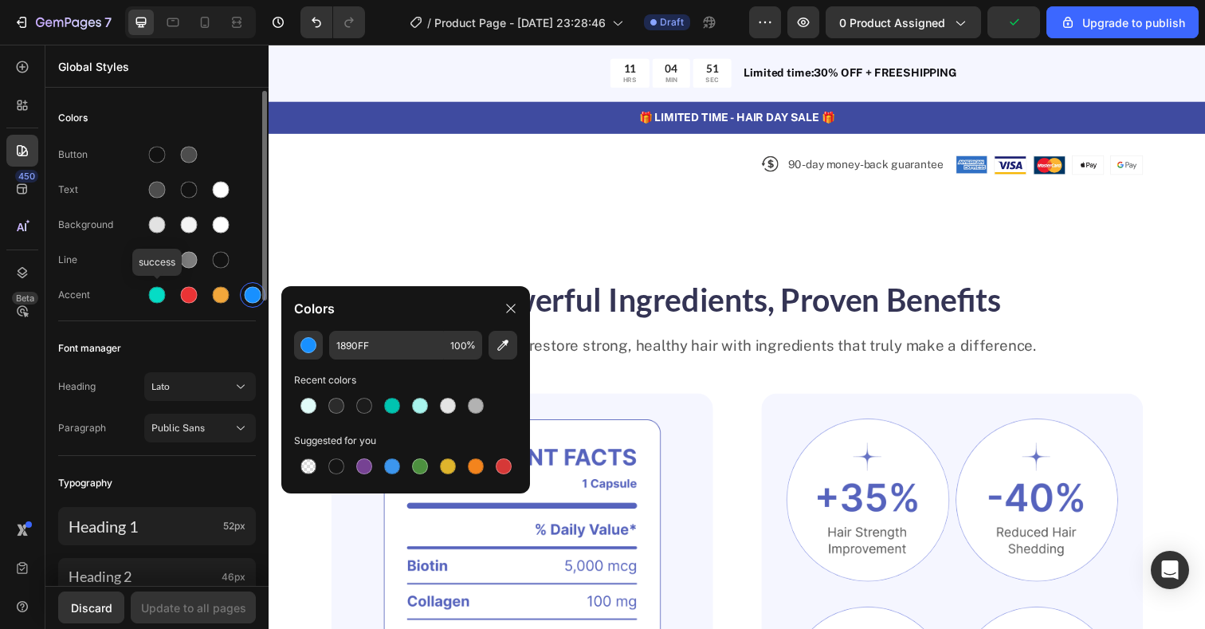
click at [126, 302] on div "Accent success" at bounding box center [157, 295] width 198 height 26
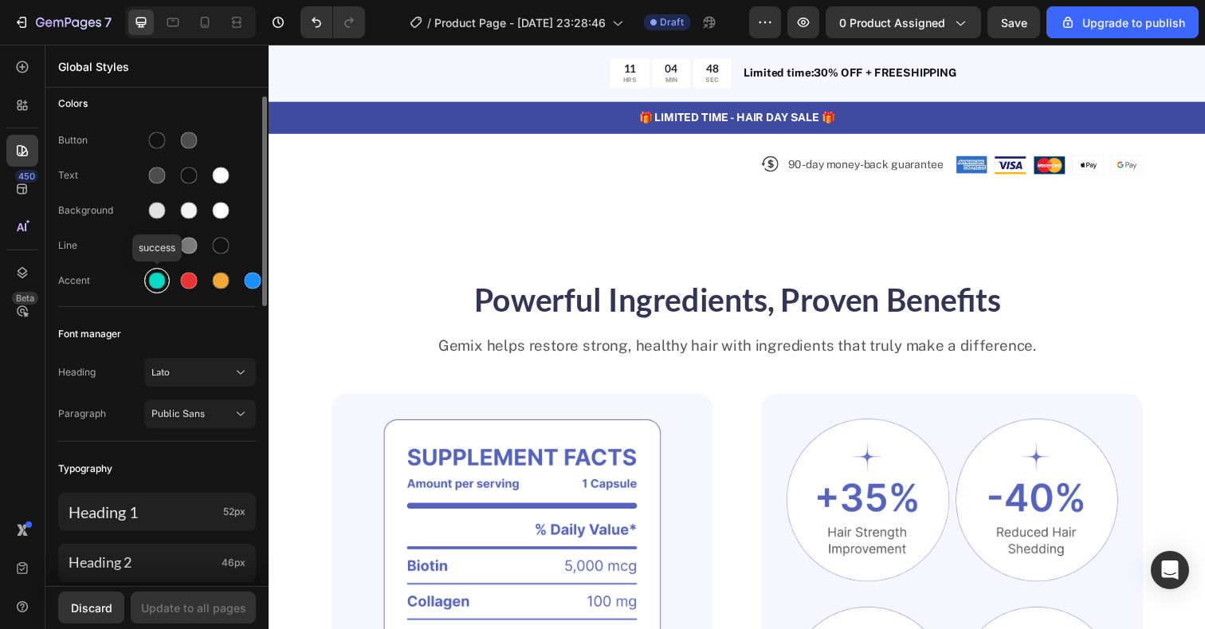
scroll to position [0, 0]
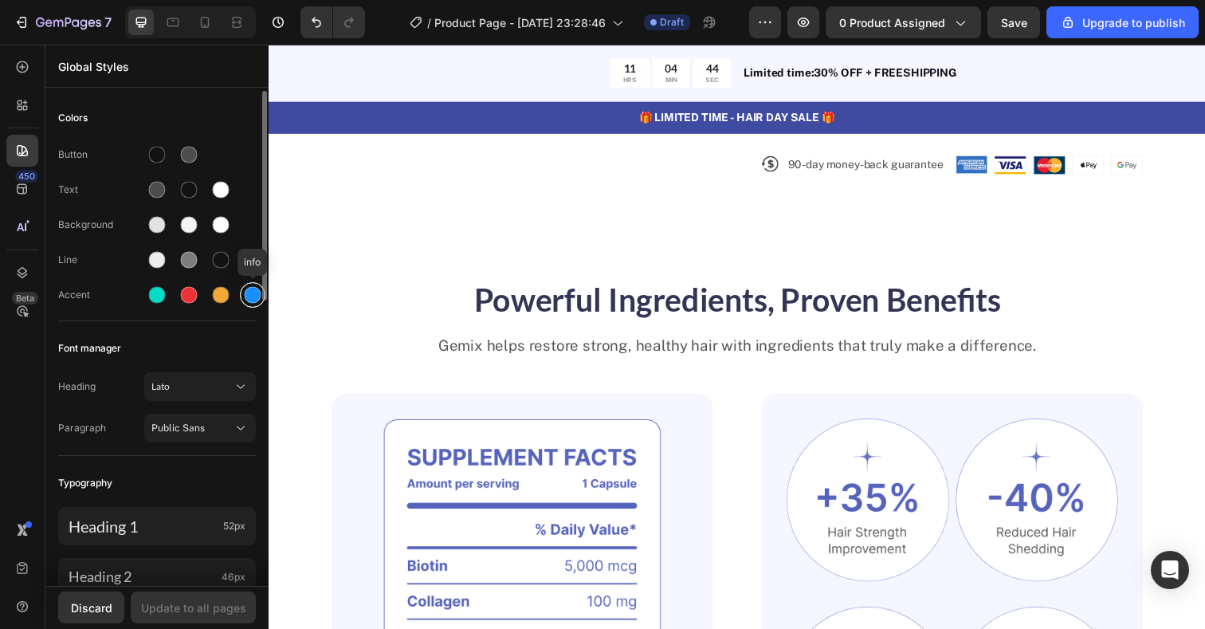
click at [245, 297] on div at bounding box center [253, 295] width 17 height 17
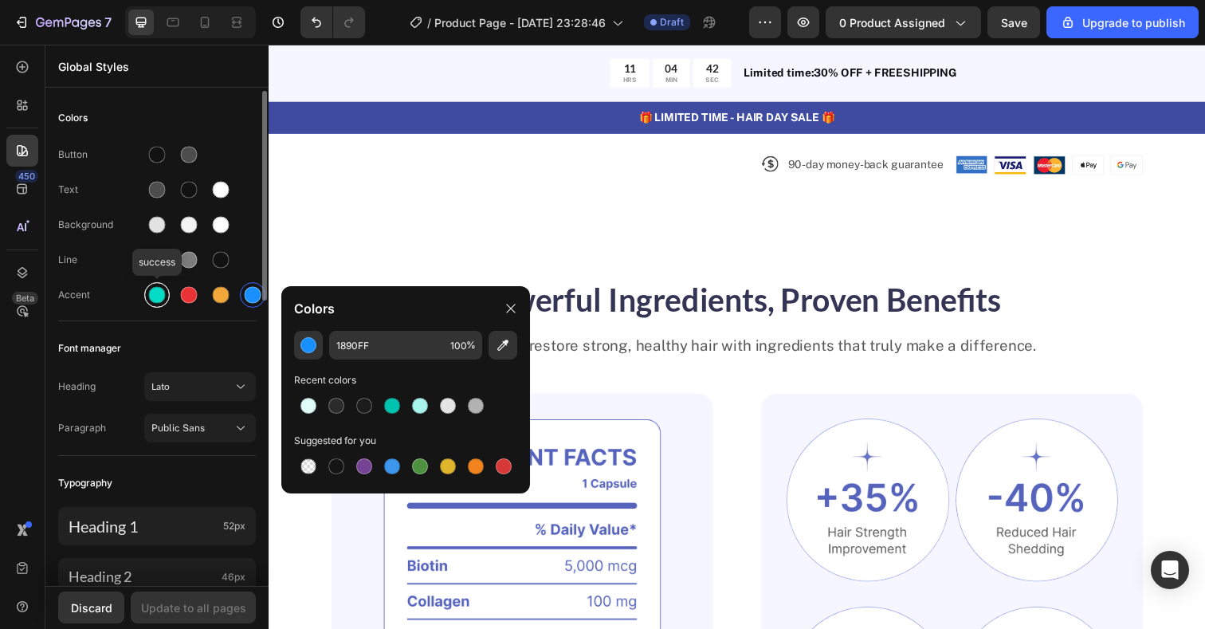
click at [159, 304] on div at bounding box center [157, 295] width 26 height 26
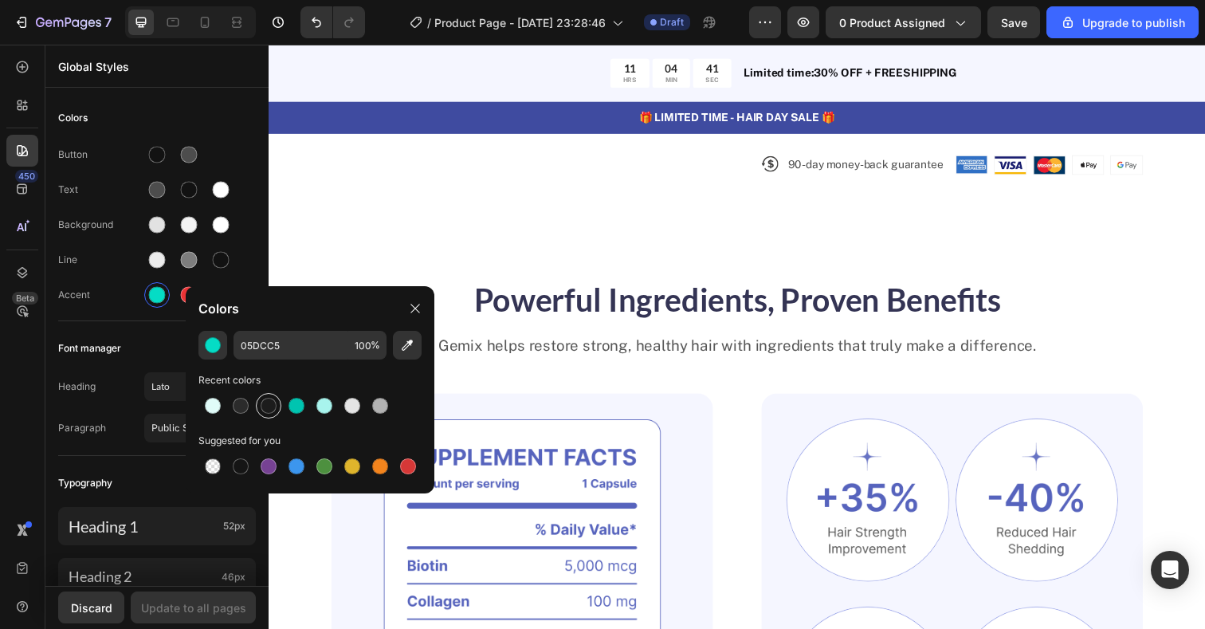
click at [271, 404] on div at bounding box center [269, 406] width 16 height 16
type input "1C1C1C"
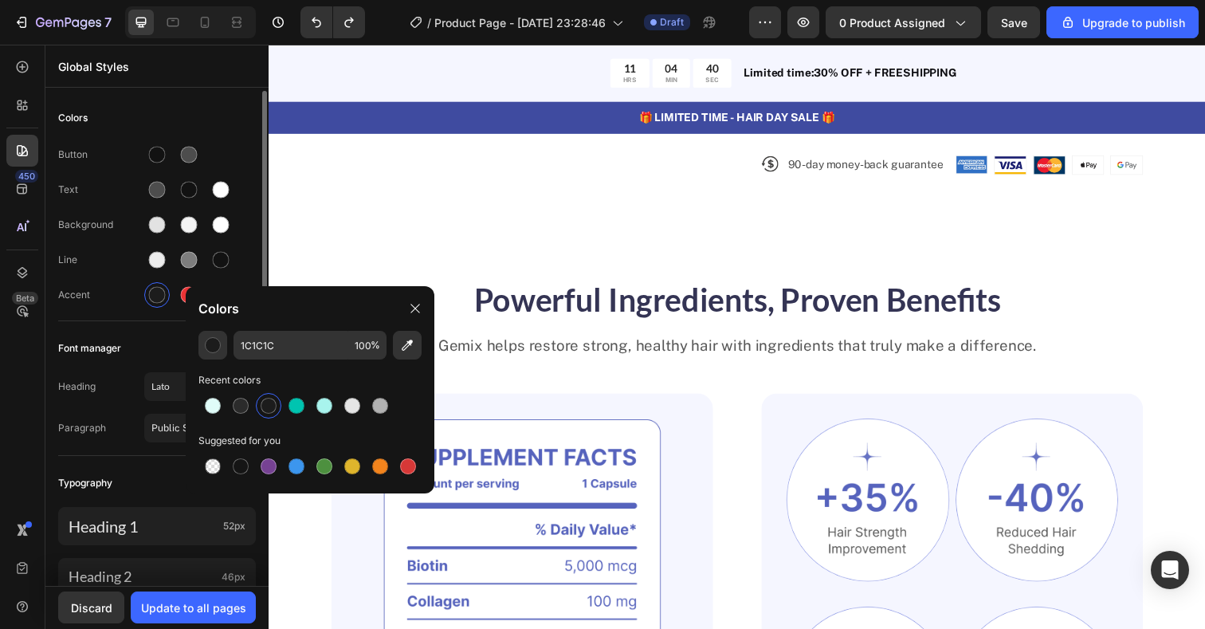
click at [163, 349] on div "Font manager" at bounding box center [157, 348] width 198 height 29
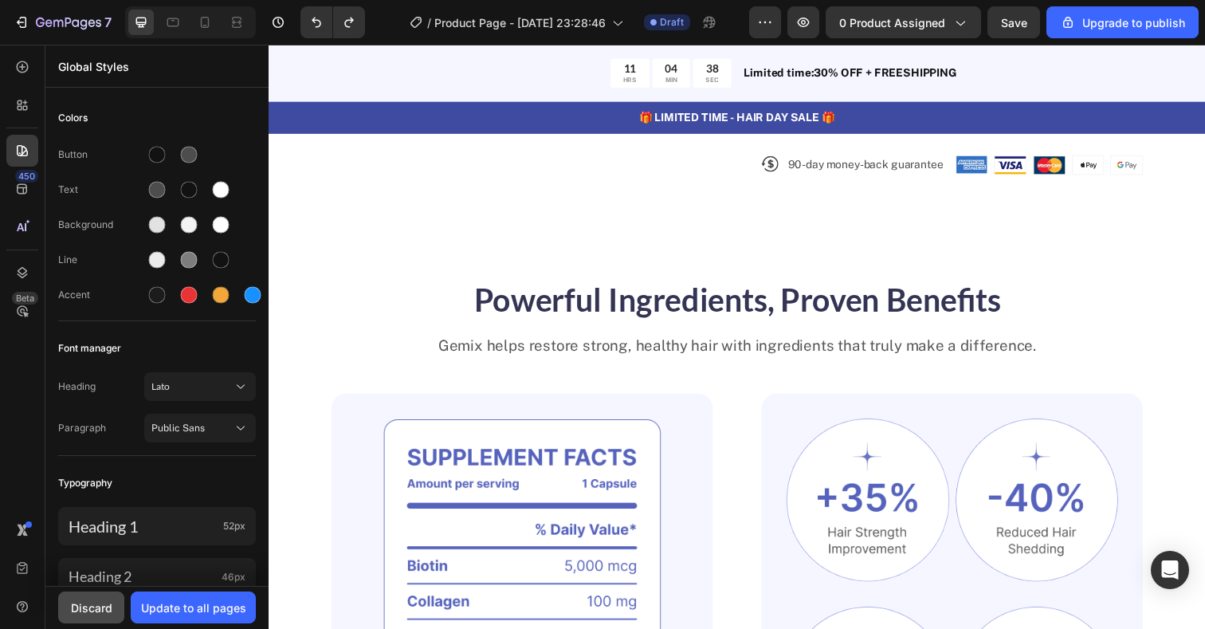
click at [100, 603] on div "Discard" at bounding box center [91, 607] width 41 height 17
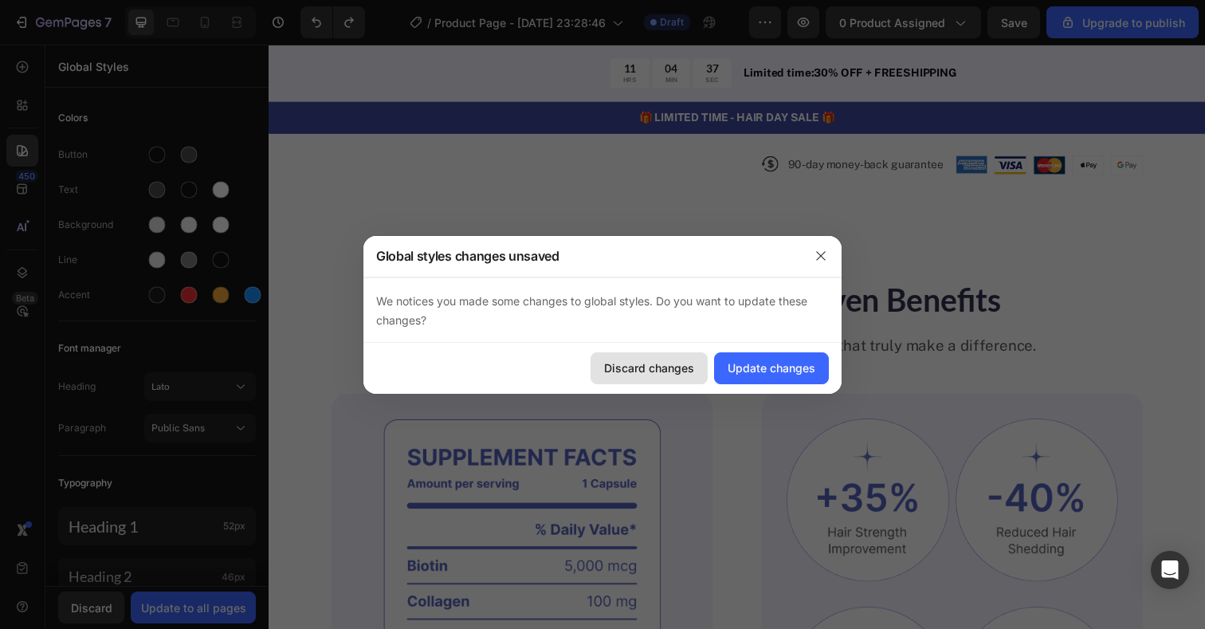
drag, startPoint x: 741, startPoint y: 359, endPoint x: 651, endPoint y: 355, distance: 90.1
click at [651, 355] on div "Discard changes Update changes" at bounding box center [602, 368] width 478 height 51
click at [651, 366] on div "Discard changes" at bounding box center [649, 367] width 90 height 17
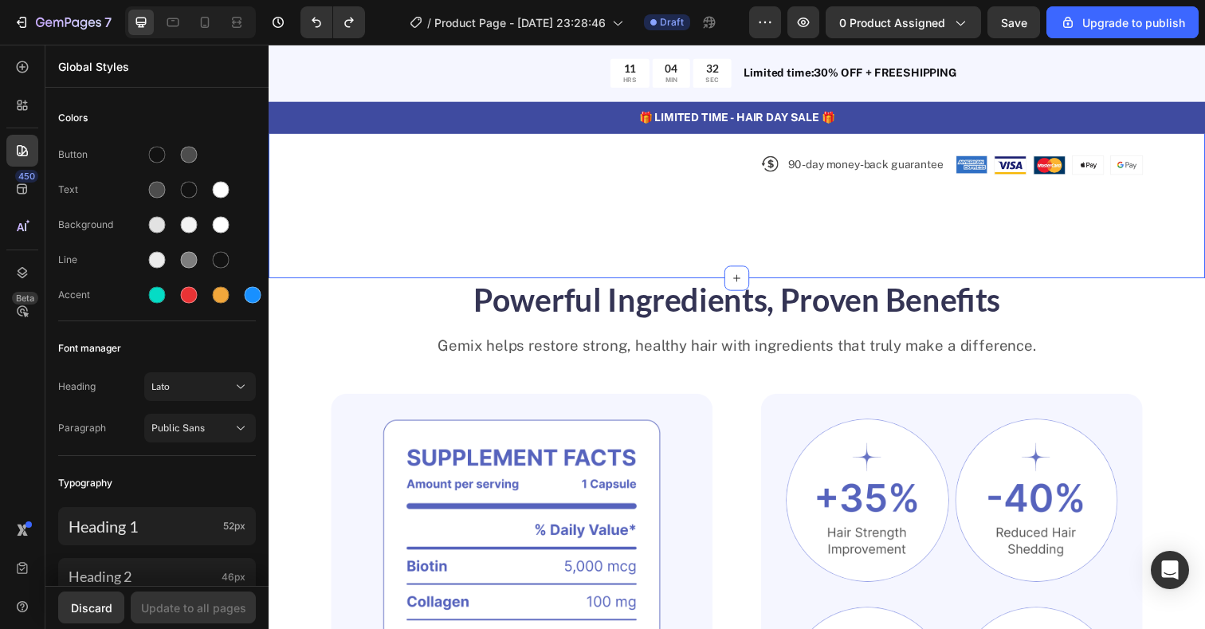
click at [348, 115] on p "🎁 LIMITED TIME - HAIR DAY SALE 🎁" at bounding box center [746, 119] width 953 height 17
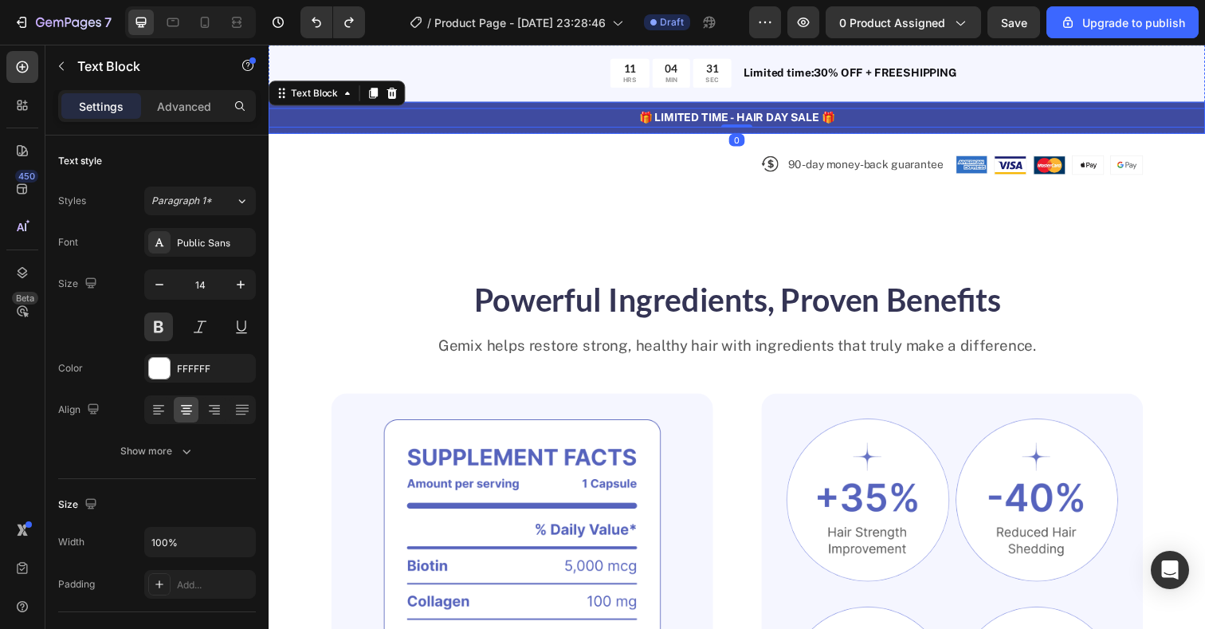
click at [358, 132] on div "🎁 LIMITED TIME - HAIR DAY SALE 🎁 Text Block 0 Row" at bounding box center [747, 119] width 956 height 33
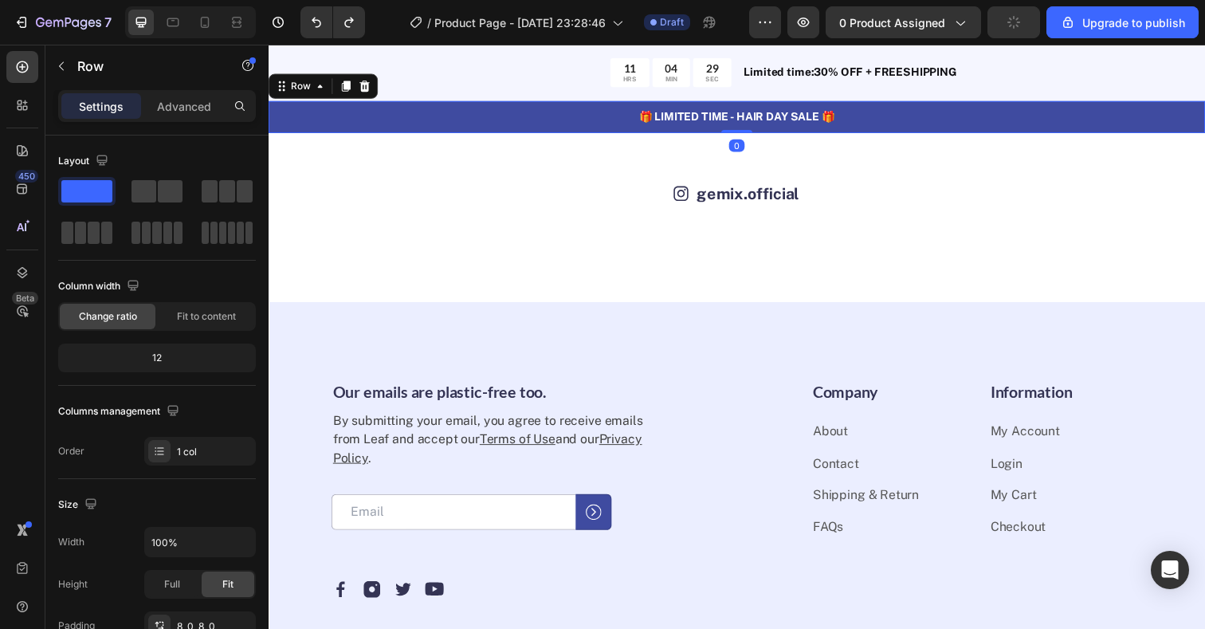
scroll to position [4941, 0]
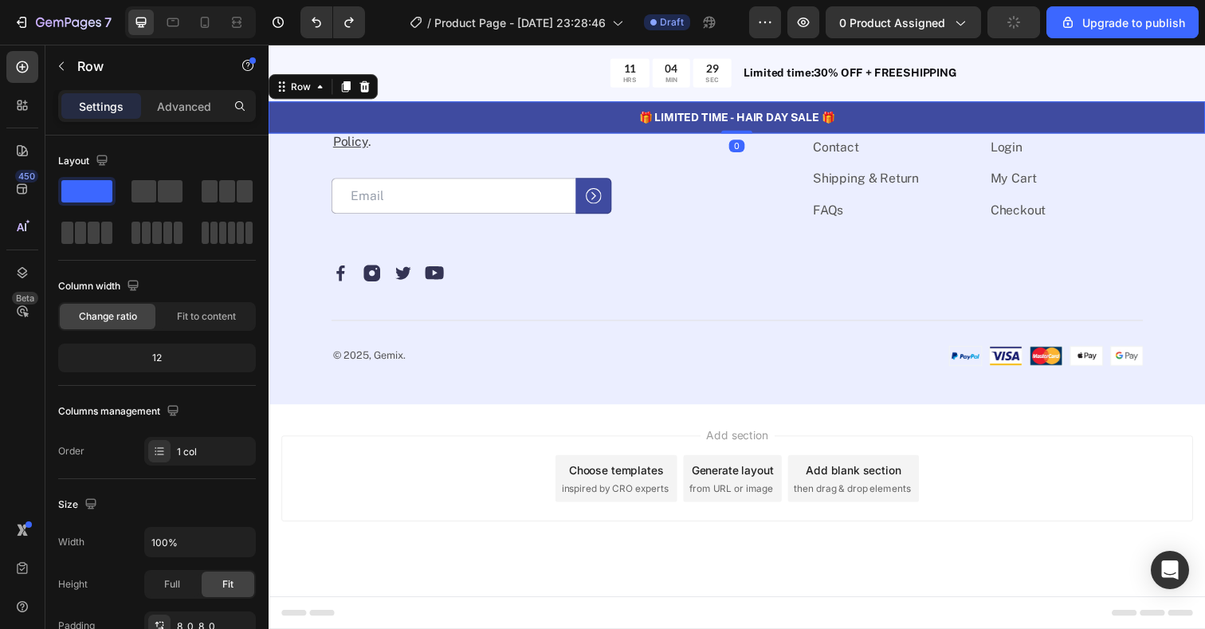
click at [497, 340] on div "Title Line" at bounding box center [746, 320] width 829 height 65
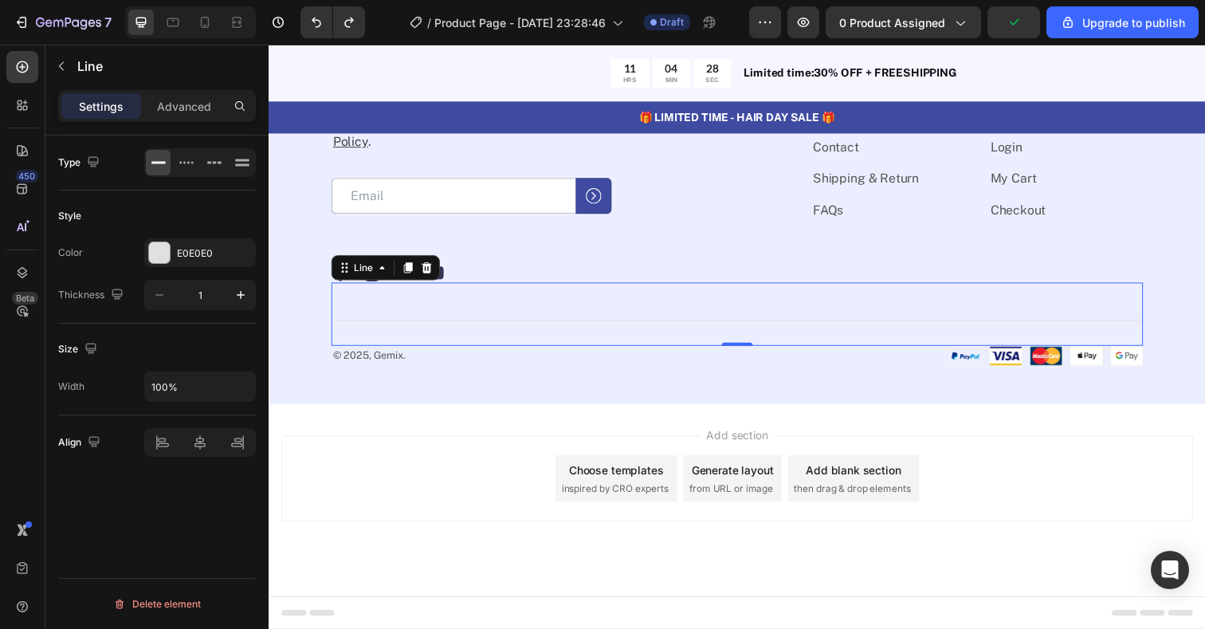
click at [532, 292] on div "Title Line 0" at bounding box center [746, 320] width 829 height 65
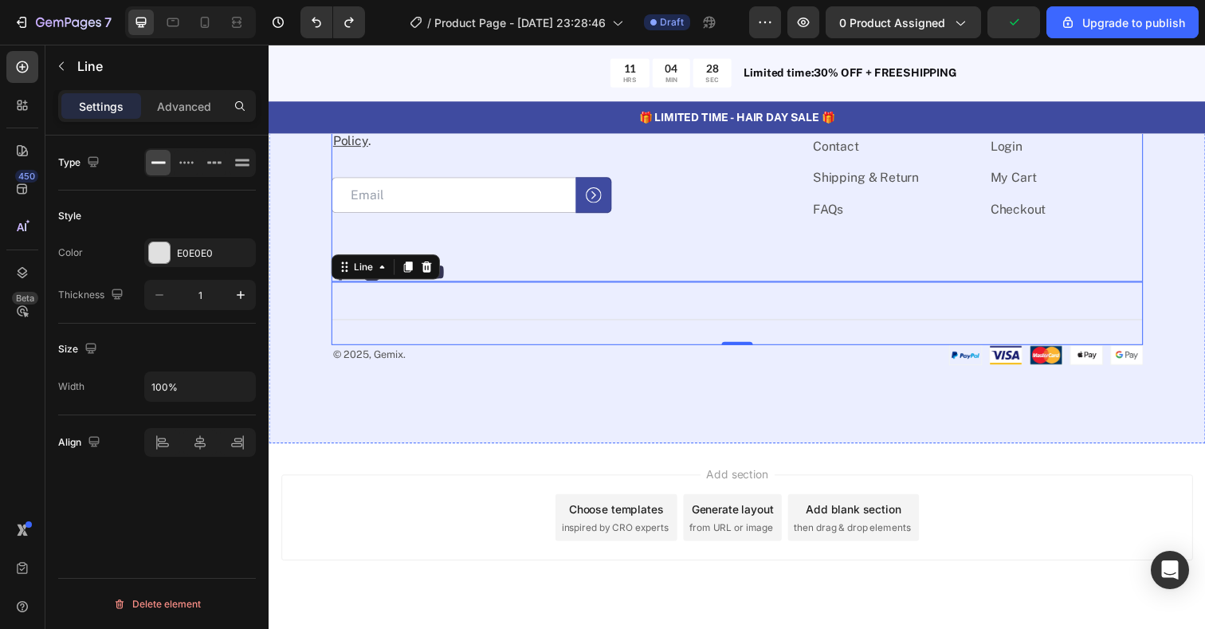
click at [548, 265] on div "Our emails are plastic-free too. Heading By submitting your email, you agree to…" at bounding box center [533, 175] width 402 height 223
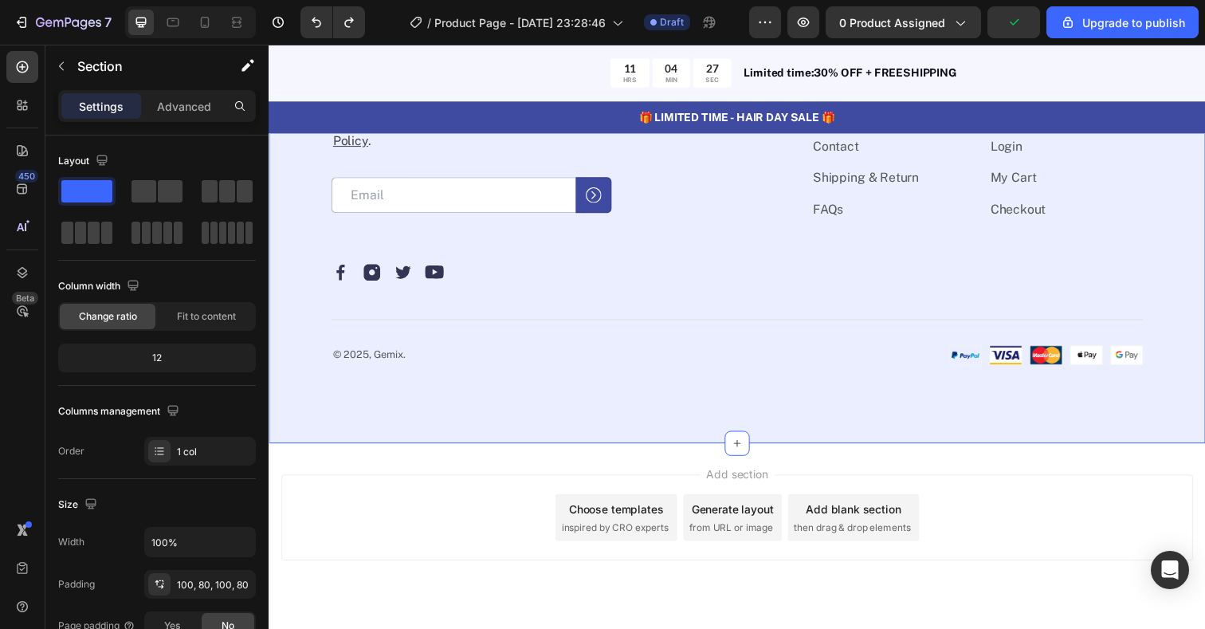
click at [302, 343] on div "Our emails are plastic-free too. Heading By submitting your email, you agree to…" at bounding box center [747, 218] width 956 height 469
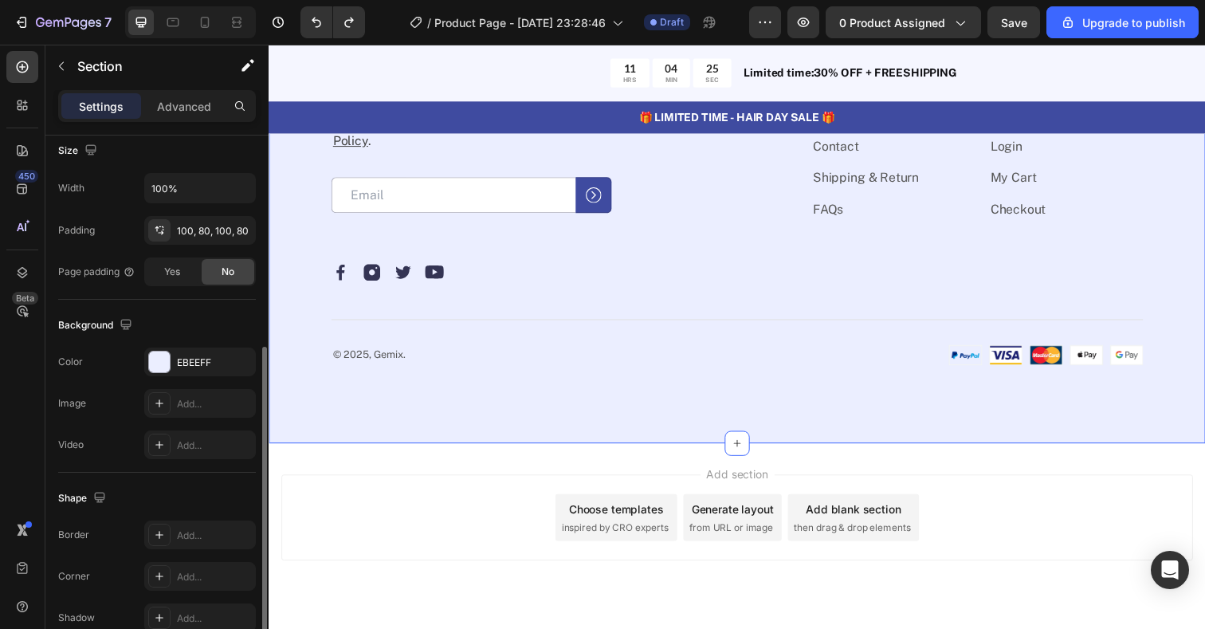
scroll to position [366, 0]
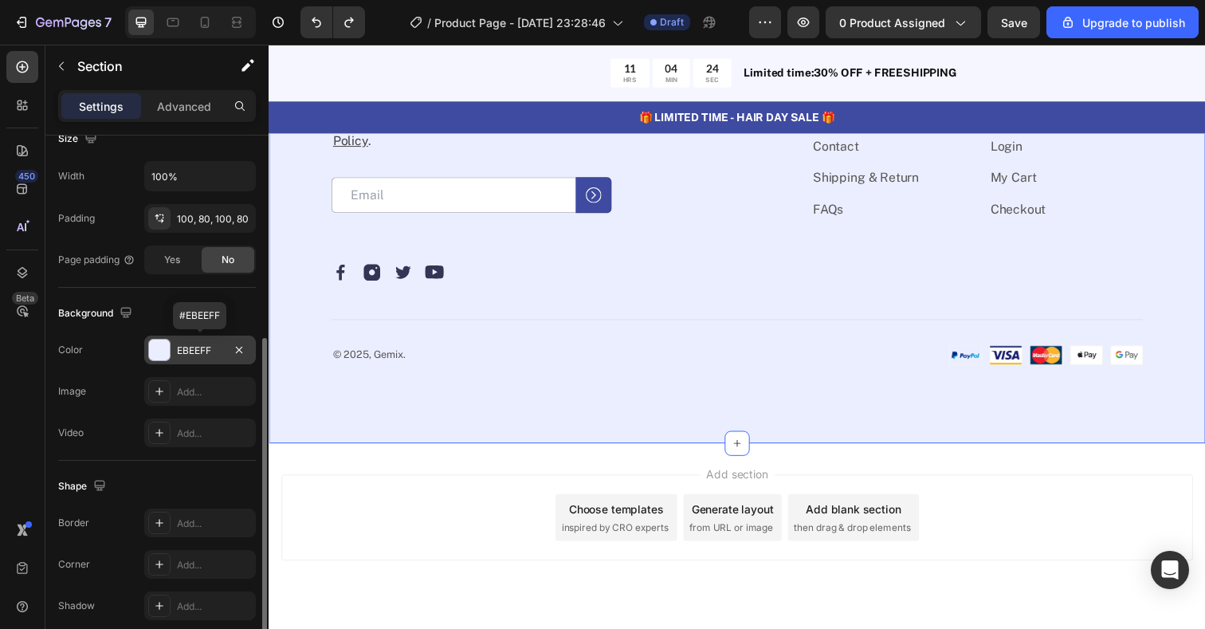
click at [165, 351] on div at bounding box center [159, 350] width 21 height 21
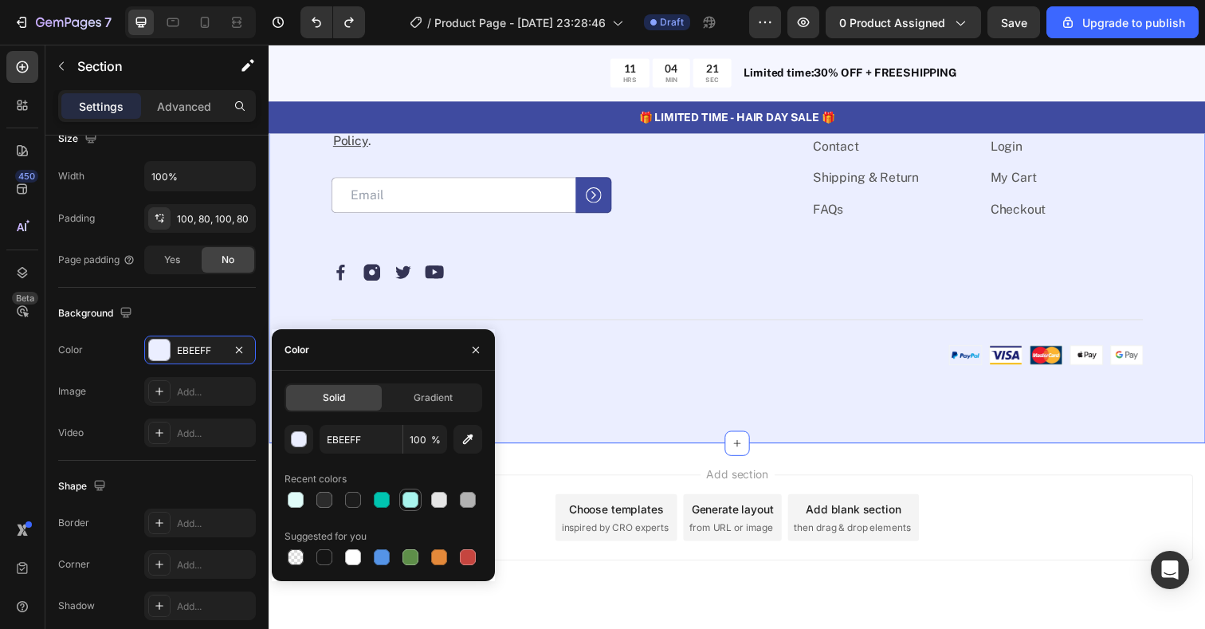
click at [406, 502] on div at bounding box center [410, 500] width 16 height 16
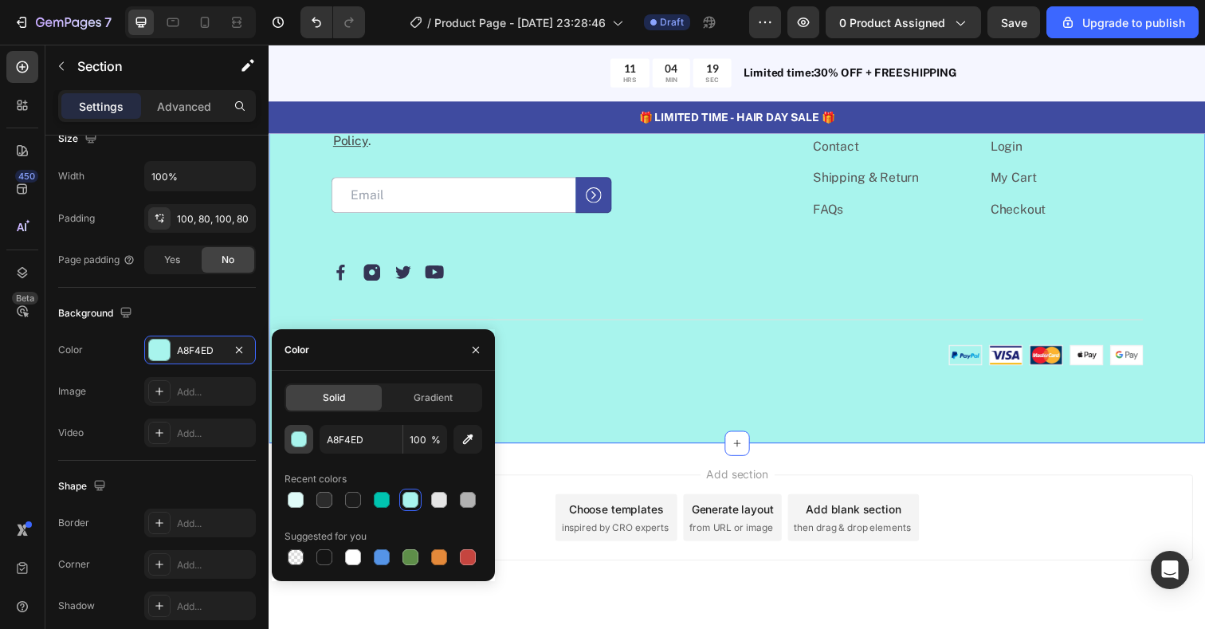
click at [292, 442] on div "button" at bounding box center [300, 440] width 16 height 16
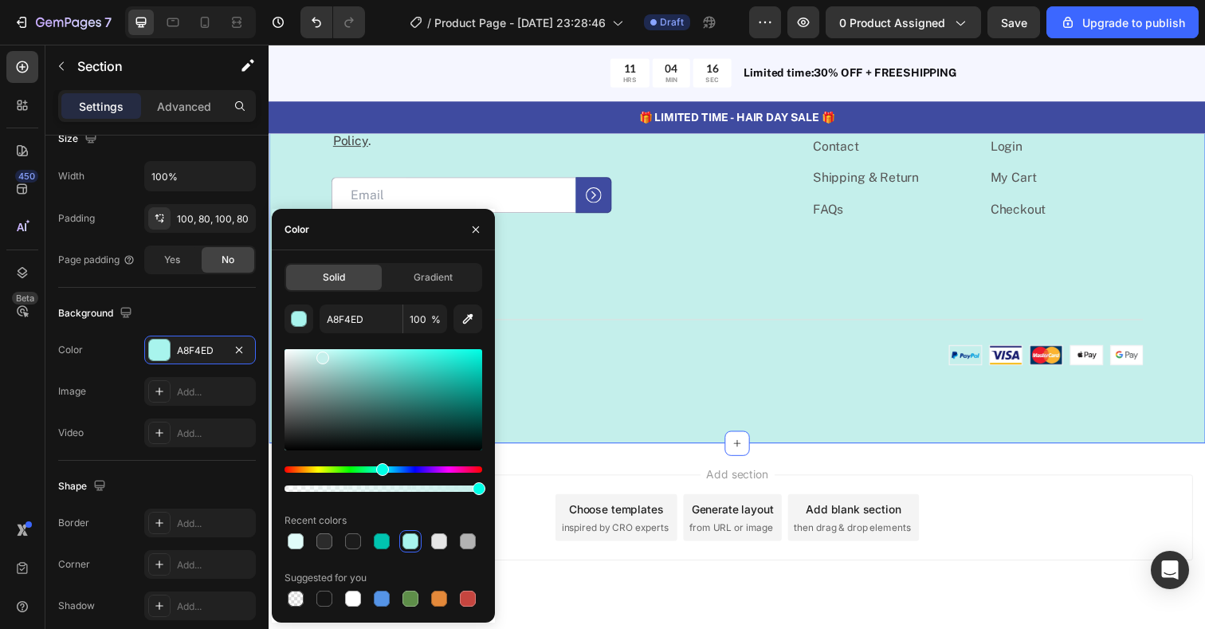
drag, startPoint x: 347, startPoint y: 356, endPoint x: 321, endPoint y: 355, distance: 25.6
click at [321, 355] on div at bounding box center [322, 357] width 13 height 13
type input "C4EFEB"
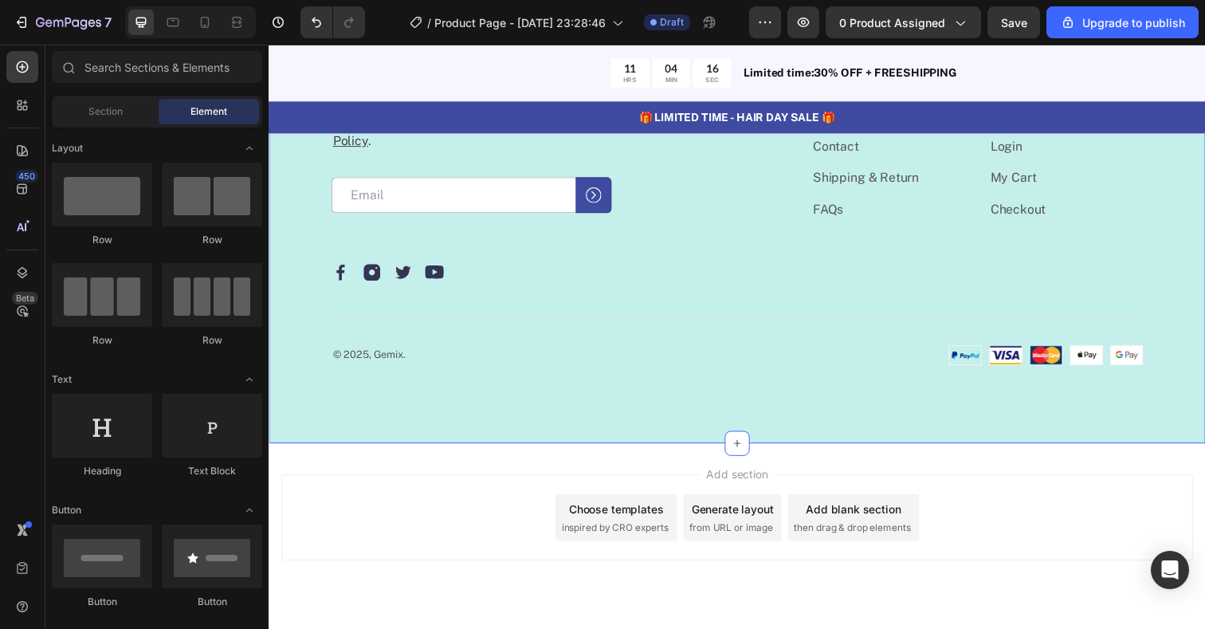
click at [545, 474] on div "Add section Choose templates inspired by CRO experts Generate layout from URL o…" at bounding box center [747, 550] width 956 height 196
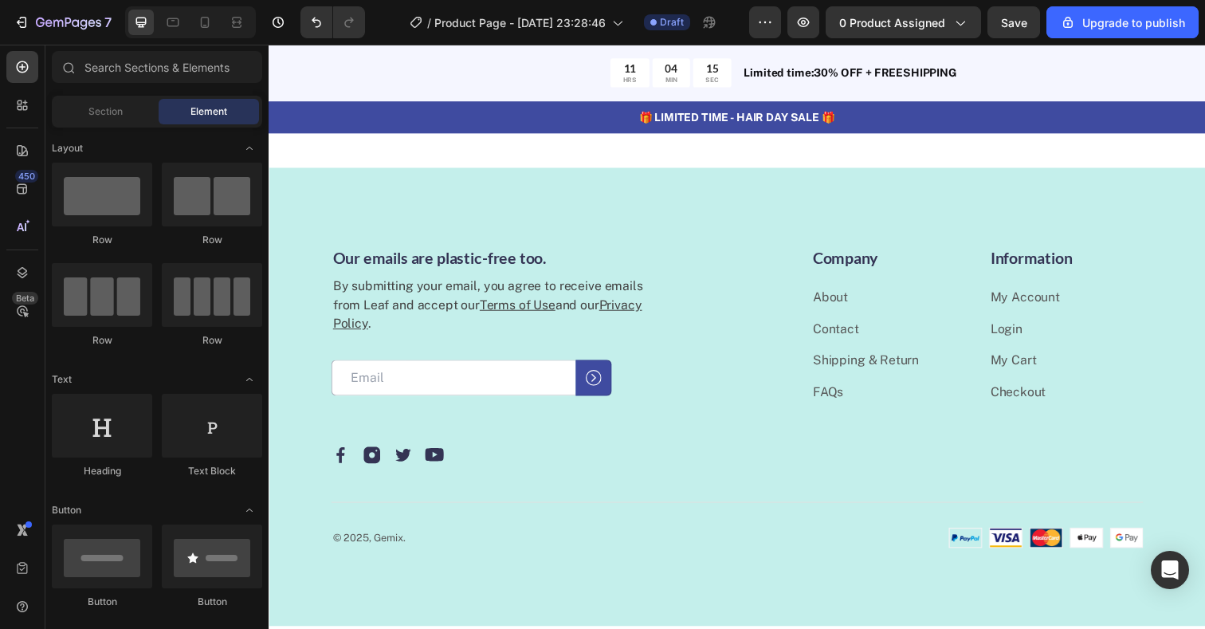
scroll to position [4719, 0]
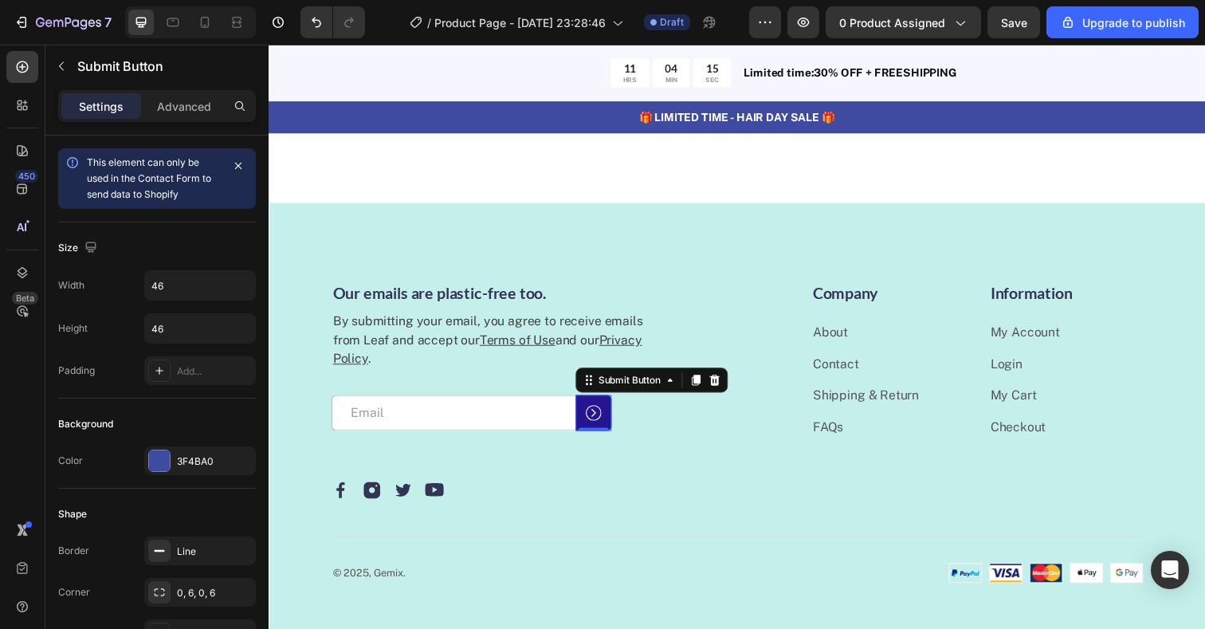
click at [589, 419] on button at bounding box center [600, 420] width 37 height 37
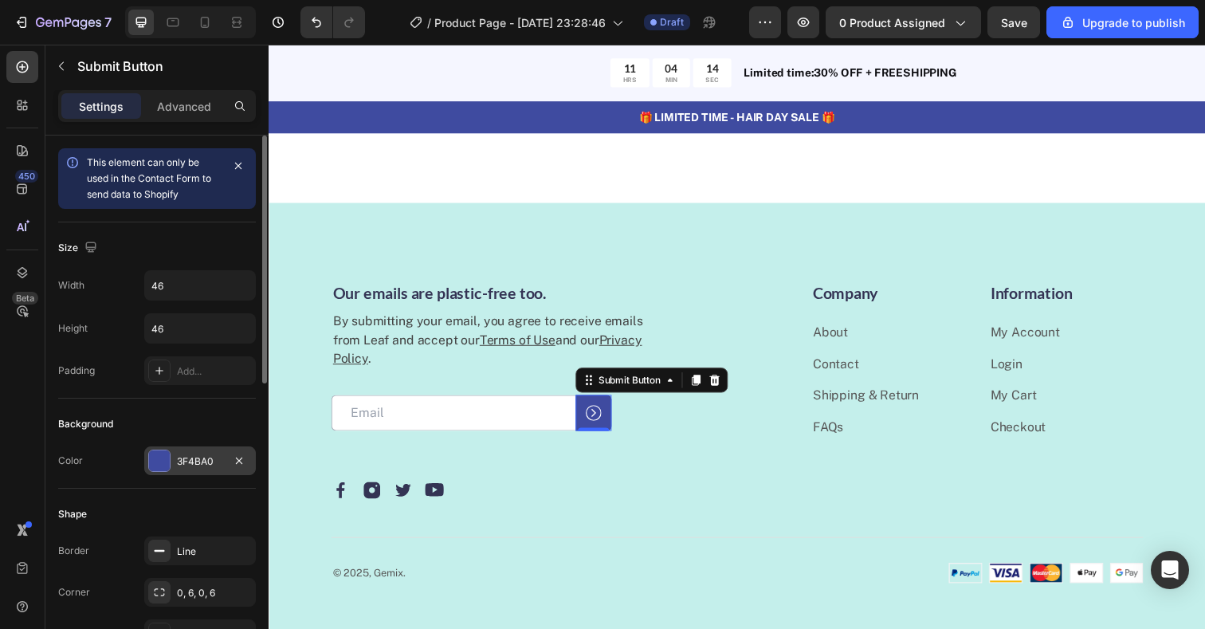
click at [161, 451] on div at bounding box center [159, 460] width 21 height 21
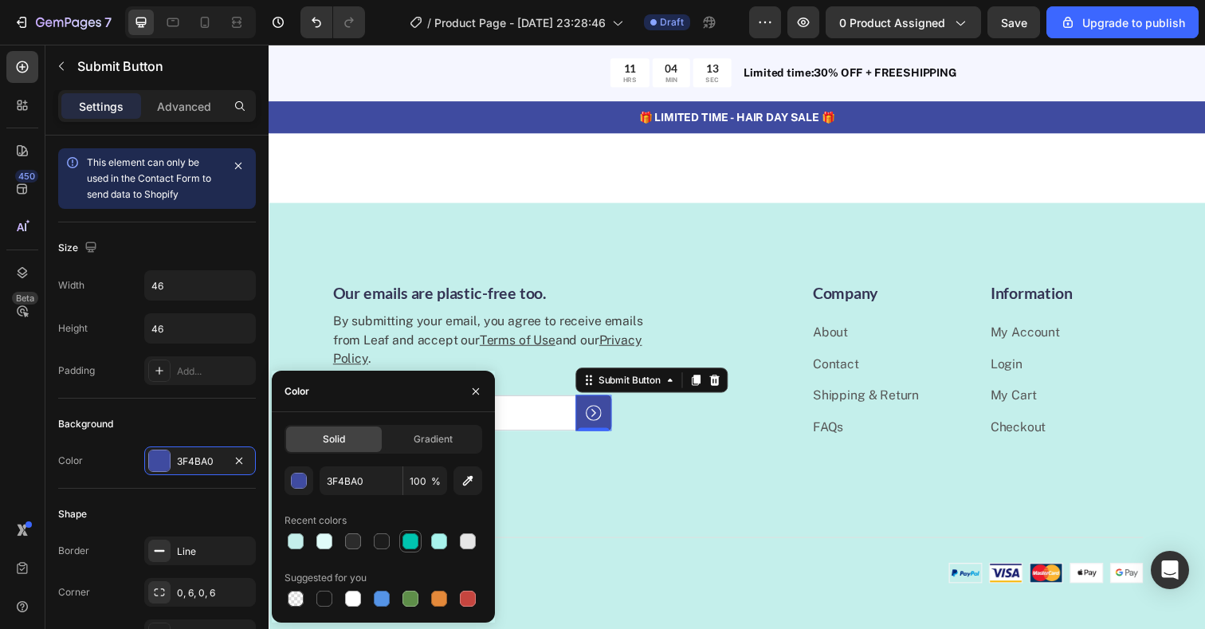
click at [410, 534] on div at bounding box center [410, 541] width 16 height 16
type input "00C4B0"
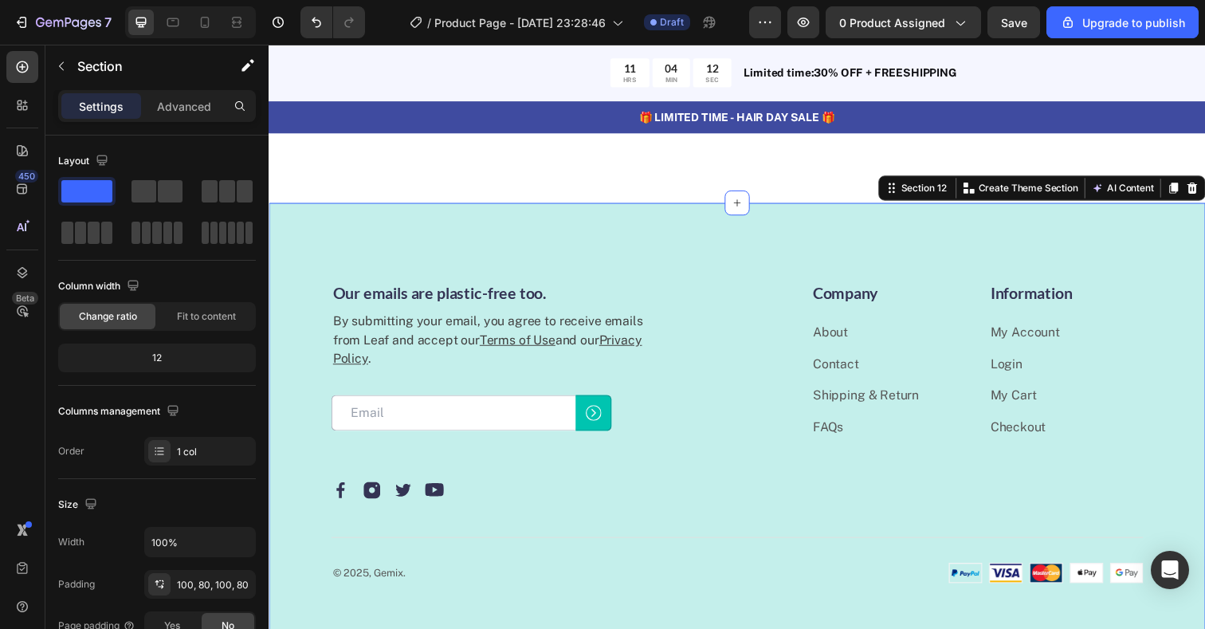
click at [580, 423] on div "Our emails are plastic-free too. Heading By submitting your email, you agree to…" at bounding box center [747, 440] width 956 height 469
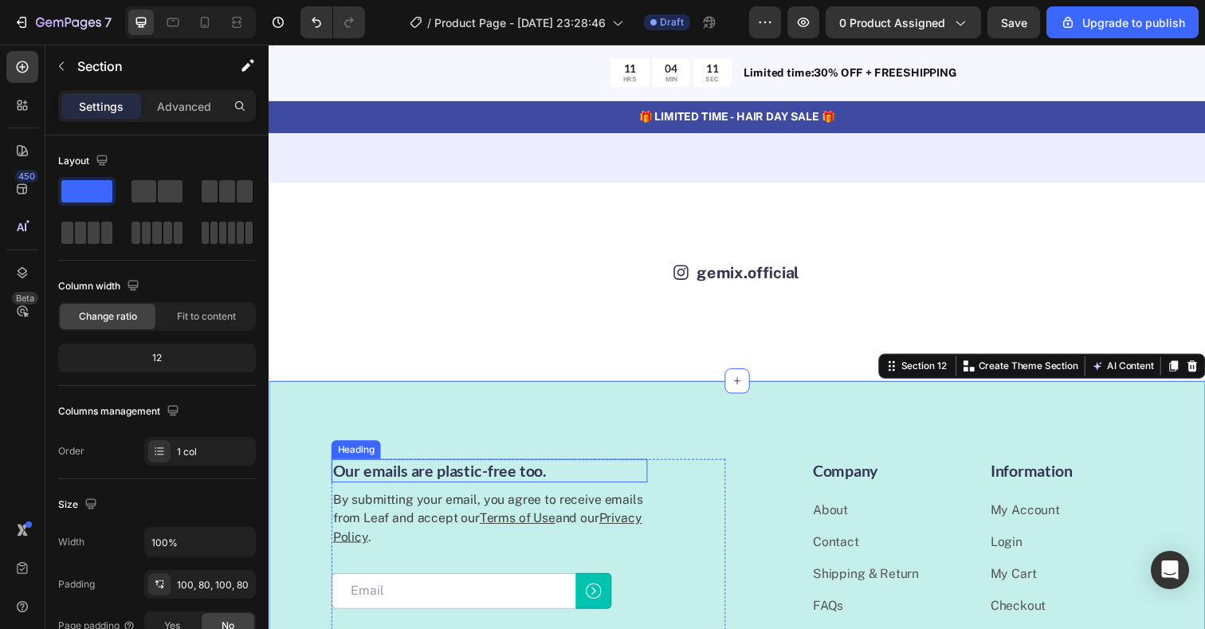
scroll to position [4520, 0]
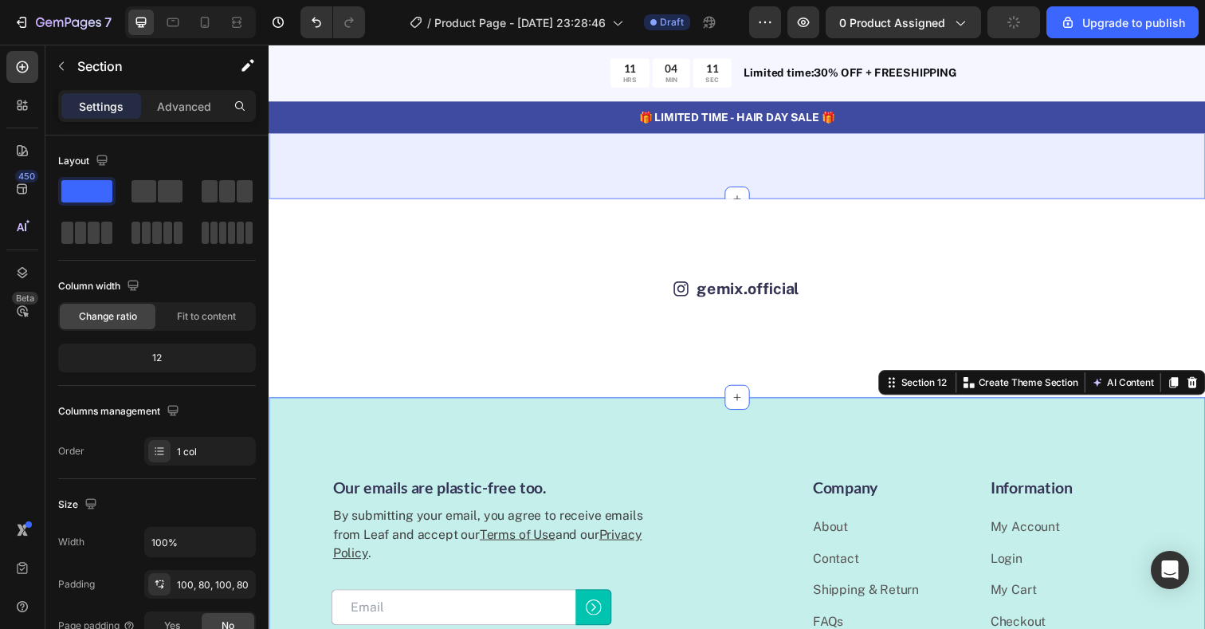
click at [542, 124] on p "🎁 LIMITED TIME - HAIR DAY SALE 🎁" at bounding box center [746, 119] width 953 height 17
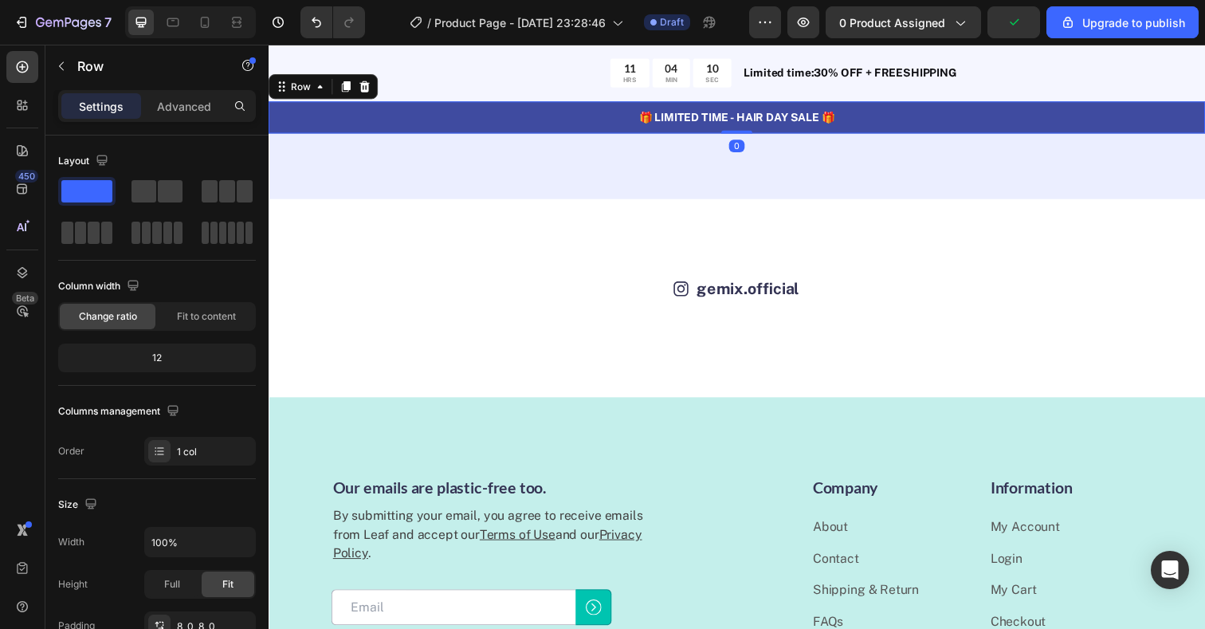
click at [534, 135] on div "🎁 LIMITED TIME - HAIR DAY SALE 🎁 Text Block Row 0" at bounding box center [747, 119] width 956 height 33
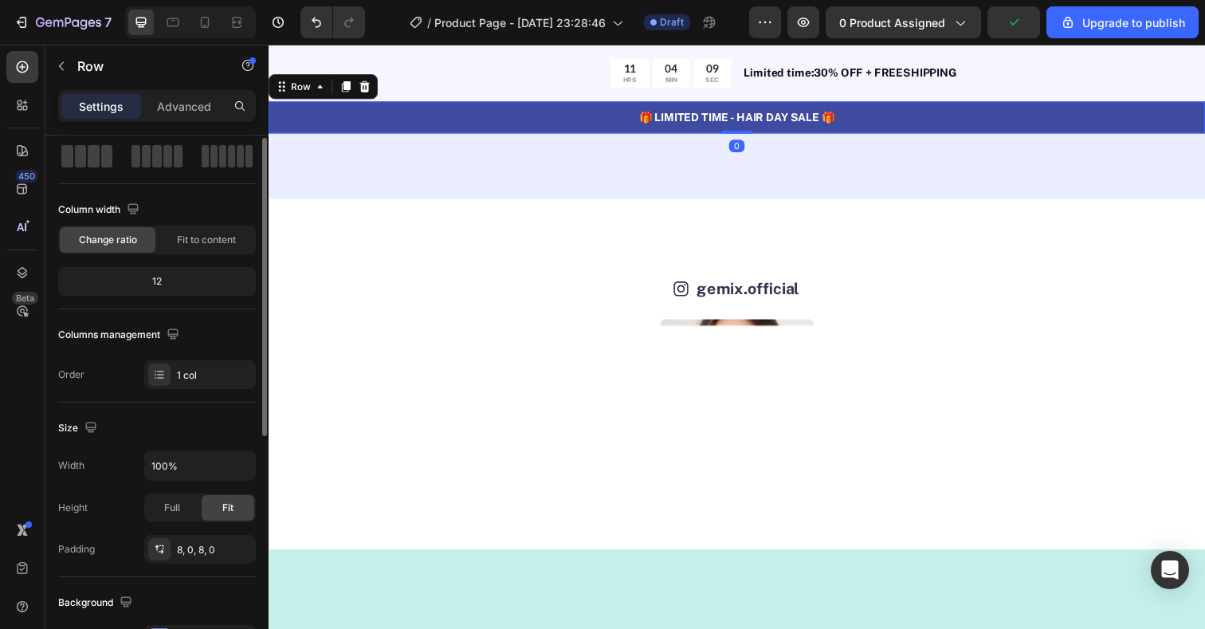
scroll to position [86, 0]
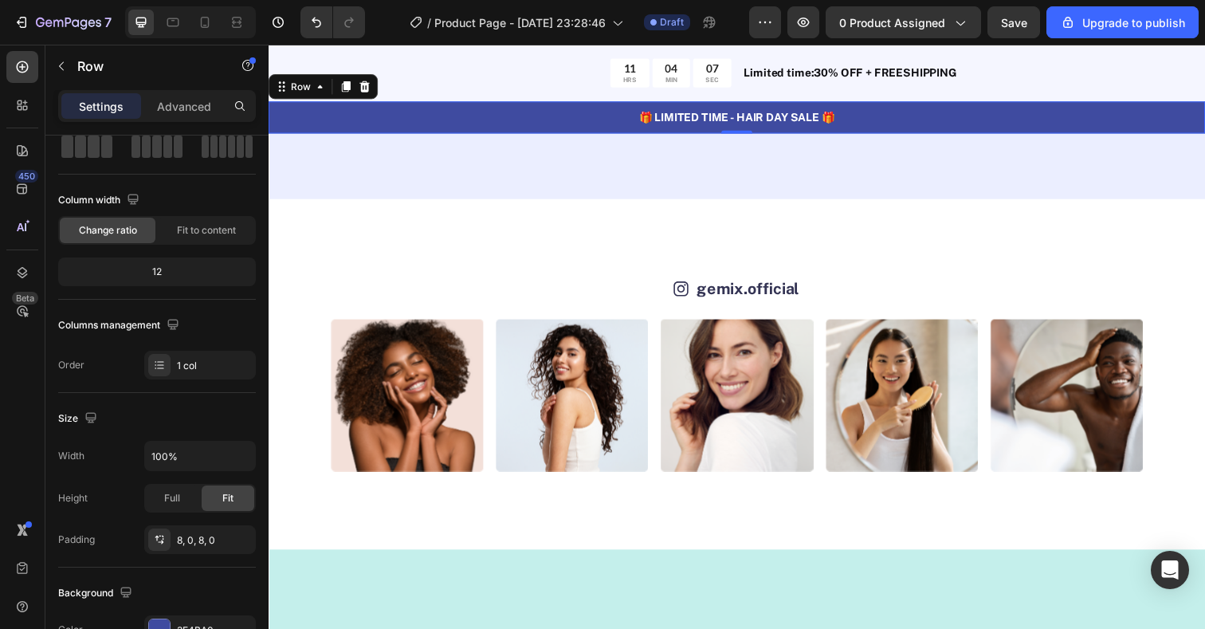
click at [308, 131] on div "🎁 LIMITED TIME - HAIR DAY SALE 🎁 Text Block Row 0" at bounding box center [747, 119] width 956 height 33
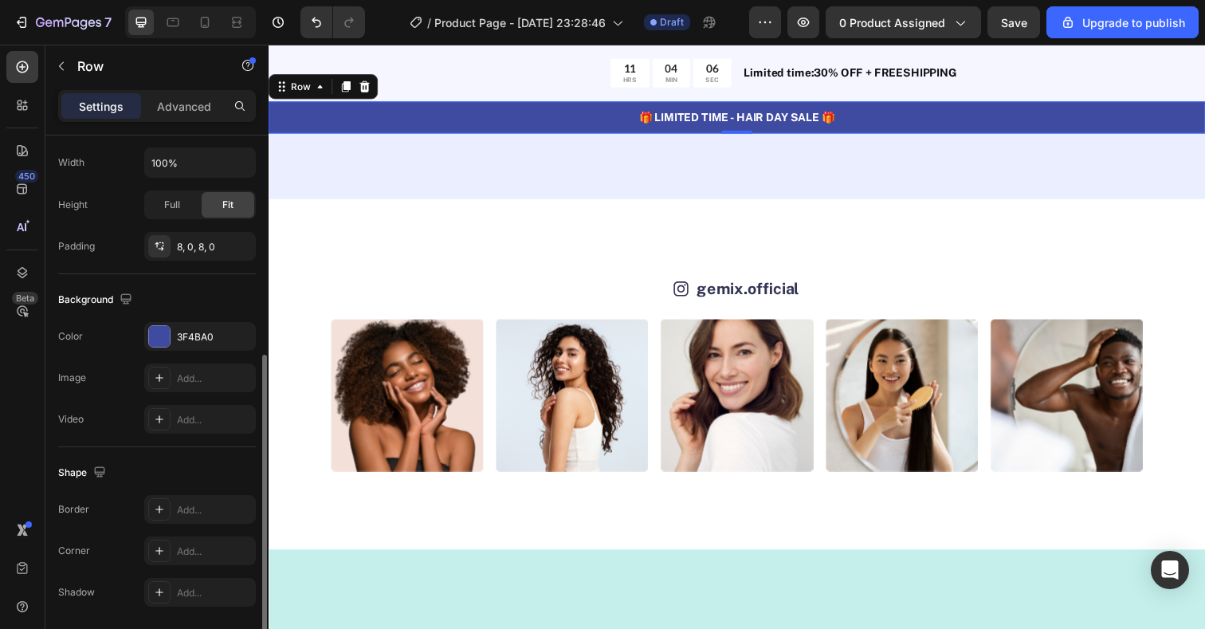
scroll to position [420, 0]
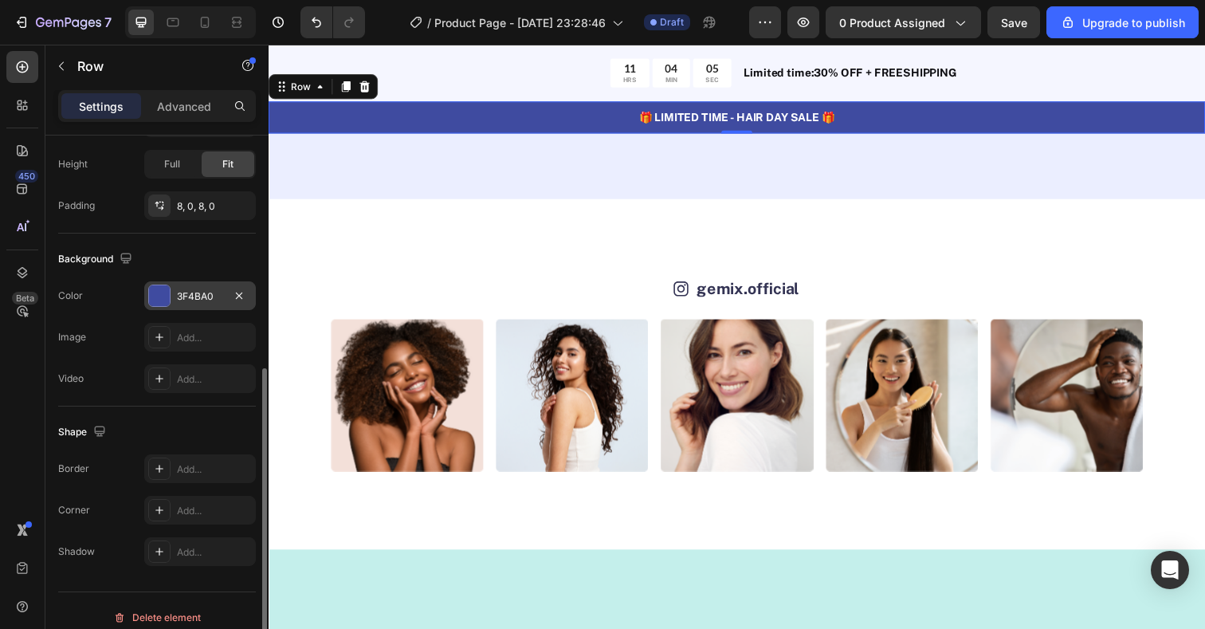
click at [151, 285] on div at bounding box center [159, 295] width 21 height 21
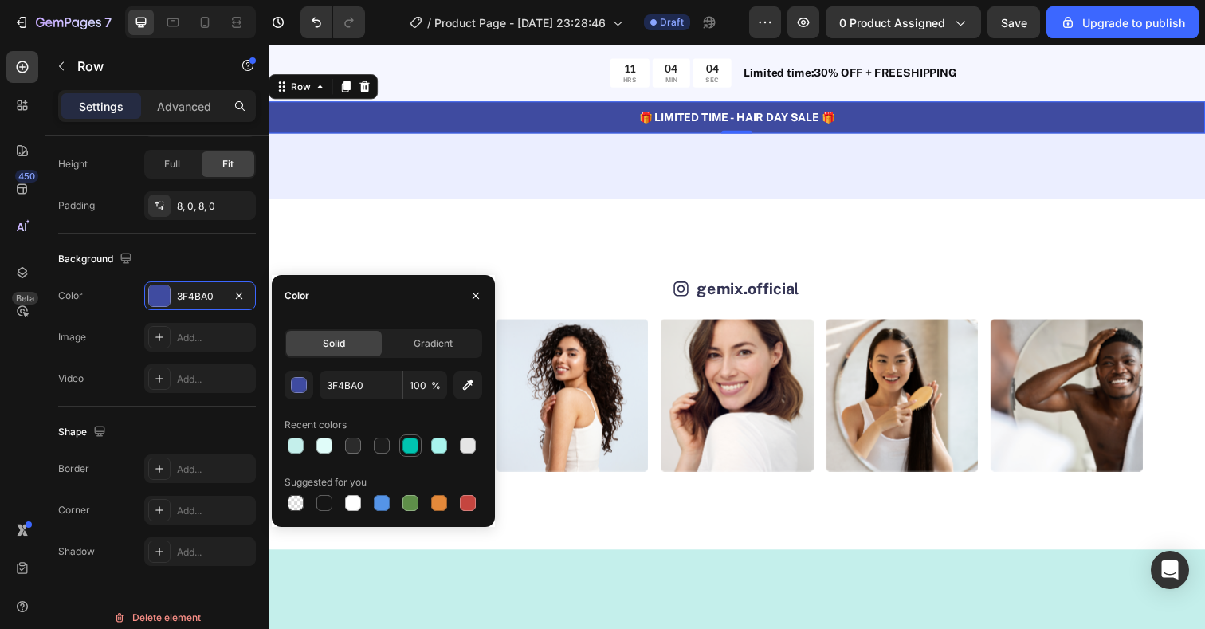
click at [413, 447] on div at bounding box center [410, 446] width 16 height 16
type input "00C4B0"
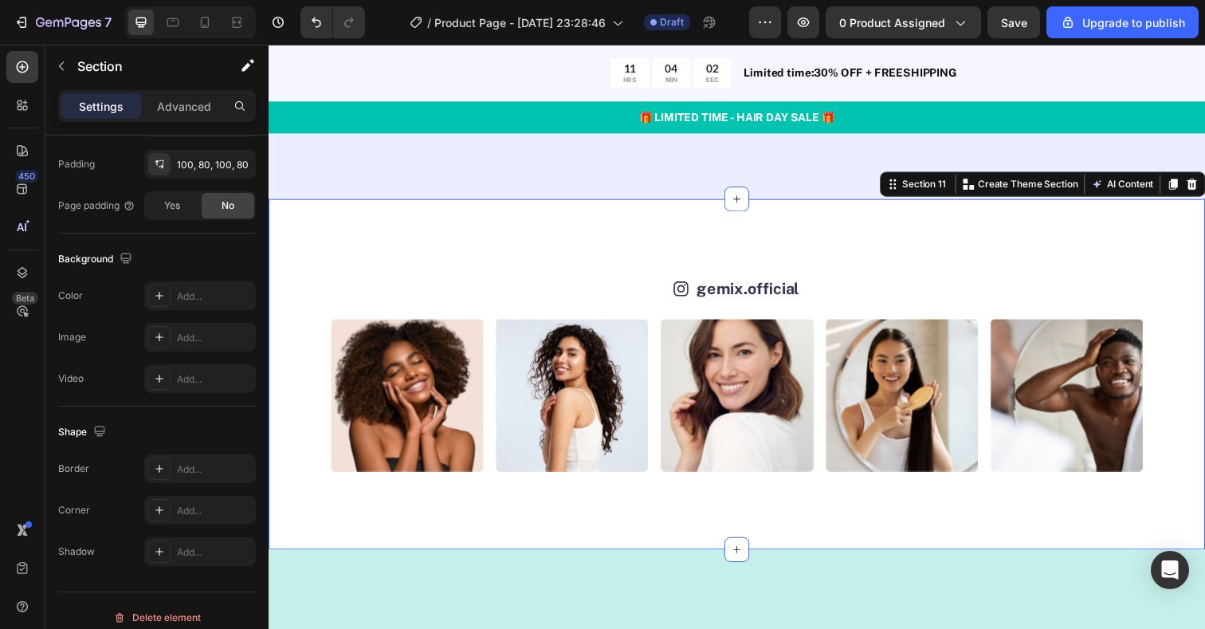
click at [556, 274] on div "Icon gemix.official Text Block Row Image Image Image Image Image Image Image Im…" at bounding box center [747, 381] width 956 height 358
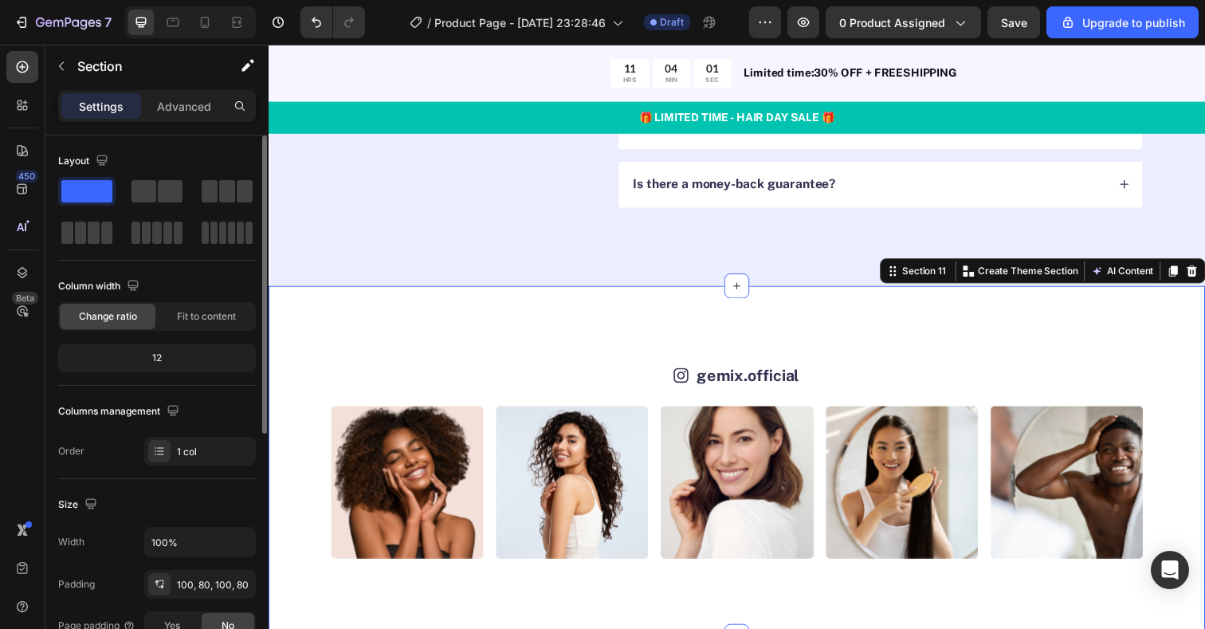
scroll to position [4364, 0]
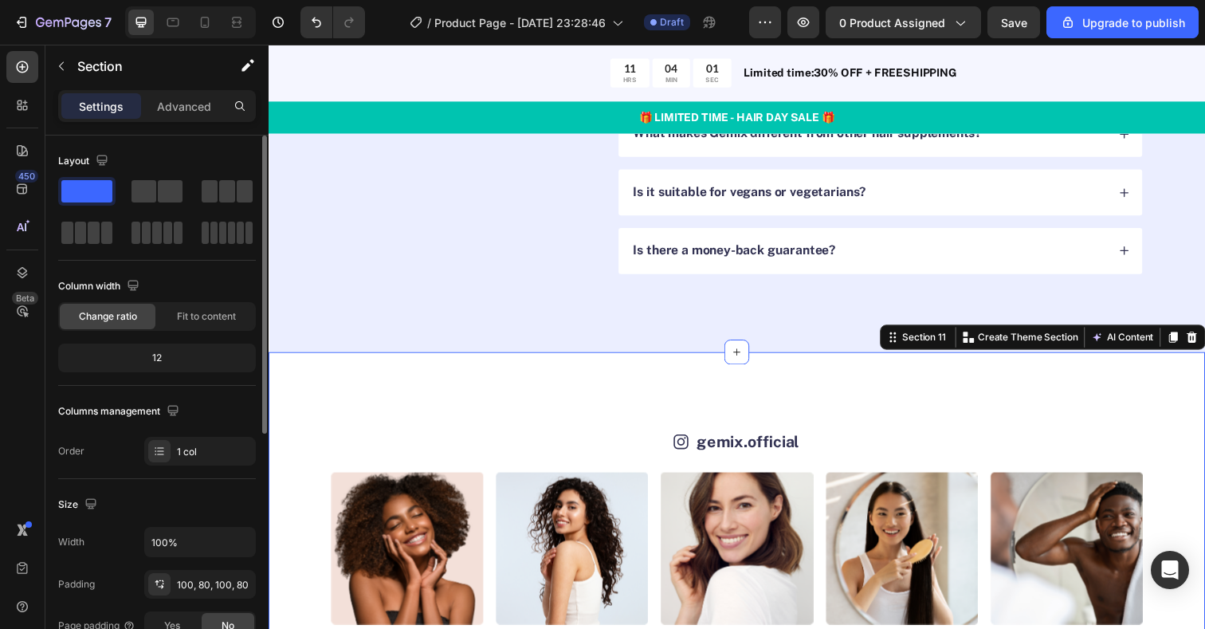
click at [556, 274] on div "FAQs Heading Got questions? We’ve got answer... Text Block" at bounding box center [466, 106] width 269 height 345
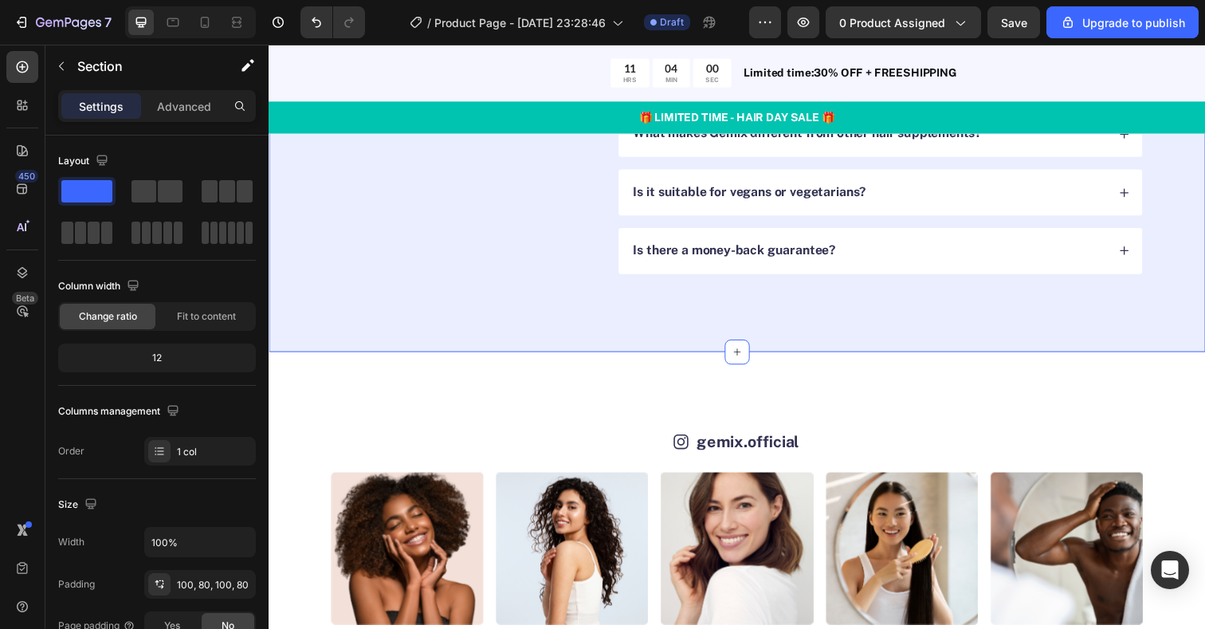
click at [337, 302] on div "FAQs Heading Got questions? We’ve got answer... Text Block What makes this hair…" at bounding box center [747, 106] width 956 height 504
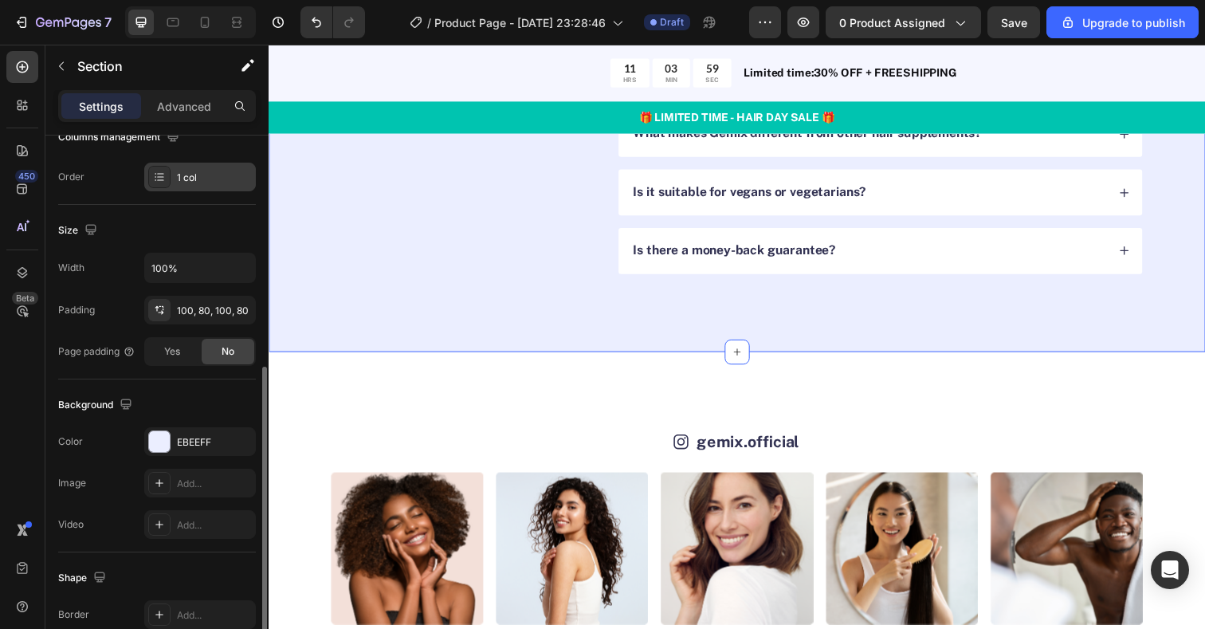
scroll to position [367, 0]
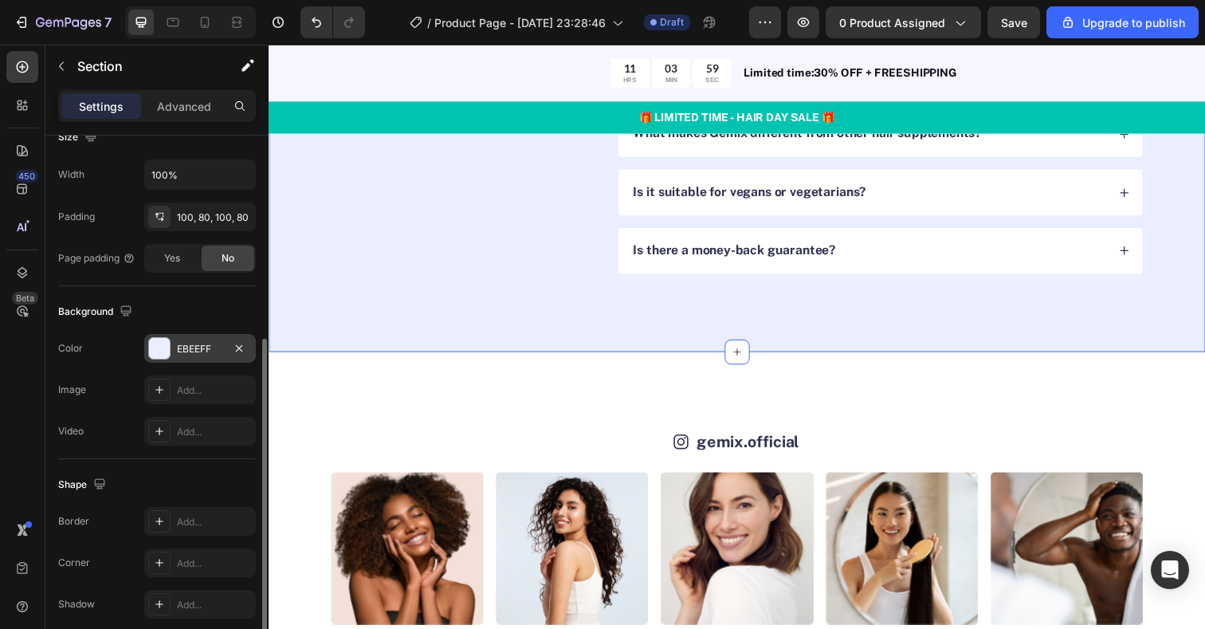
click at [198, 354] on div "EBEEFF" at bounding box center [200, 349] width 46 height 14
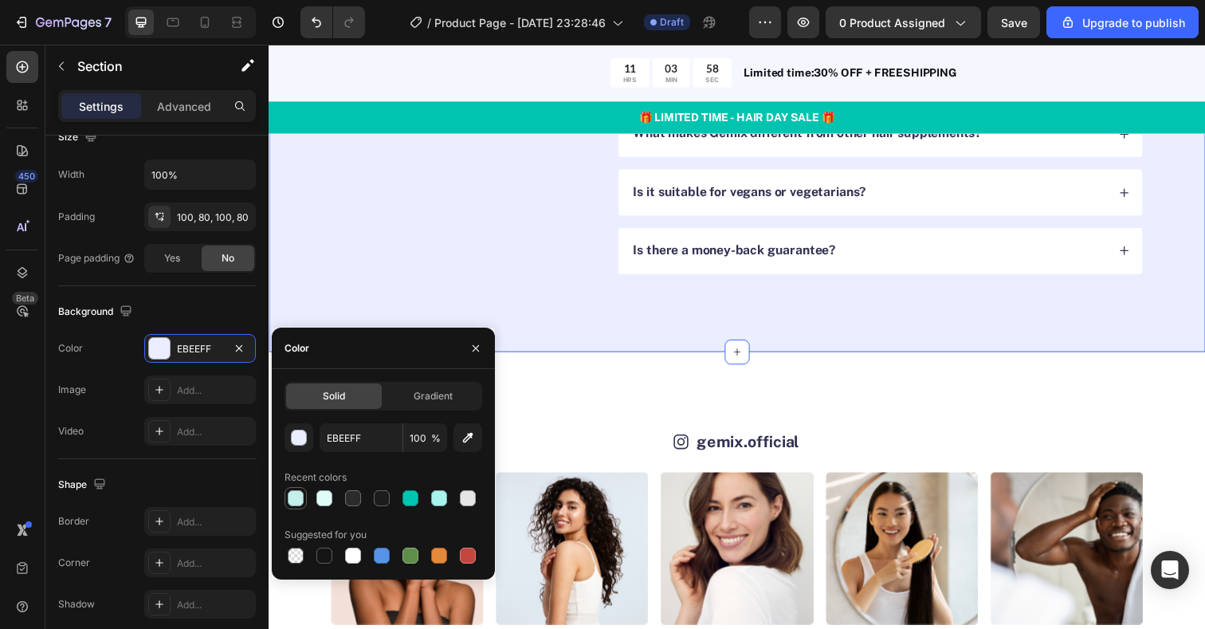
click at [302, 501] on div at bounding box center [296, 498] width 16 height 16
type input "C4EFEB"
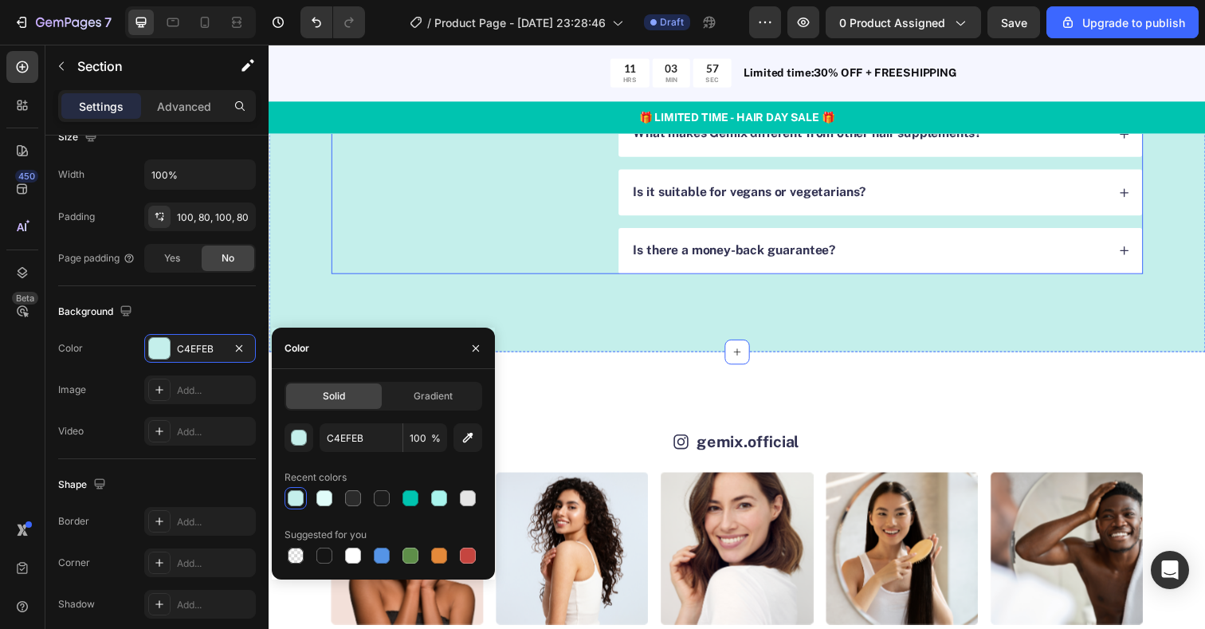
click at [522, 264] on div "FAQs Heading Got questions? We’ve got answer... Text Block" at bounding box center [466, 106] width 269 height 345
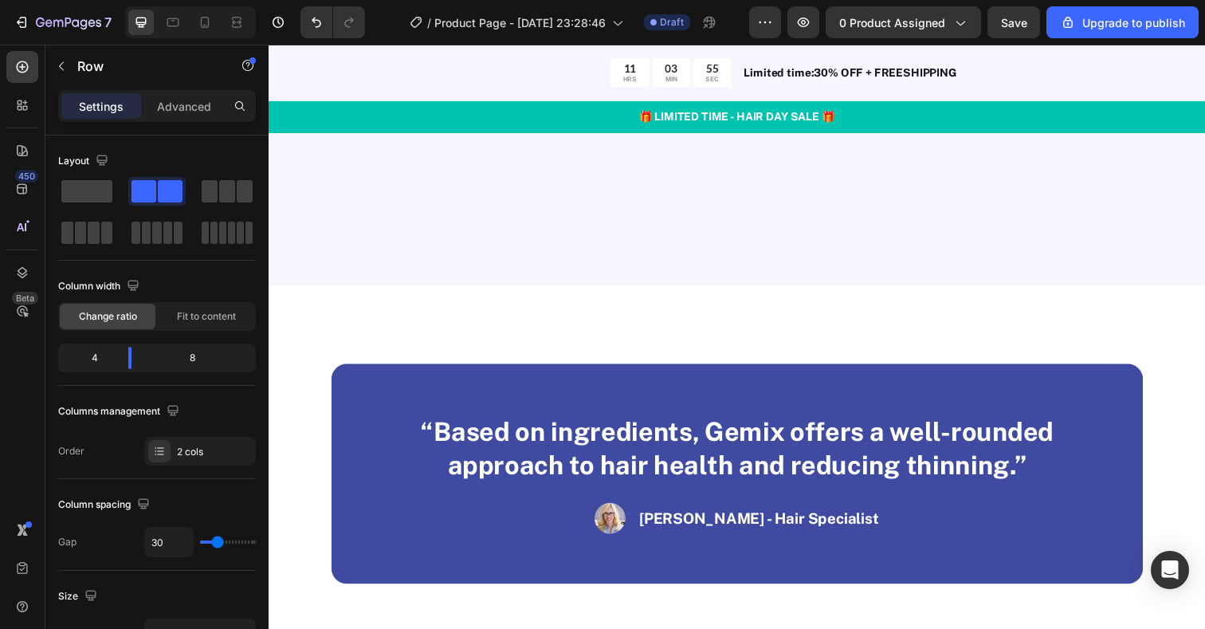
scroll to position [2204, 0]
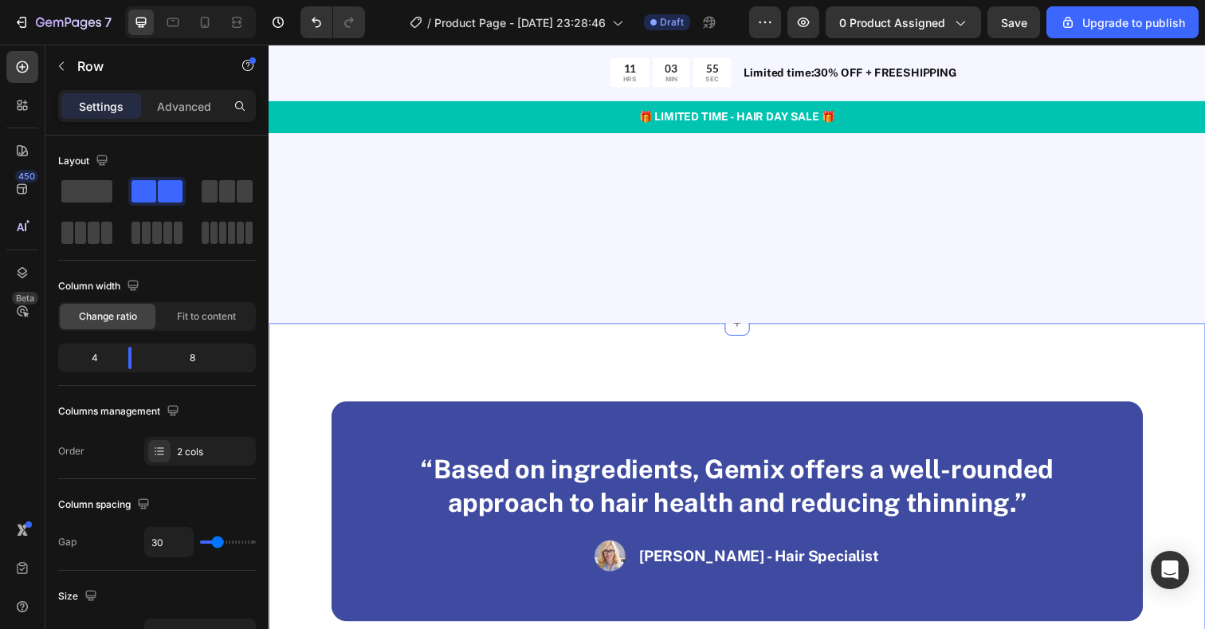
click at [389, 436] on div "“Based on ingredients, Gemix offers a well-rounded approach to hair health and …" at bounding box center [746, 521] width 829 height 225
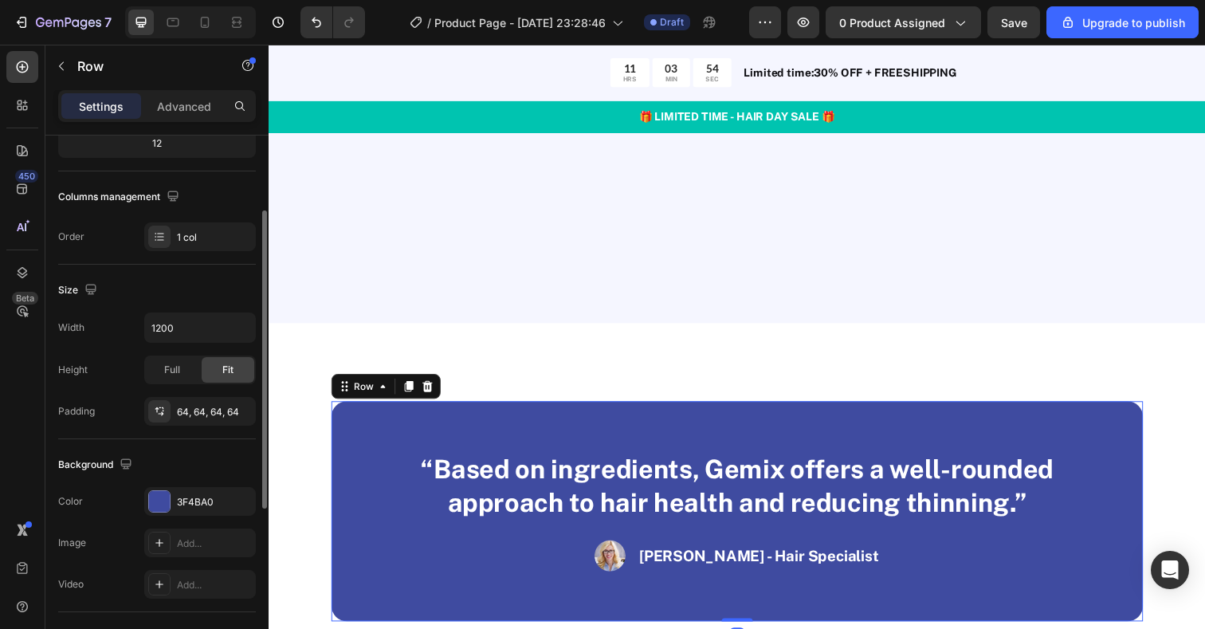
scroll to position [379, 0]
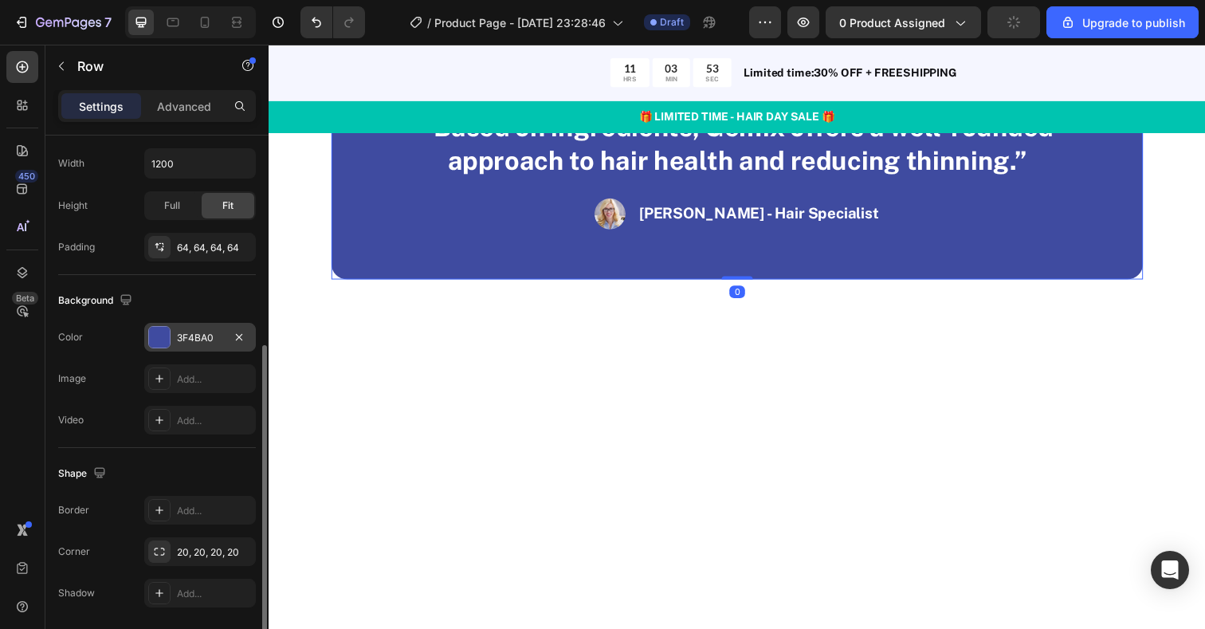
click at [159, 342] on div at bounding box center [159, 337] width 21 height 21
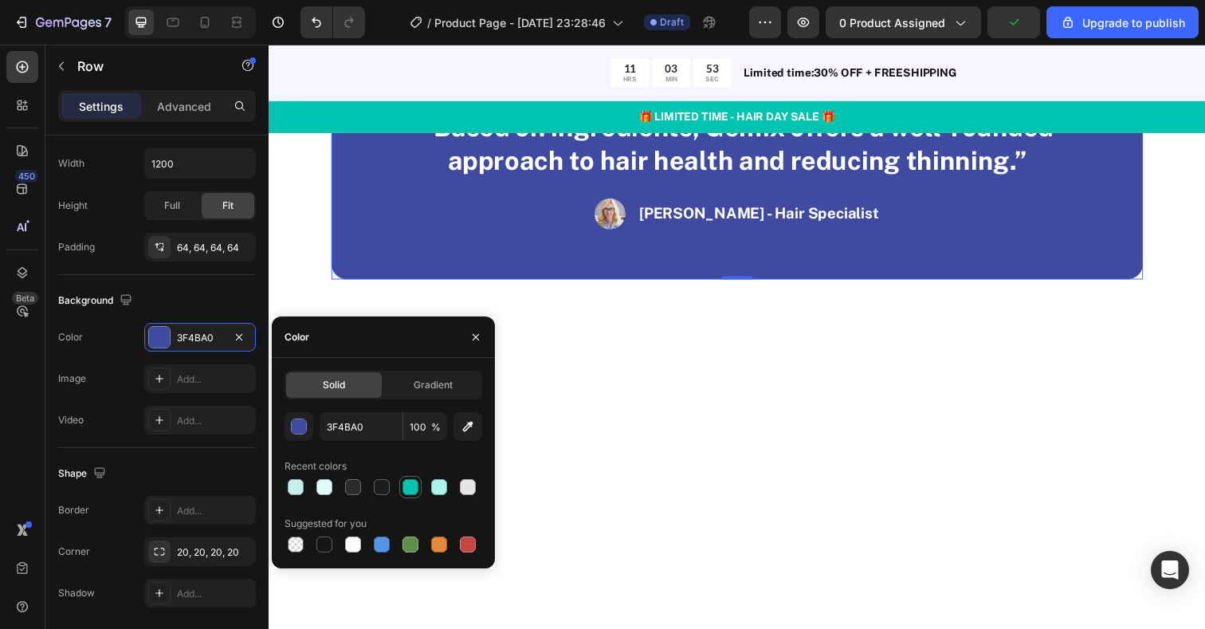
click at [410, 487] on div at bounding box center [410, 487] width 16 height 16
type input "00C4B0"
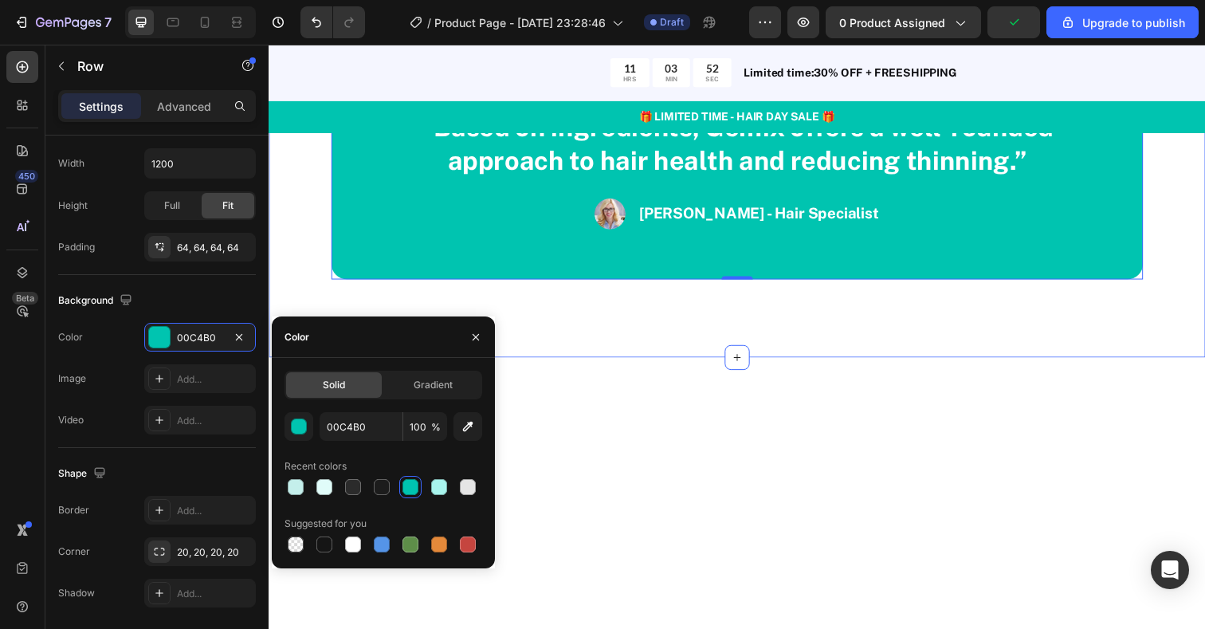
click at [543, 351] on div "“Based on ingredients, Gemix offers a well-rounded approach to hair health and …" at bounding box center [747, 172] width 956 height 384
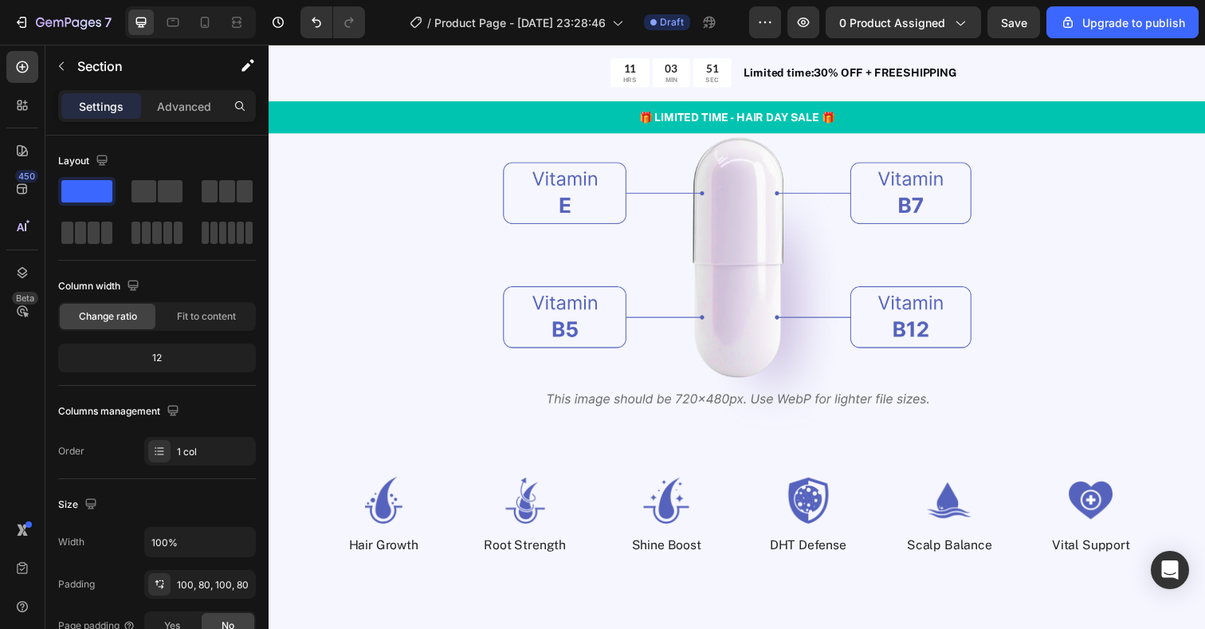
scroll to position [1896, 0]
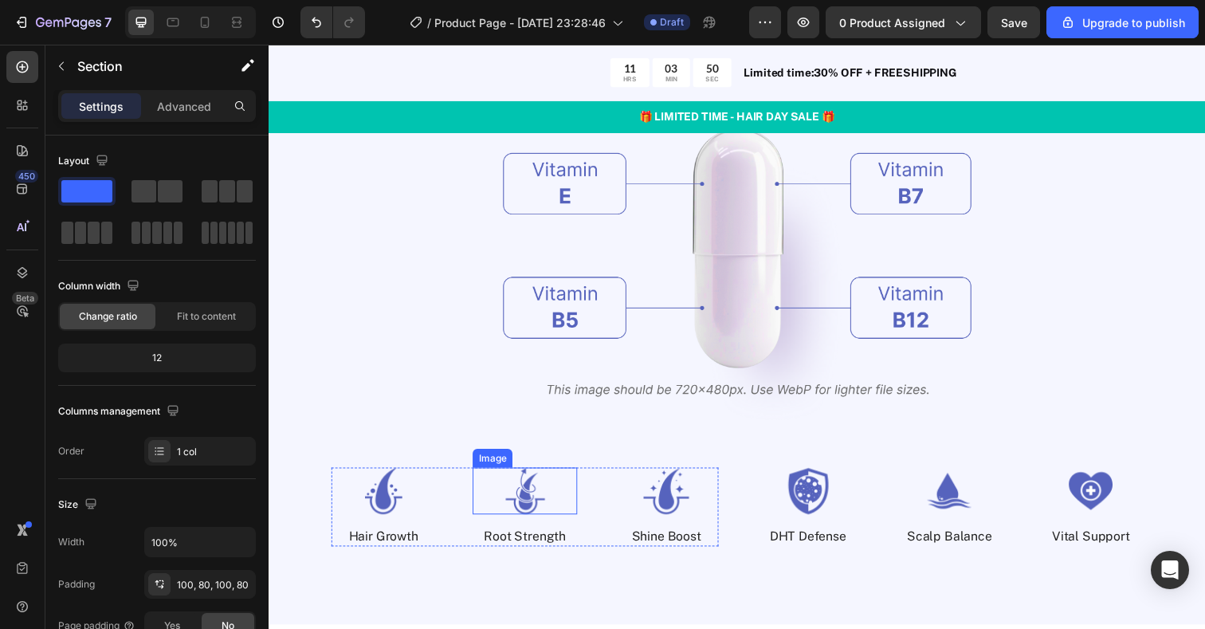
click at [524, 493] on img at bounding box center [530, 501] width 106 height 48
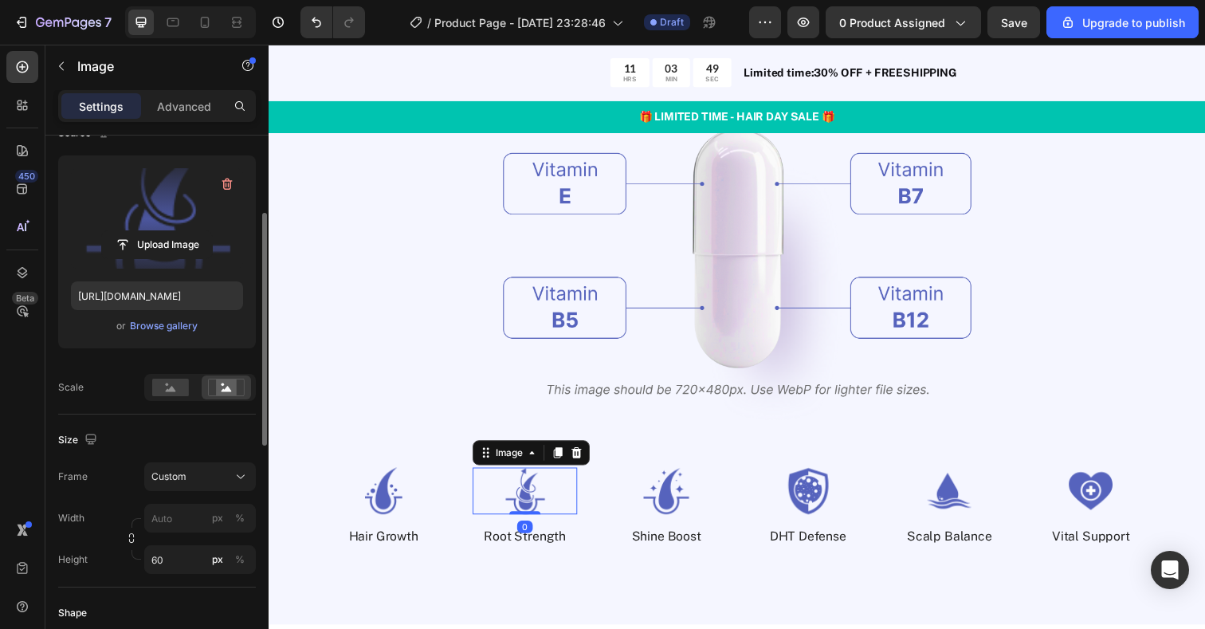
scroll to position [154, 0]
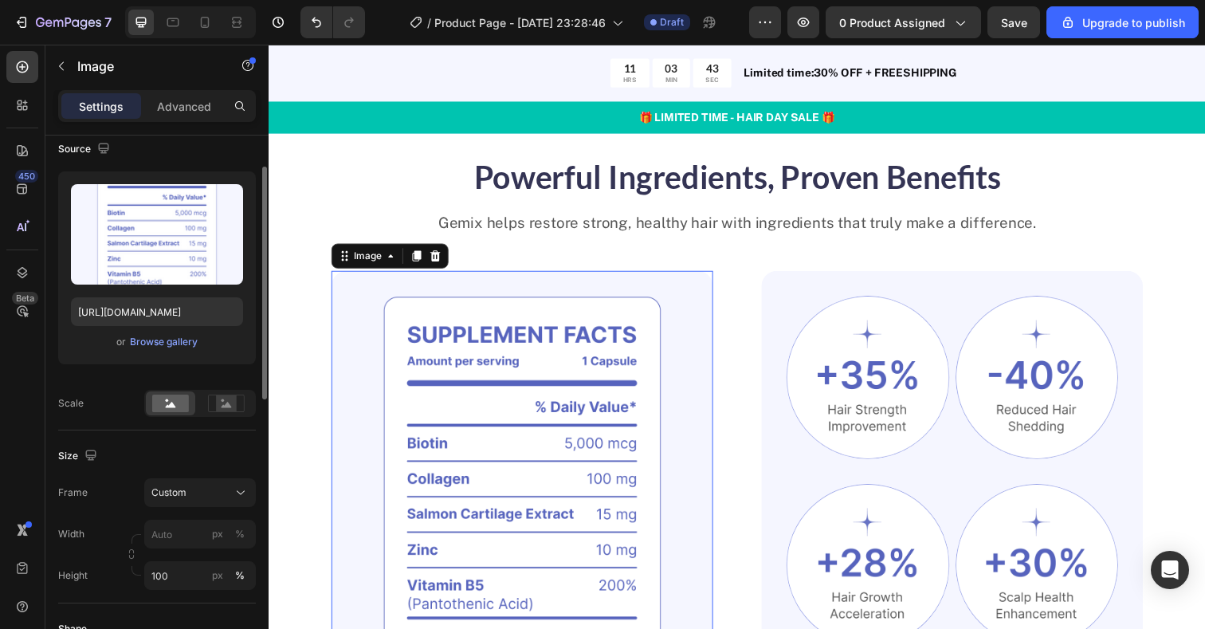
scroll to position [0, 0]
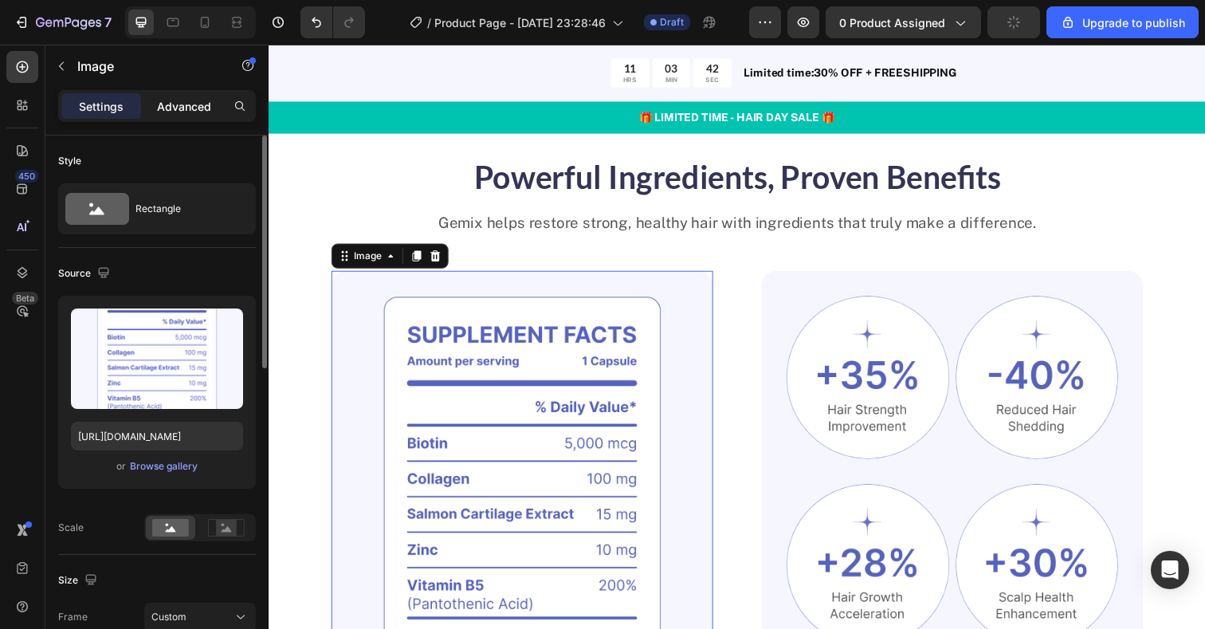
click at [194, 102] on p "Advanced" at bounding box center [184, 106] width 54 height 17
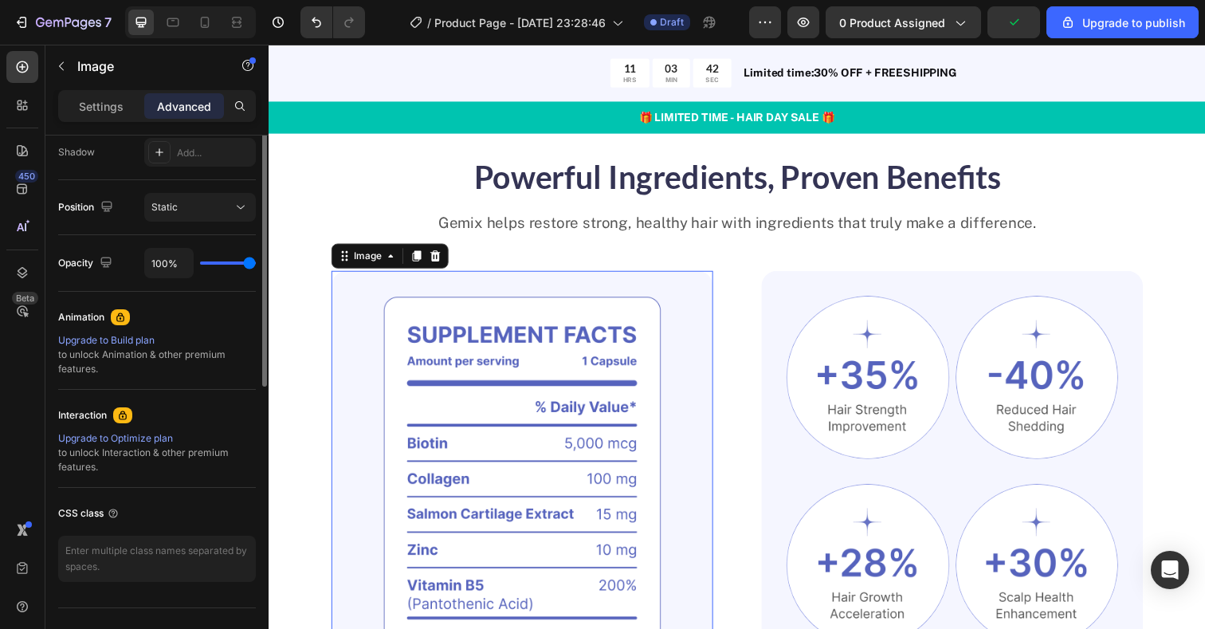
scroll to position [567, 0]
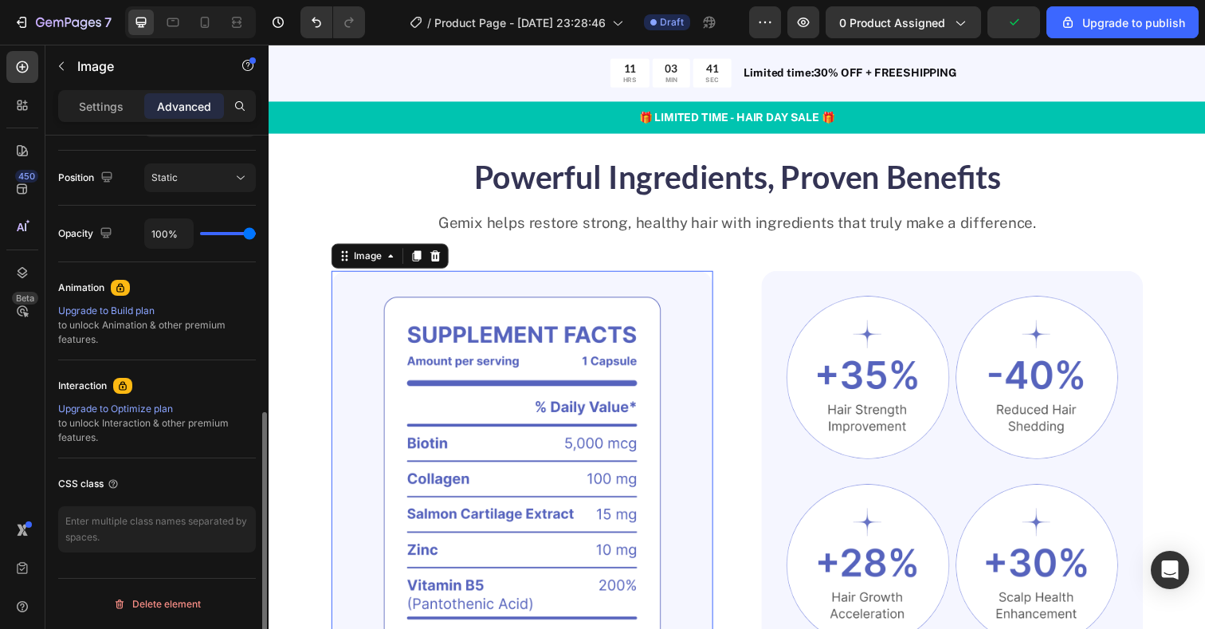
click at [360, 342] on img at bounding box center [527, 503] width 390 height 454
click at [359, 308] on img at bounding box center [527, 503] width 390 height 454
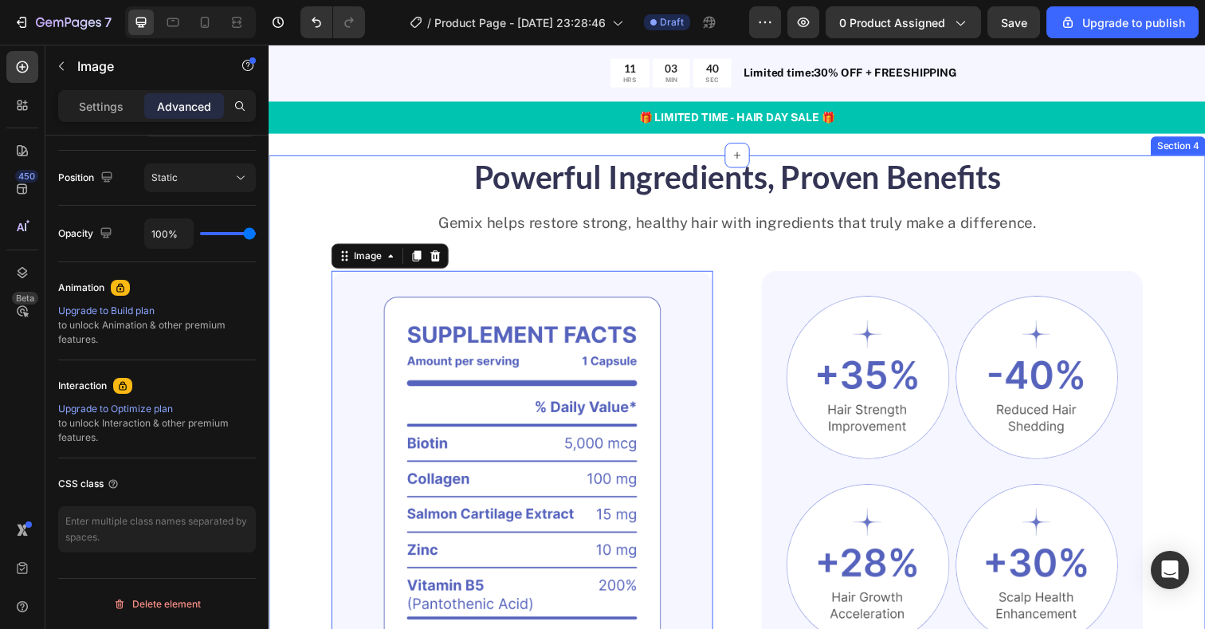
click at [314, 302] on div "Powerful Ingredients, Proven Benefits Heading Gemix helps restore strong, healt…" at bounding box center [747, 484] width 956 height 653
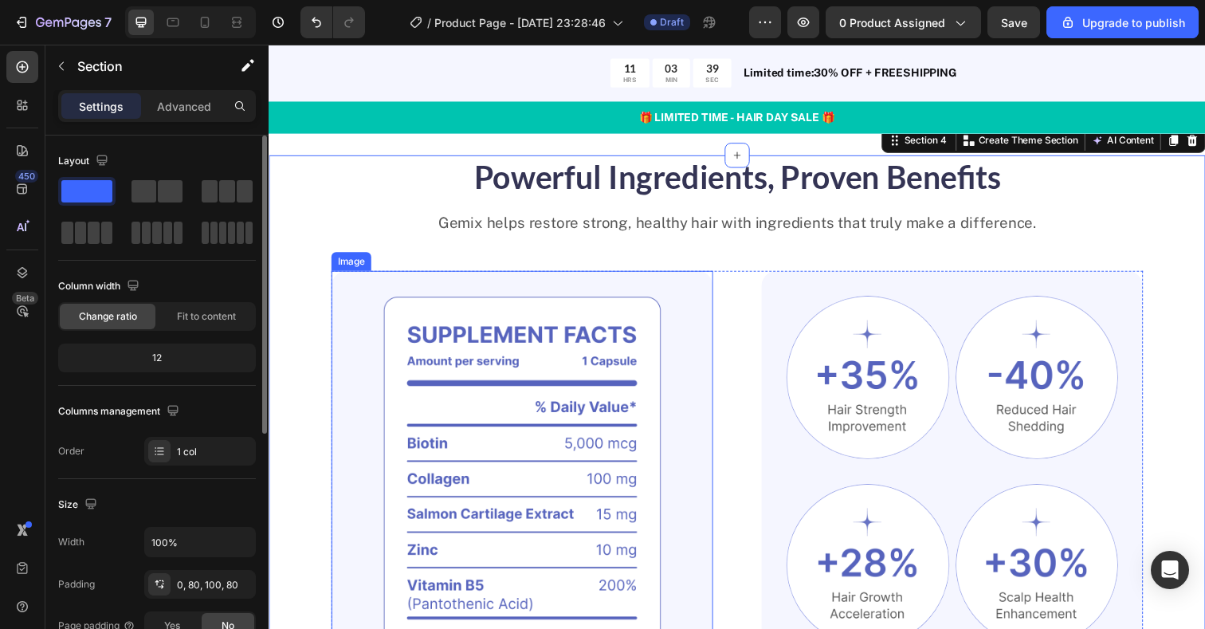
click at [563, 343] on img at bounding box center [527, 503] width 390 height 454
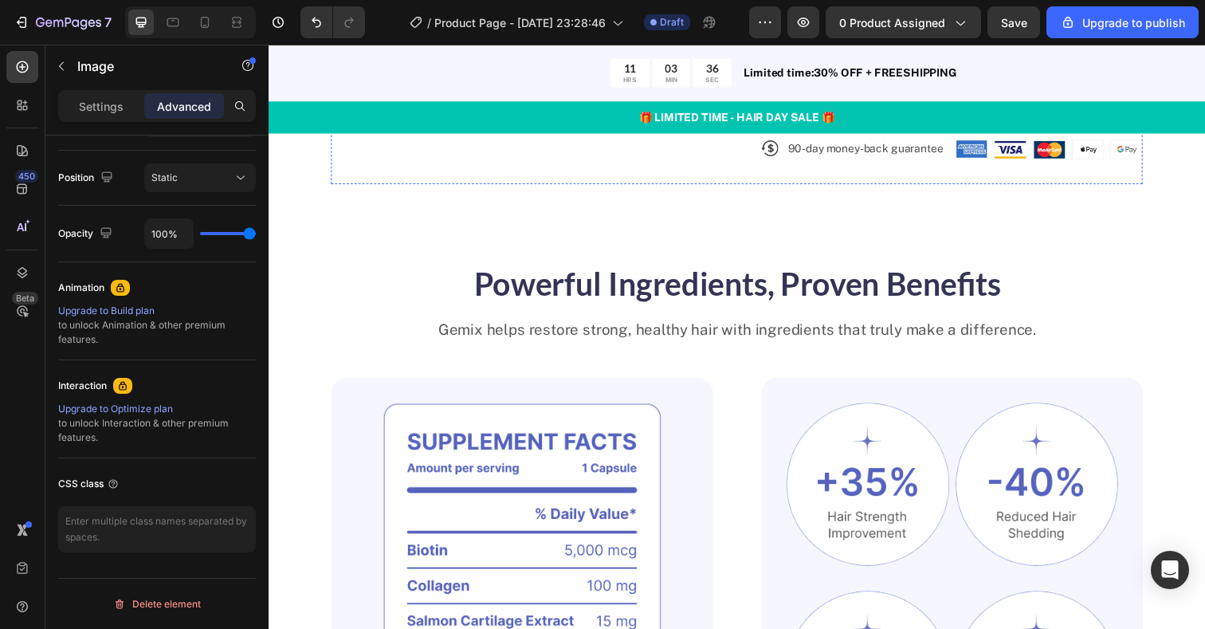
scroll to position [921, 0]
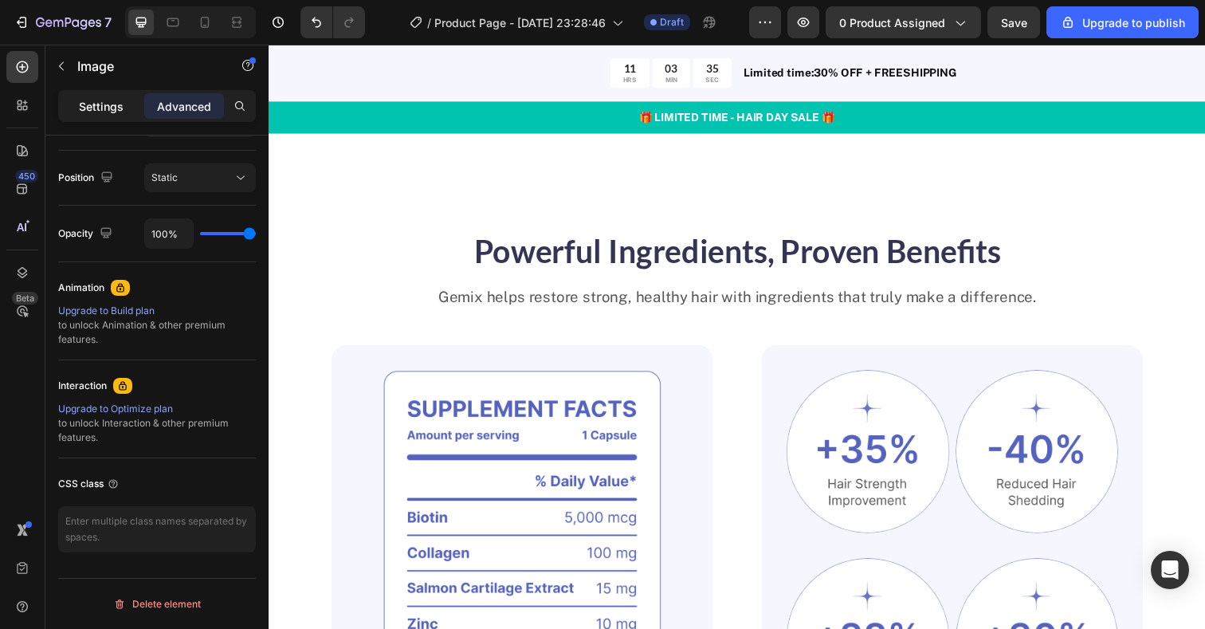
click at [134, 104] on div "Settings" at bounding box center [101, 106] width 80 height 26
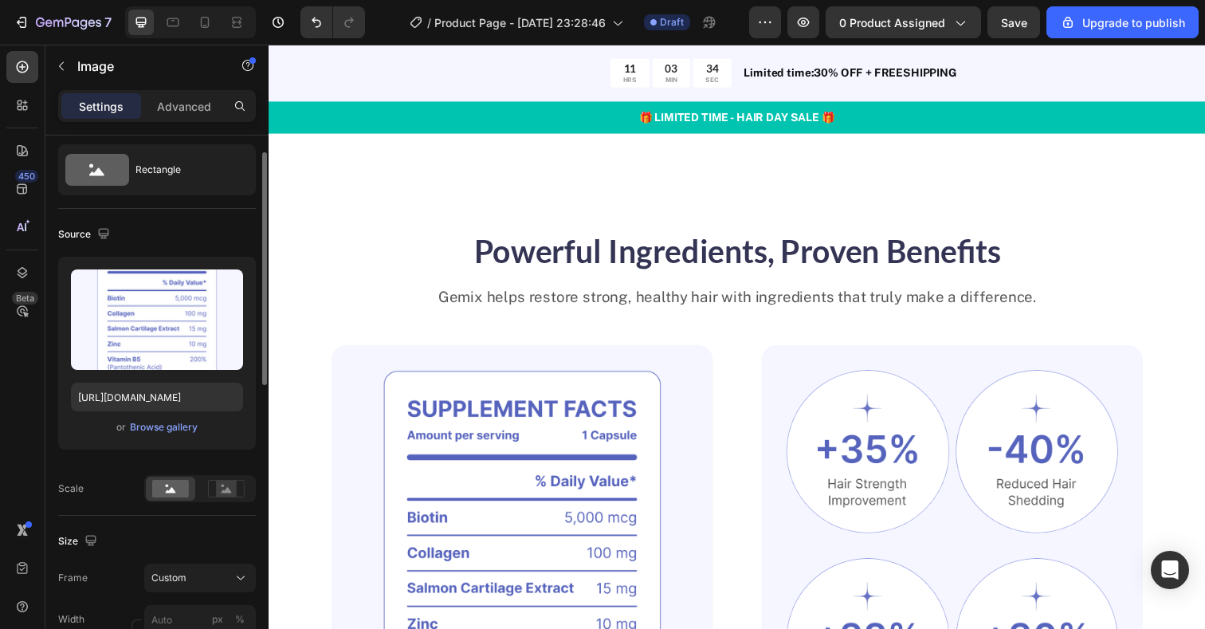
scroll to position [0, 0]
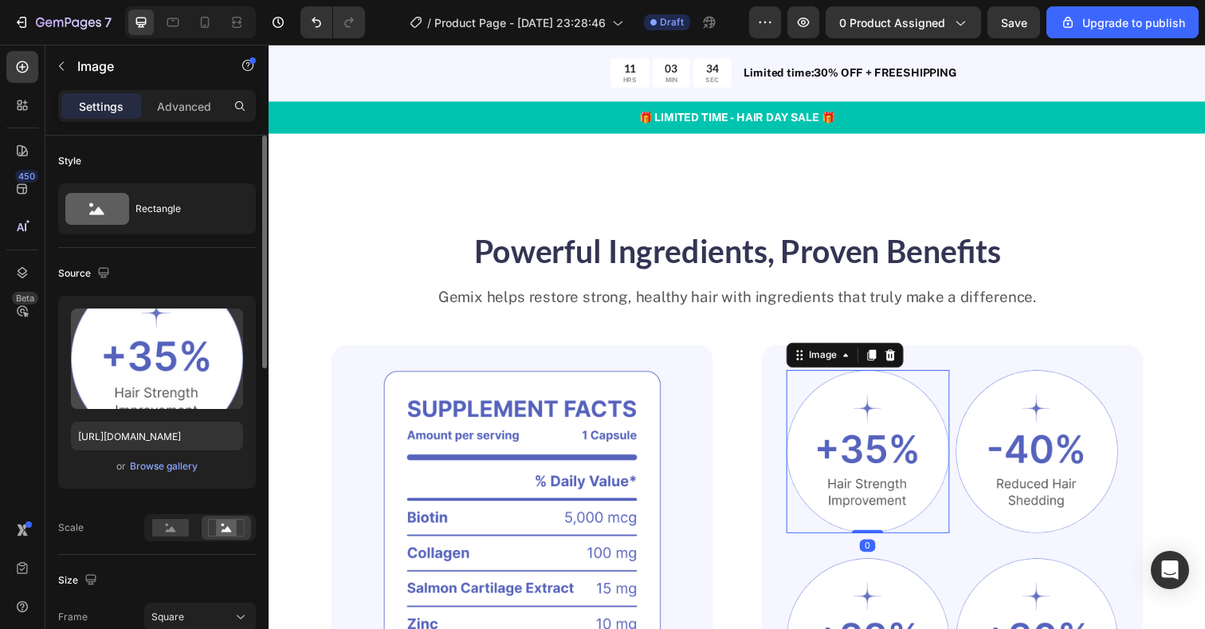
click at [858, 453] on img at bounding box center [880, 460] width 167 height 167
click at [805, 489] on div at bounding box center [880, 460] width 167 height 167
click at [780, 530] on div "Image 0 Image Row Image Image Row Clinically Proven Benefits for Stronger, Heal…" at bounding box center [966, 578] width 390 height 454
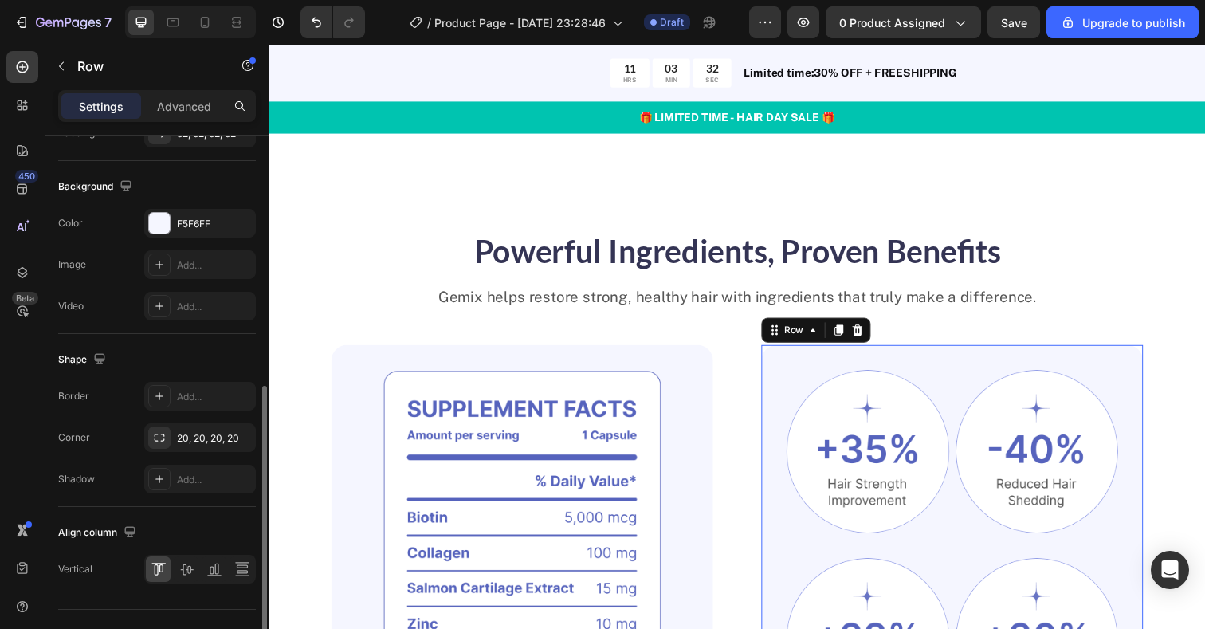
scroll to position [501, 0]
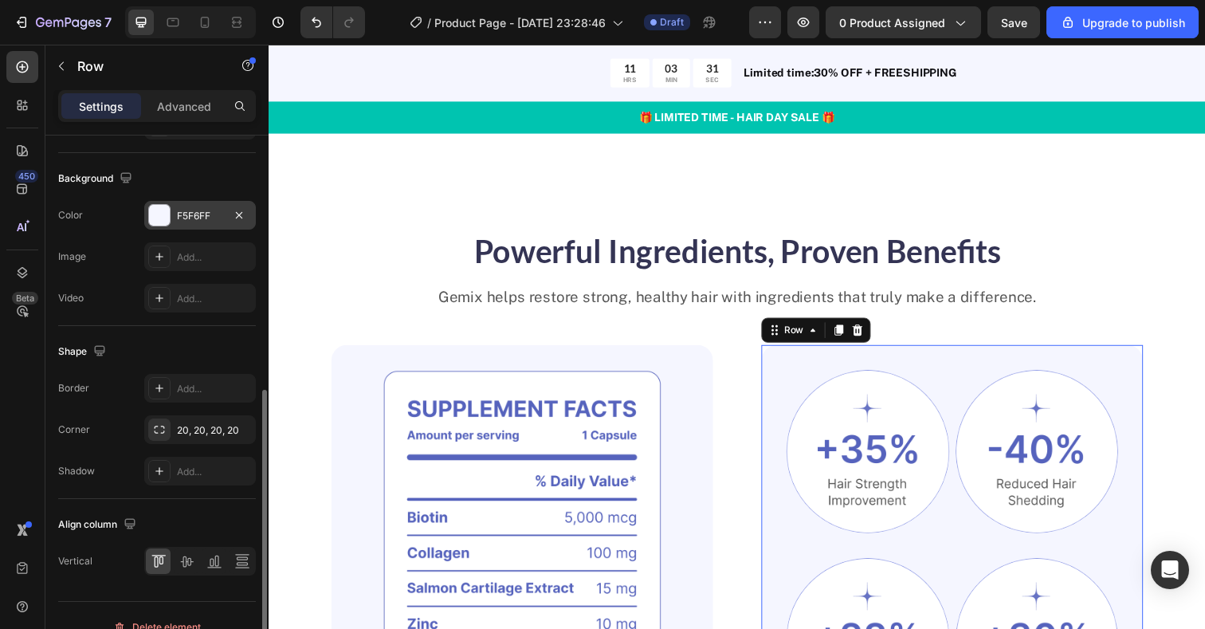
click at [156, 211] on div at bounding box center [159, 215] width 21 height 21
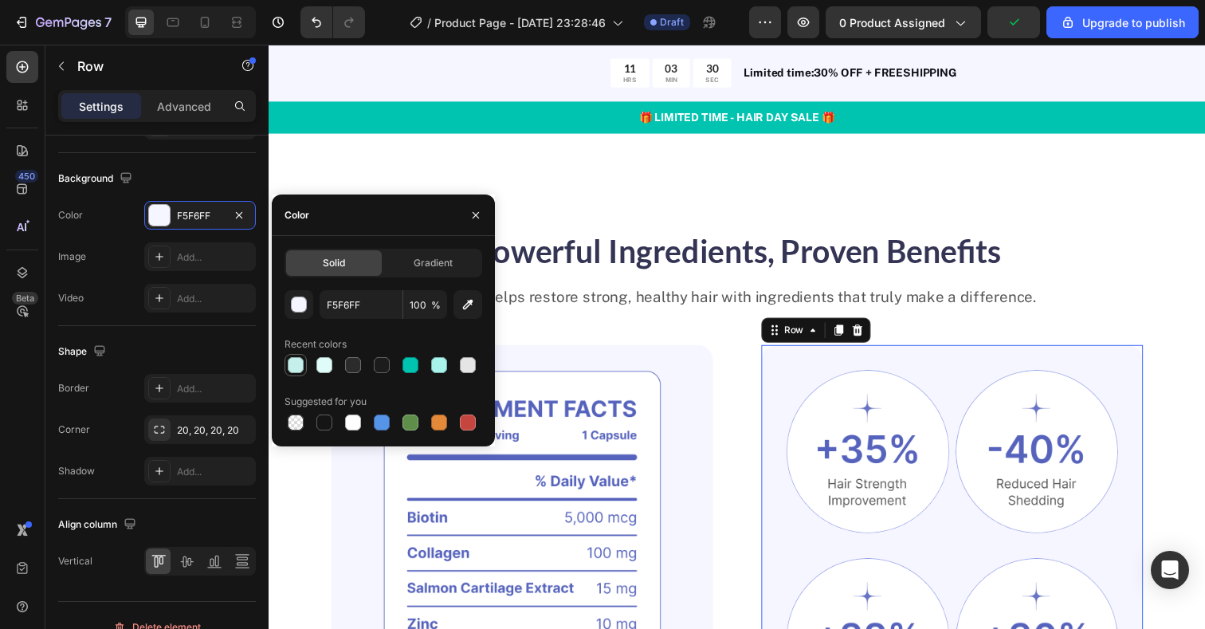
click at [299, 367] on div at bounding box center [296, 365] width 16 height 16
type input "C4EFEB"
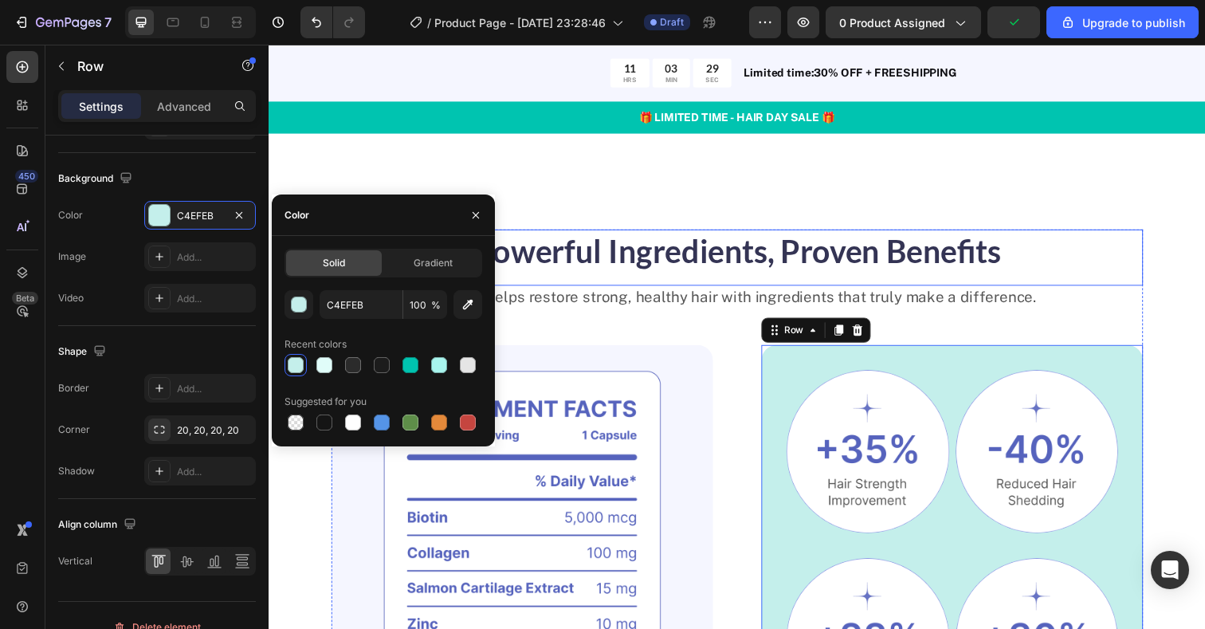
click at [1118, 234] on h2 "Powerful Ingredients, Proven Benefits" at bounding box center [746, 256] width 829 height 45
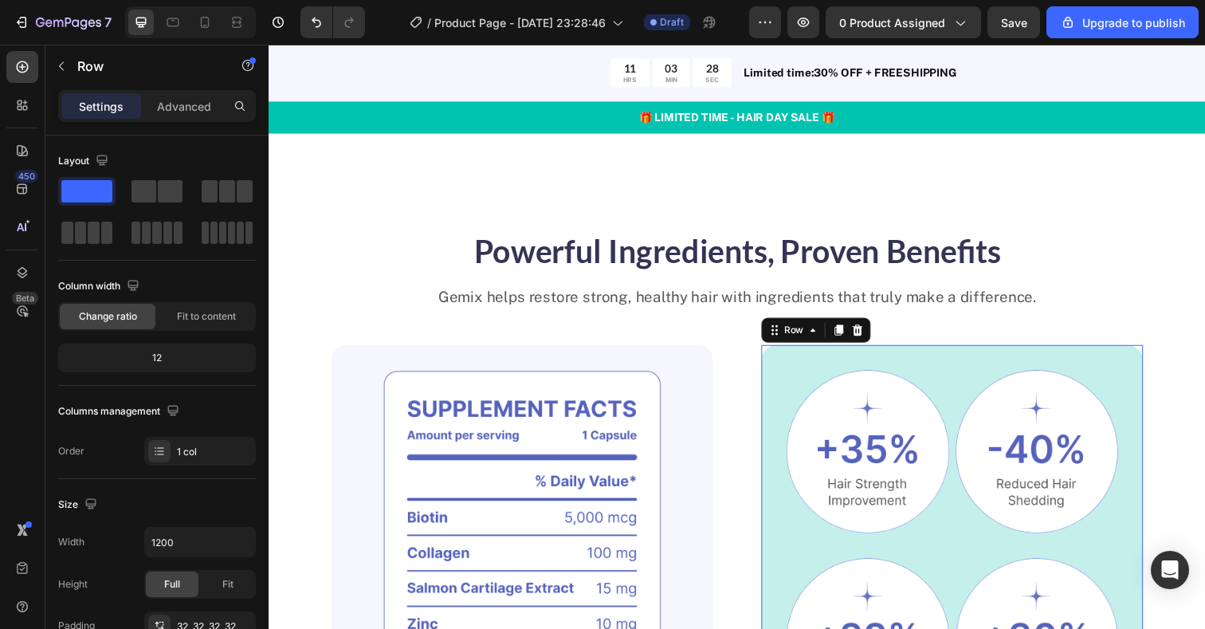
click at [779, 351] on div "Image Image Row Image Image Row Clinically Proven Benefits for Stronger, Health…" at bounding box center [966, 578] width 390 height 454
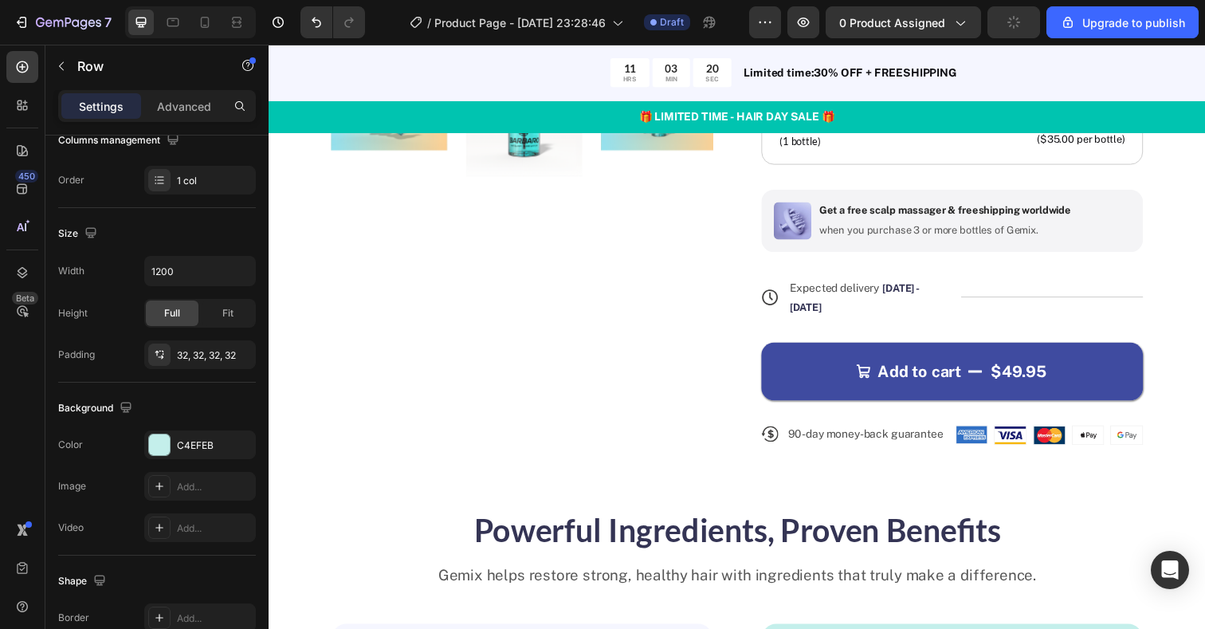
scroll to position [647, 0]
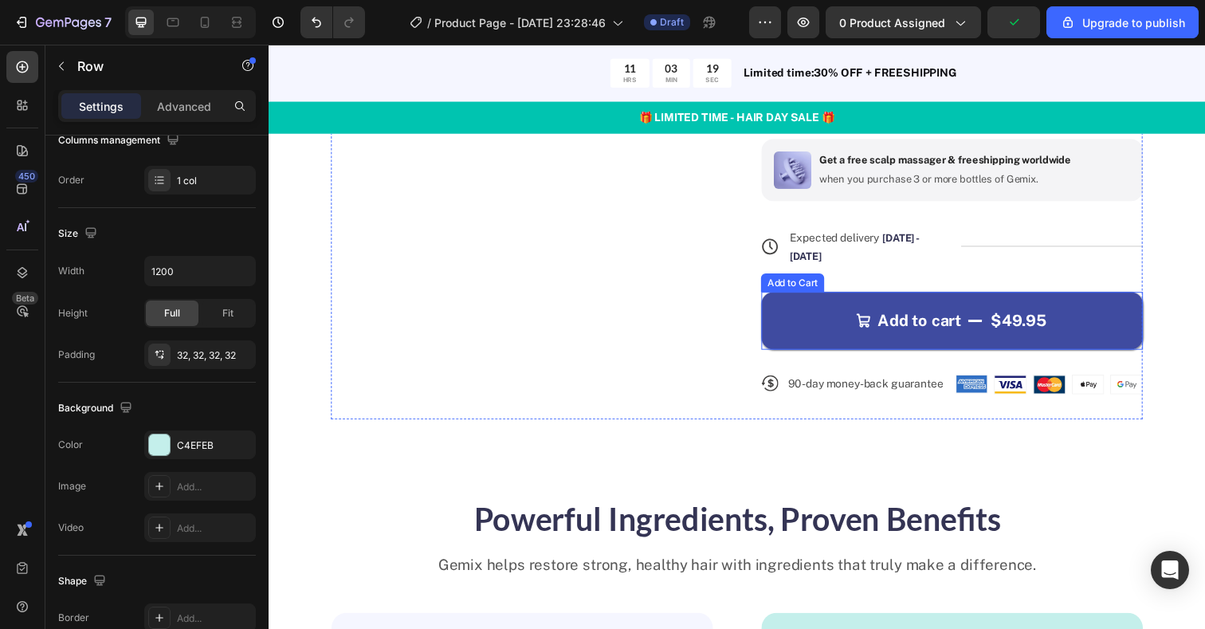
click at [808, 278] on div "Add to Cart" at bounding box center [803, 287] width 65 height 19
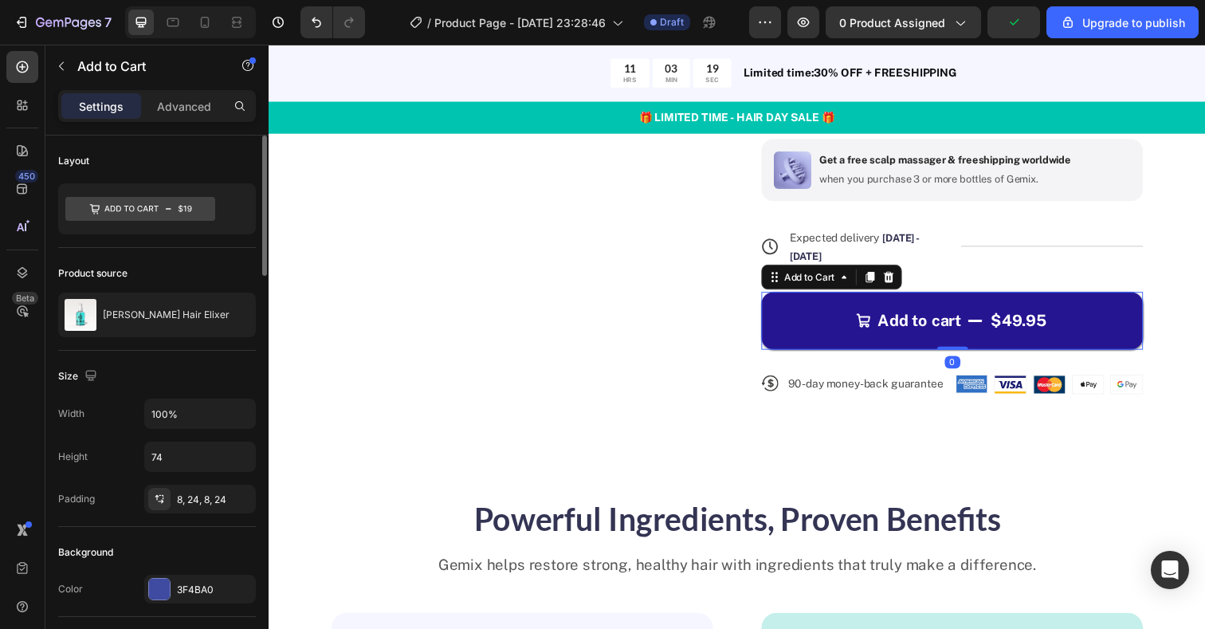
click at [803, 297] on button "Add to cart $49.95" at bounding box center [966, 326] width 390 height 59
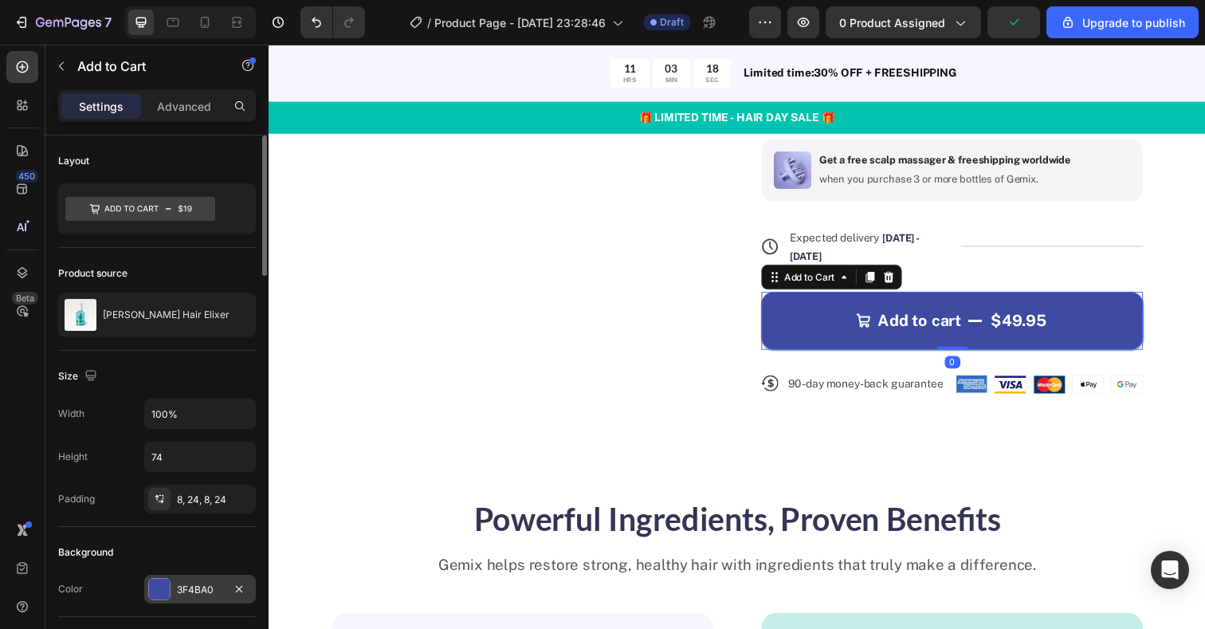
click at [161, 589] on div at bounding box center [159, 589] width 21 height 21
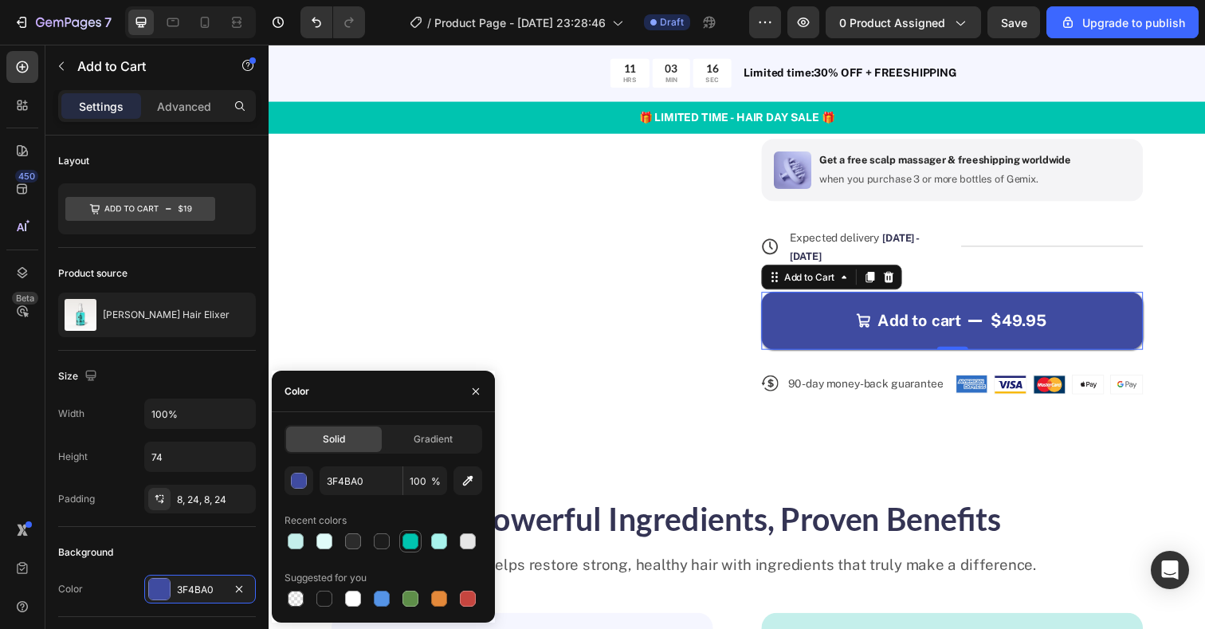
click at [420, 538] on div at bounding box center [410, 541] width 22 height 22
type input "00C4B0"
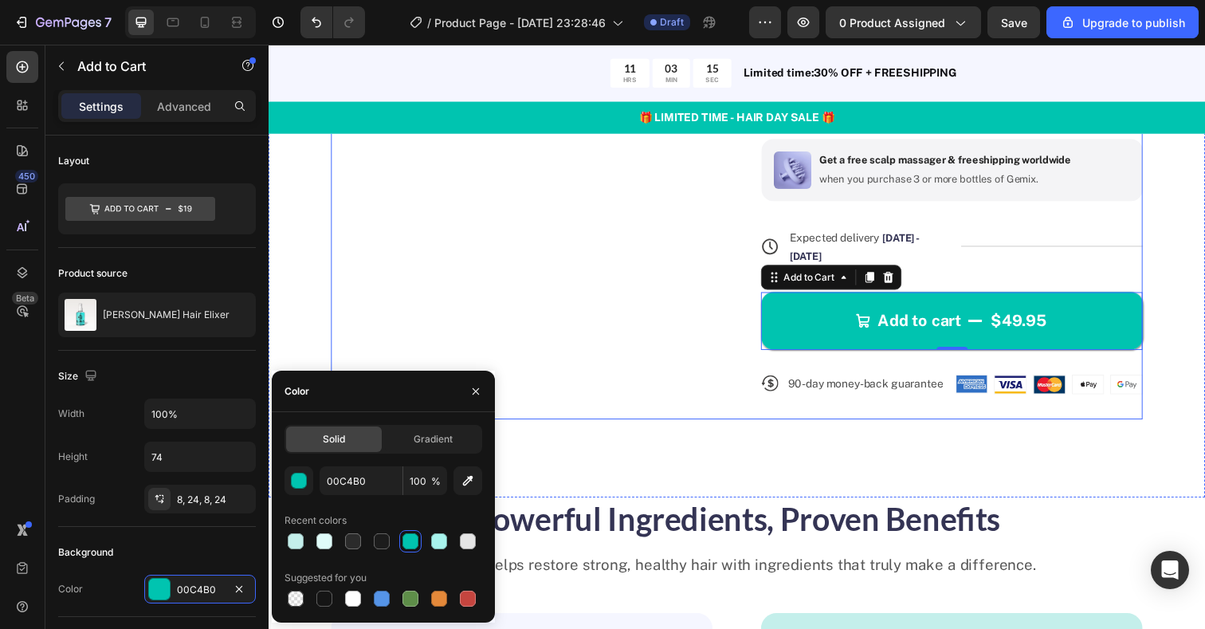
click at [630, 355] on div "Product Images" at bounding box center [527, 6] width 390 height 842
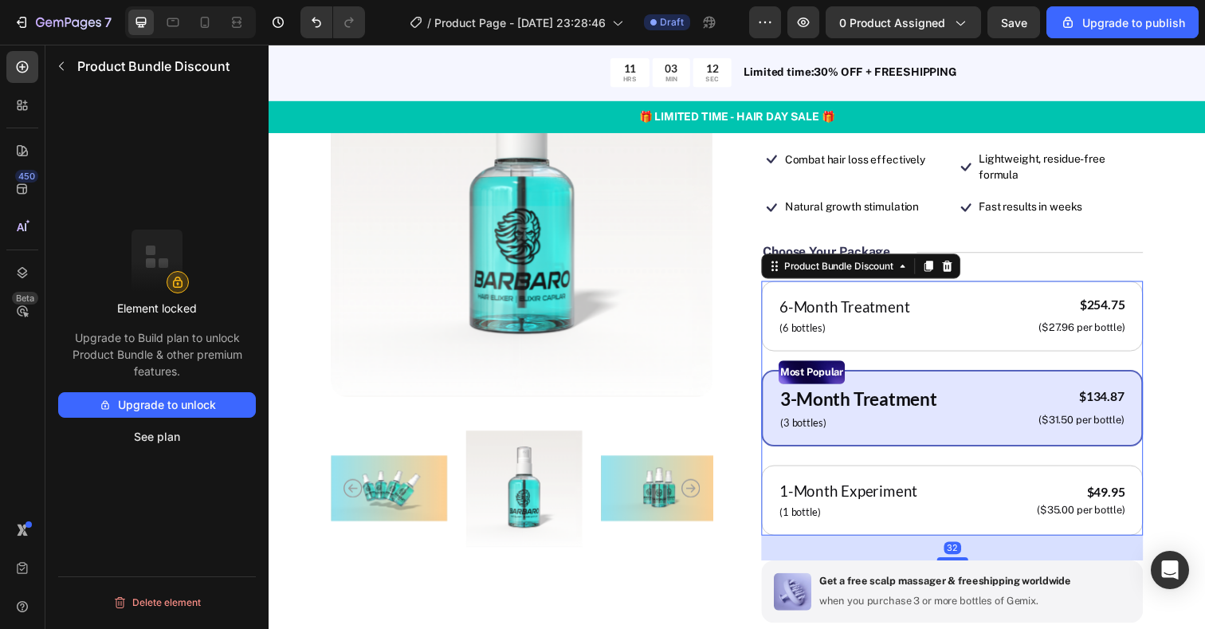
click at [848, 399] on div "Most Popular Text Block 3-Month Treatment Text Block (3 bottles) Text Block $13…" at bounding box center [966, 416] width 390 height 78
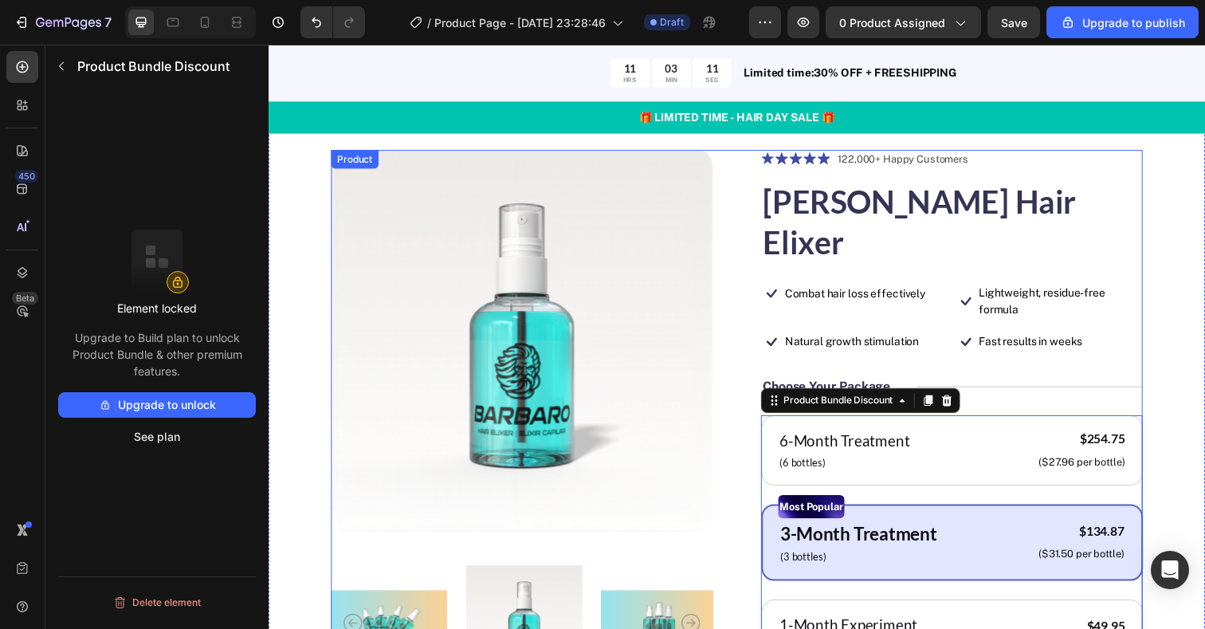
click at [768, 359] on div "Product Images Icon Icon Icon Icon Icon Icon List 122,000+ Happy Customers Text…" at bounding box center [746, 573] width 829 height 842
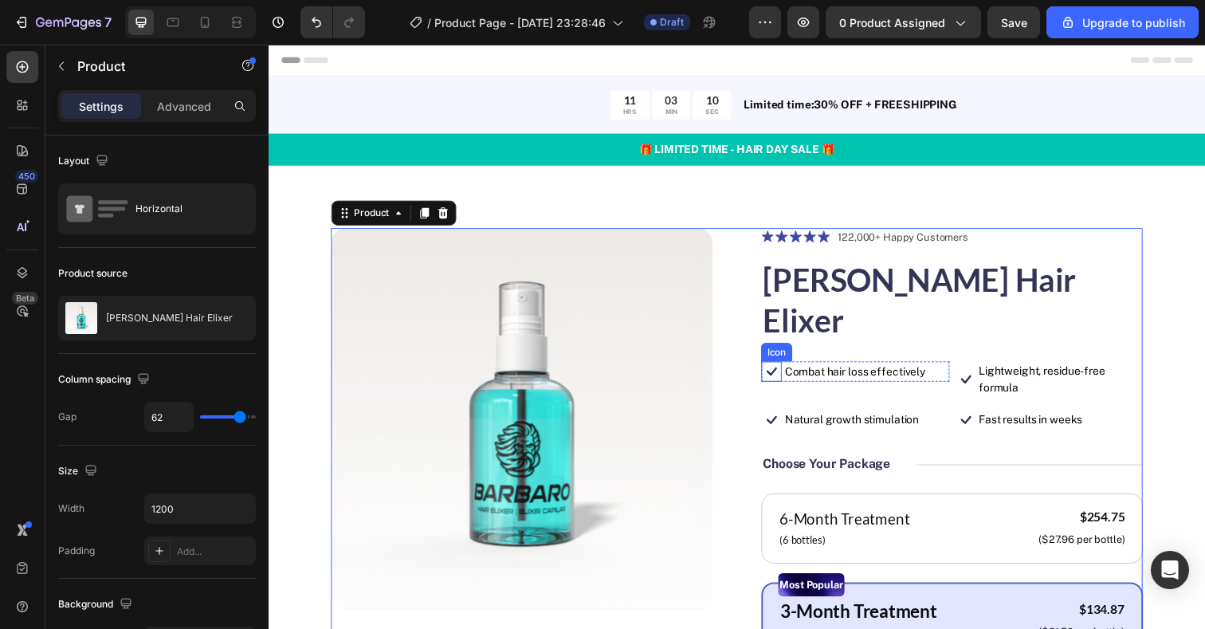
click at [802, 300] on h1 "[PERSON_NAME] Hair Elixer" at bounding box center [966, 306] width 390 height 86
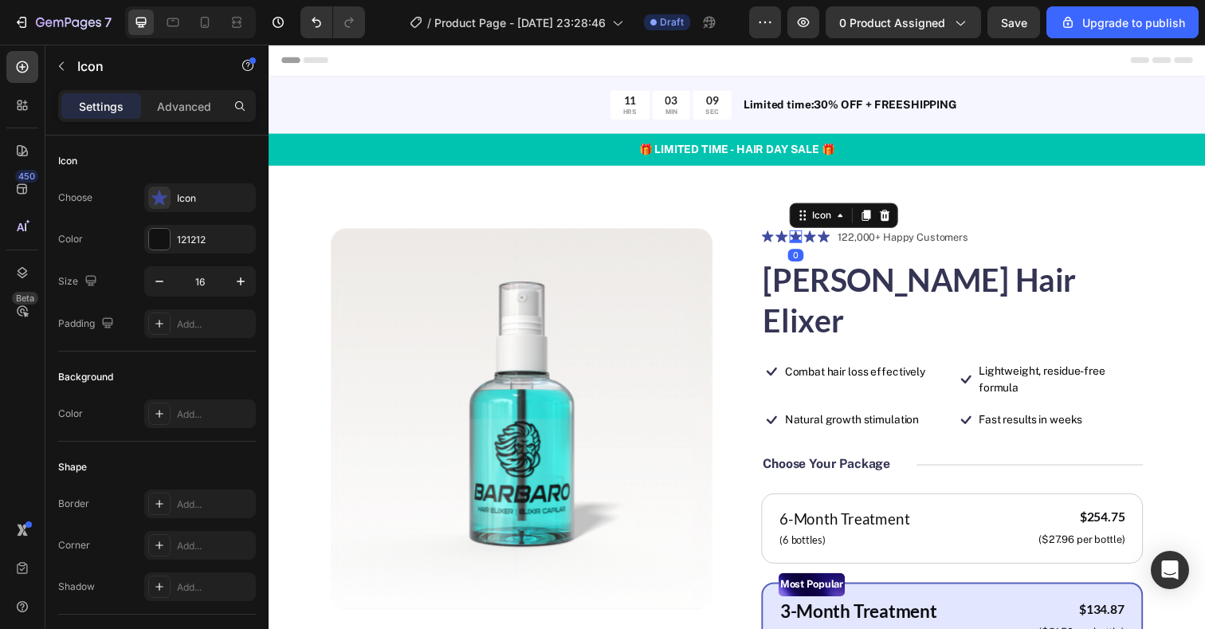
click at [807, 244] on div "Icon 0" at bounding box center [806, 240] width 13 height 13
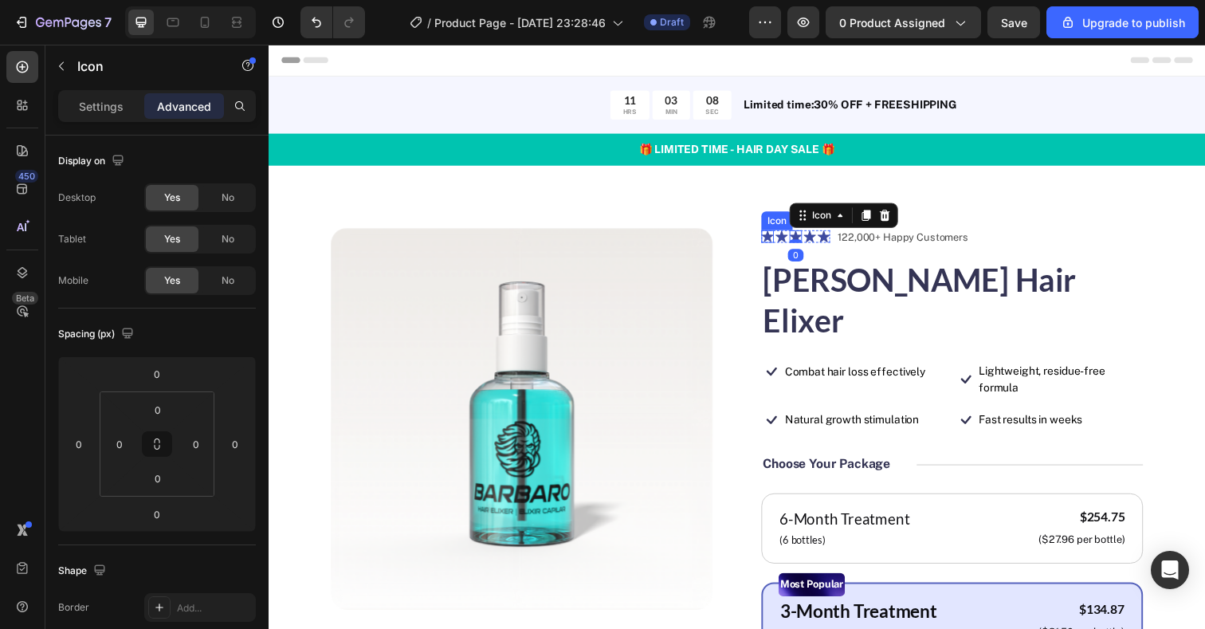
click at [776, 245] on div "Icon" at bounding box center [777, 240] width 13 height 13
click at [791, 244] on div "Icon" at bounding box center [792, 240] width 13 height 13
click at [783, 240] on icon at bounding box center [777, 241] width 12 height 12
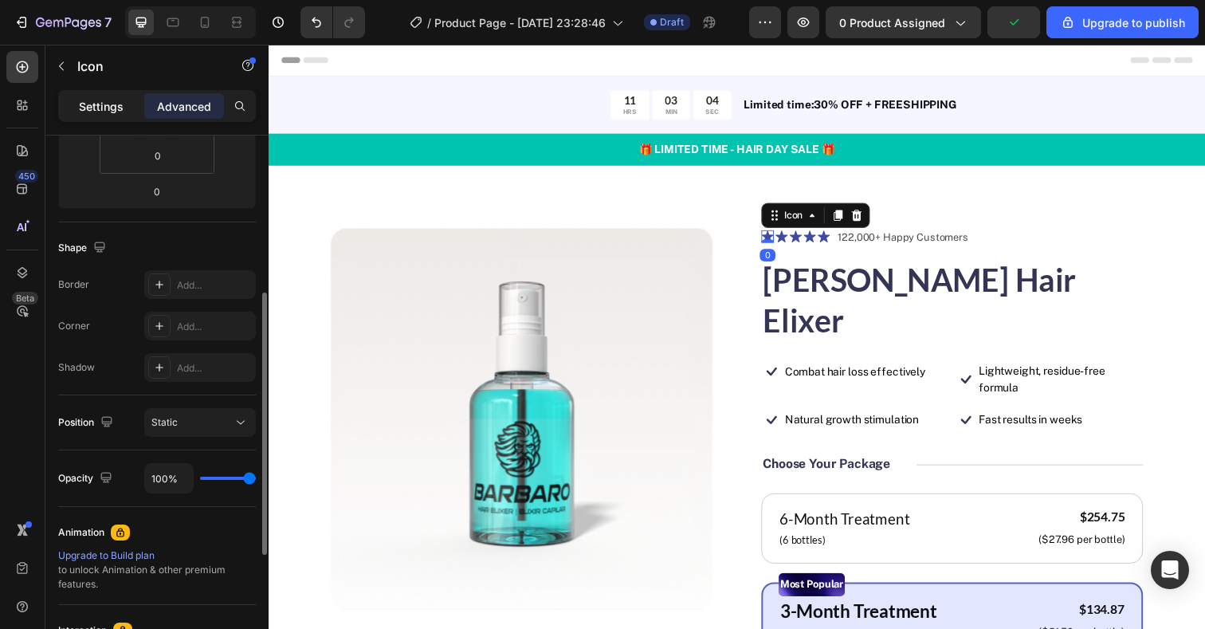
click at [100, 104] on p "Settings" at bounding box center [101, 106] width 45 height 17
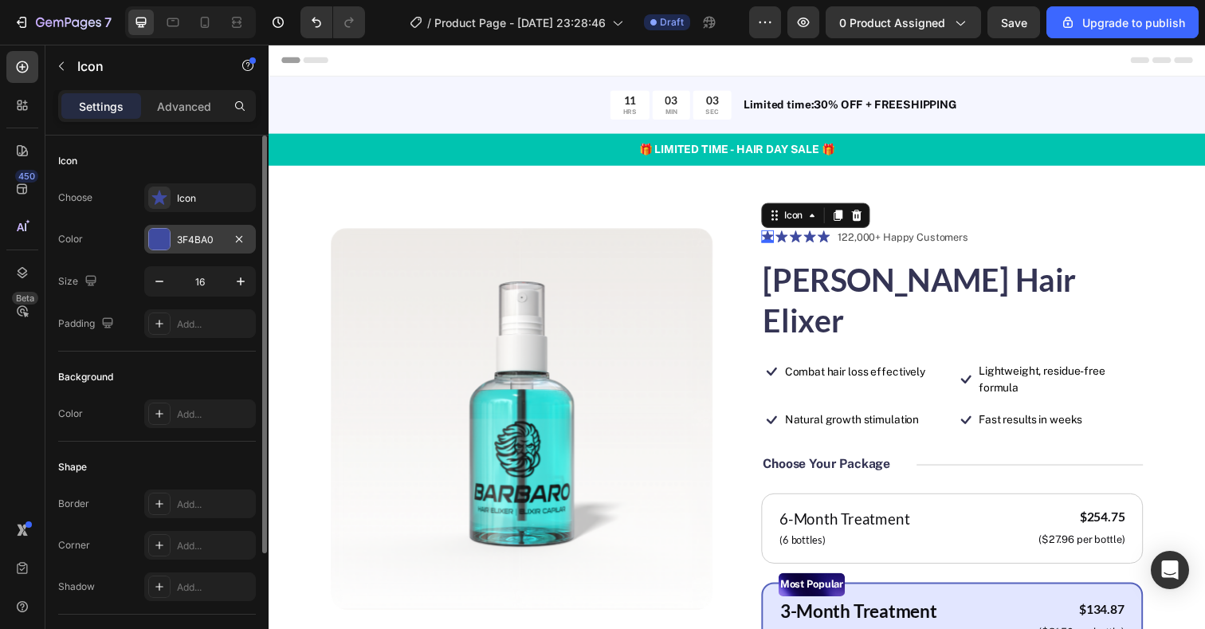
click at [158, 243] on div at bounding box center [159, 239] width 21 height 21
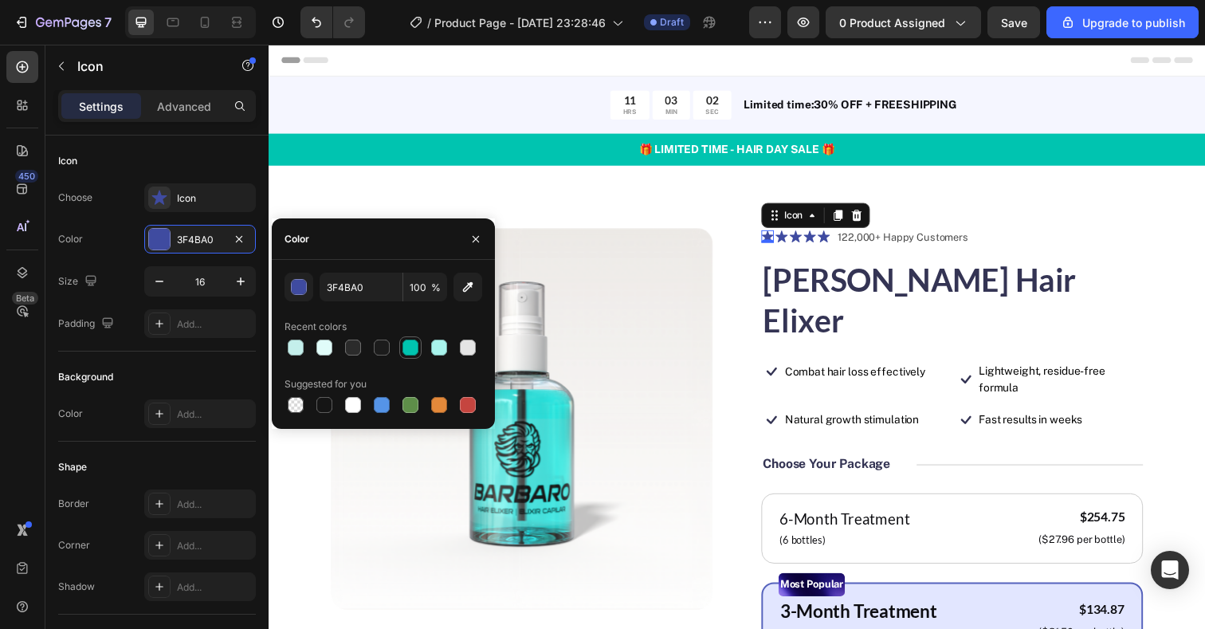
click at [416, 353] on div at bounding box center [410, 348] width 16 height 16
click at [438, 351] on div at bounding box center [439, 348] width 16 height 16
click at [419, 351] on div at bounding box center [410, 347] width 19 height 19
type input "00C4B0"
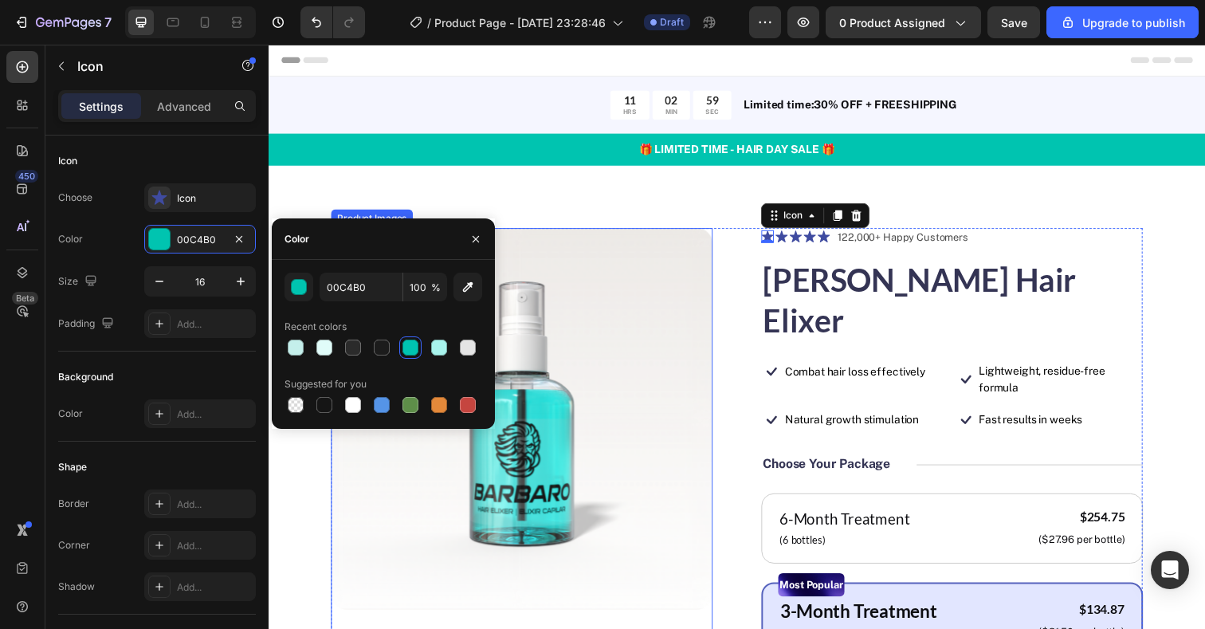
click at [642, 240] on img at bounding box center [527, 427] width 390 height 390
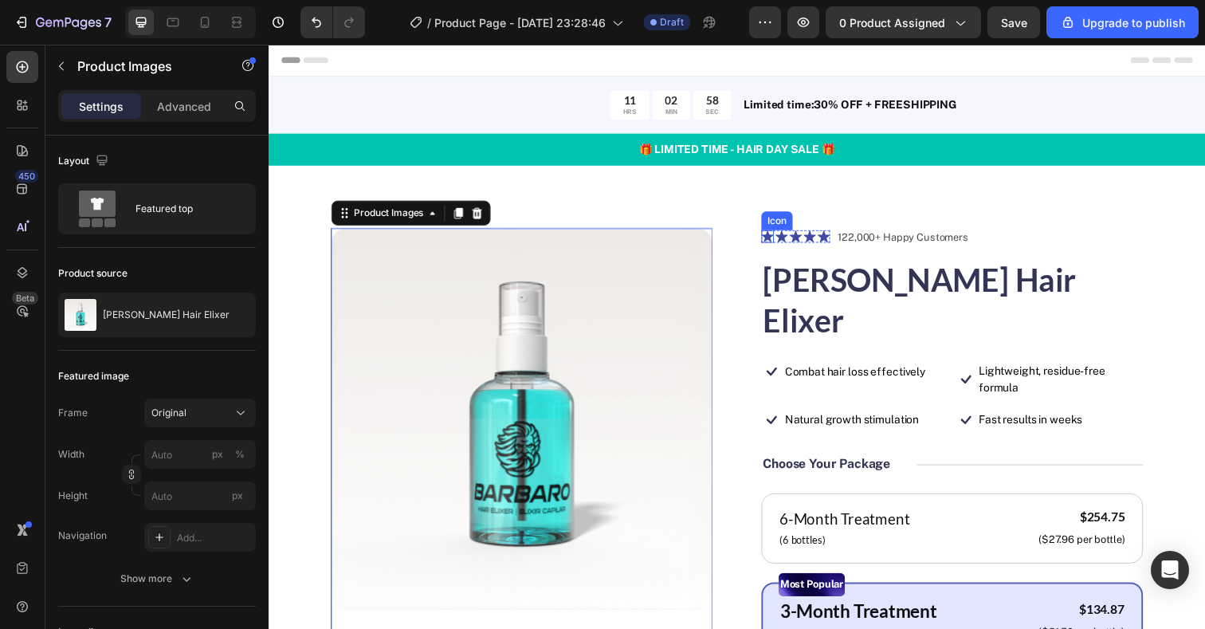
click at [777, 241] on icon at bounding box center [777, 241] width 12 height 12
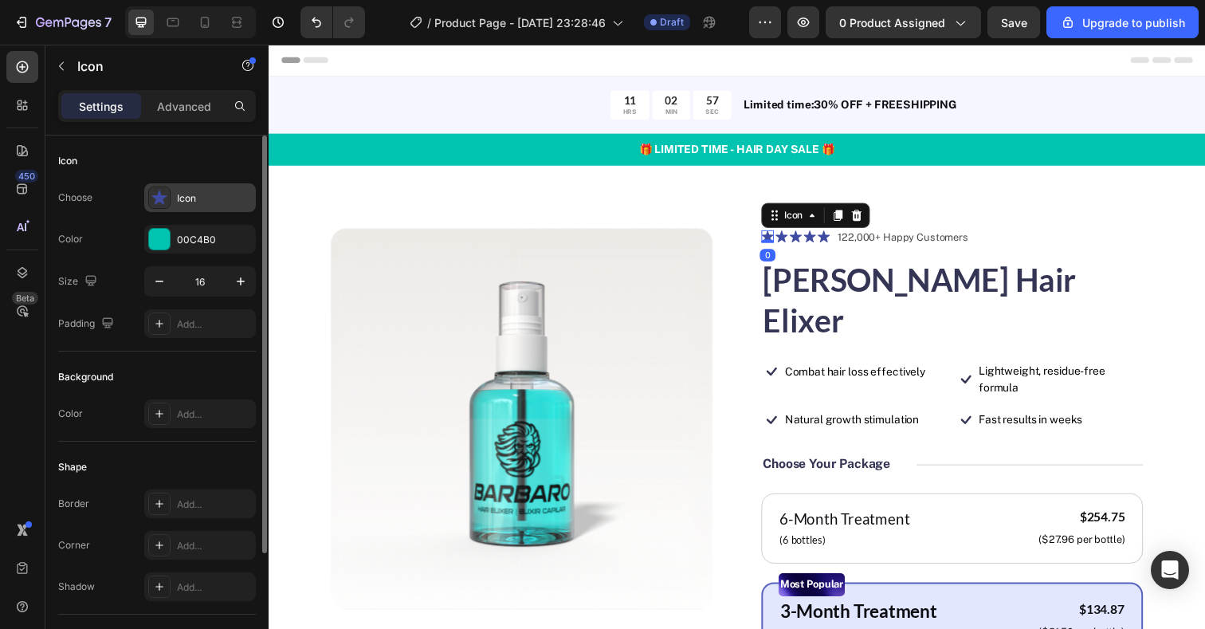
click at [188, 202] on div "Icon" at bounding box center [214, 198] width 75 height 14
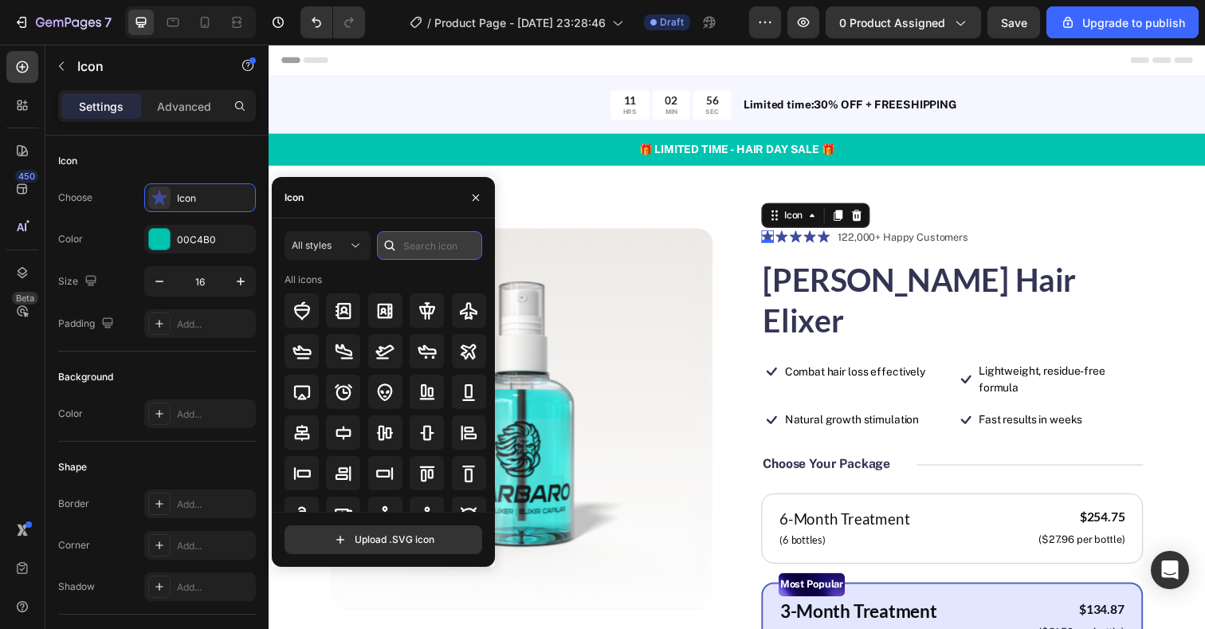
click at [418, 236] on input "text" at bounding box center [429, 245] width 105 height 29
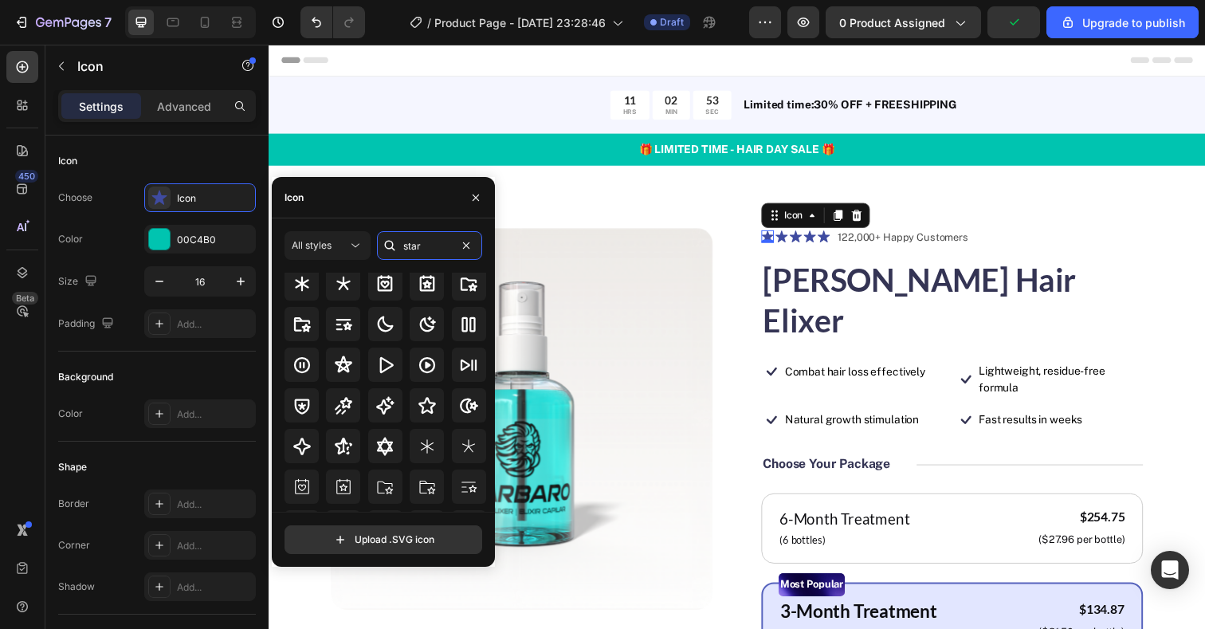
scroll to position [48, 0]
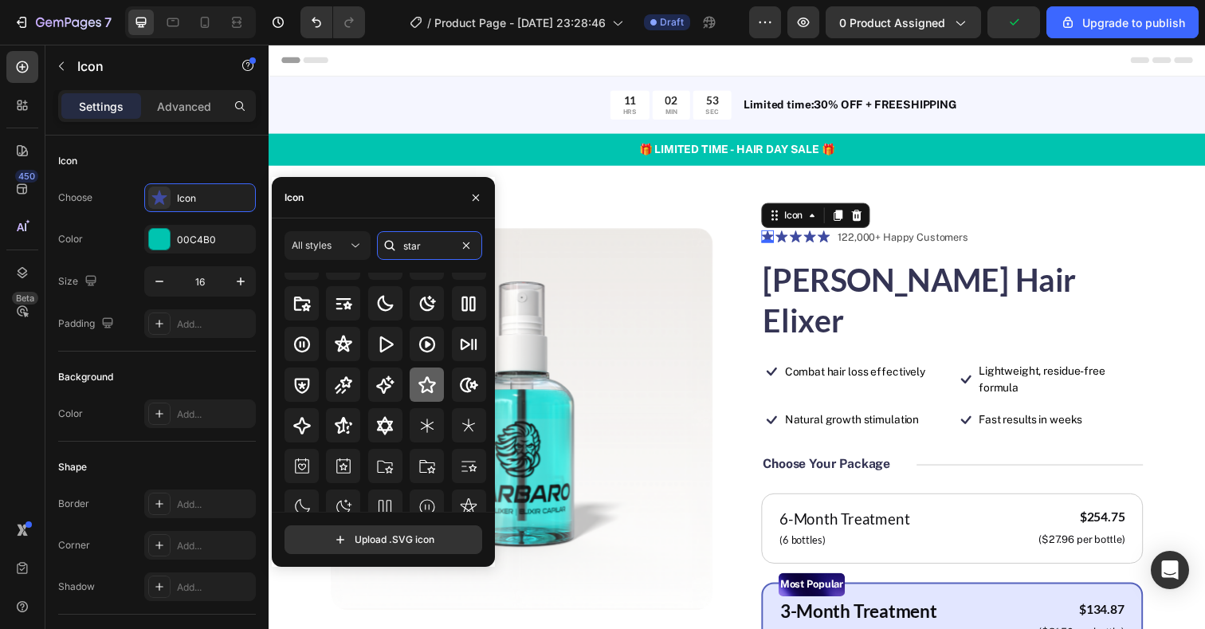
type input "star"
click at [429, 387] on icon at bounding box center [427, 384] width 18 height 17
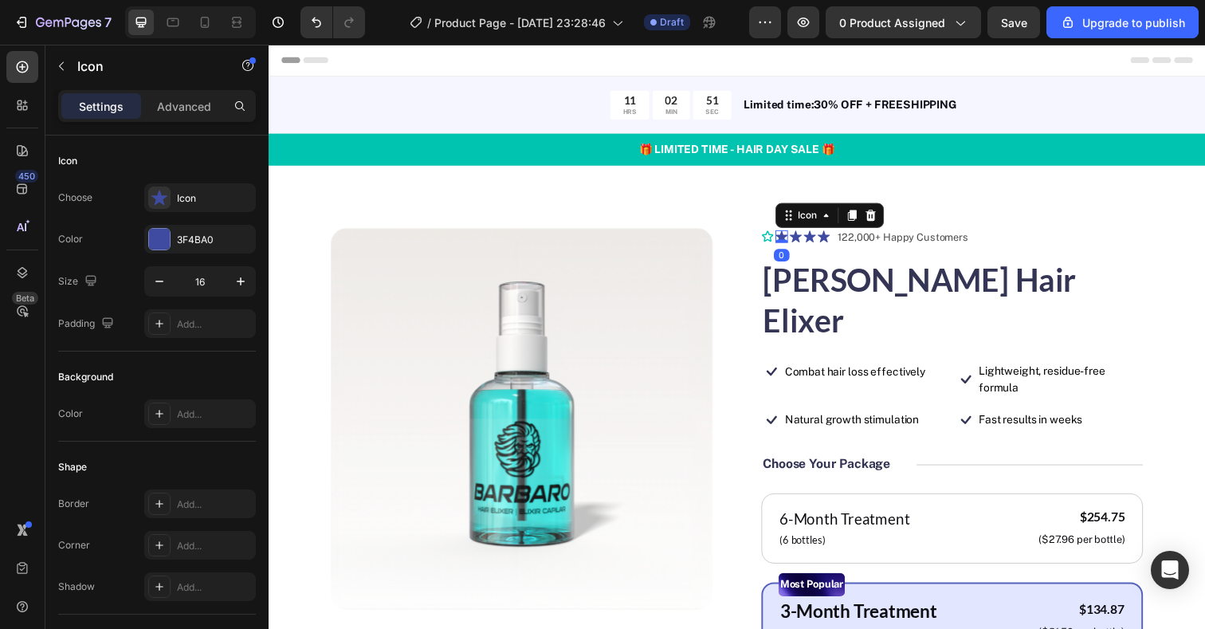
click at [793, 242] on icon at bounding box center [792, 241] width 13 height 12
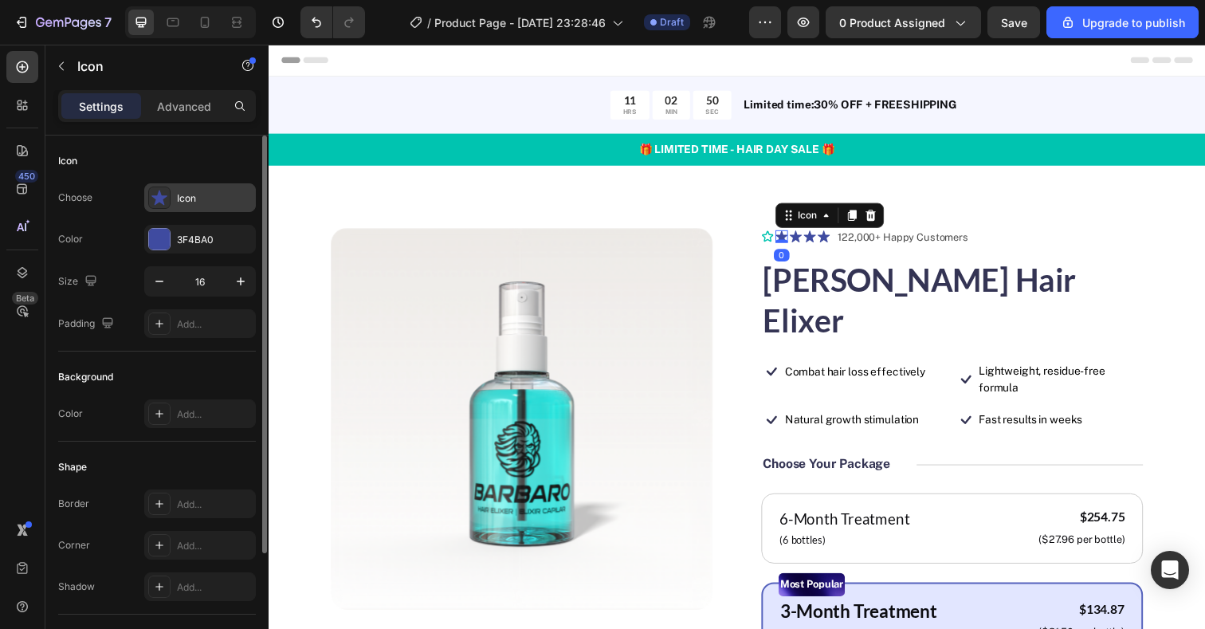
click at [195, 193] on div "Icon" at bounding box center [214, 198] width 75 height 14
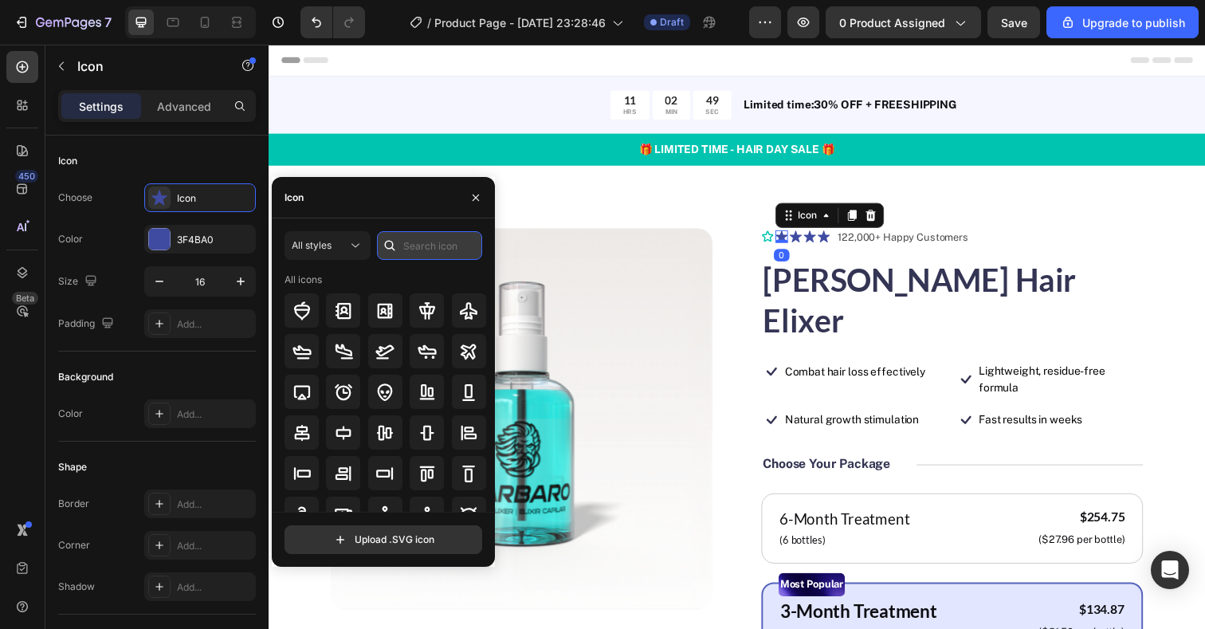
click at [412, 241] on input "text" at bounding box center [429, 245] width 105 height 29
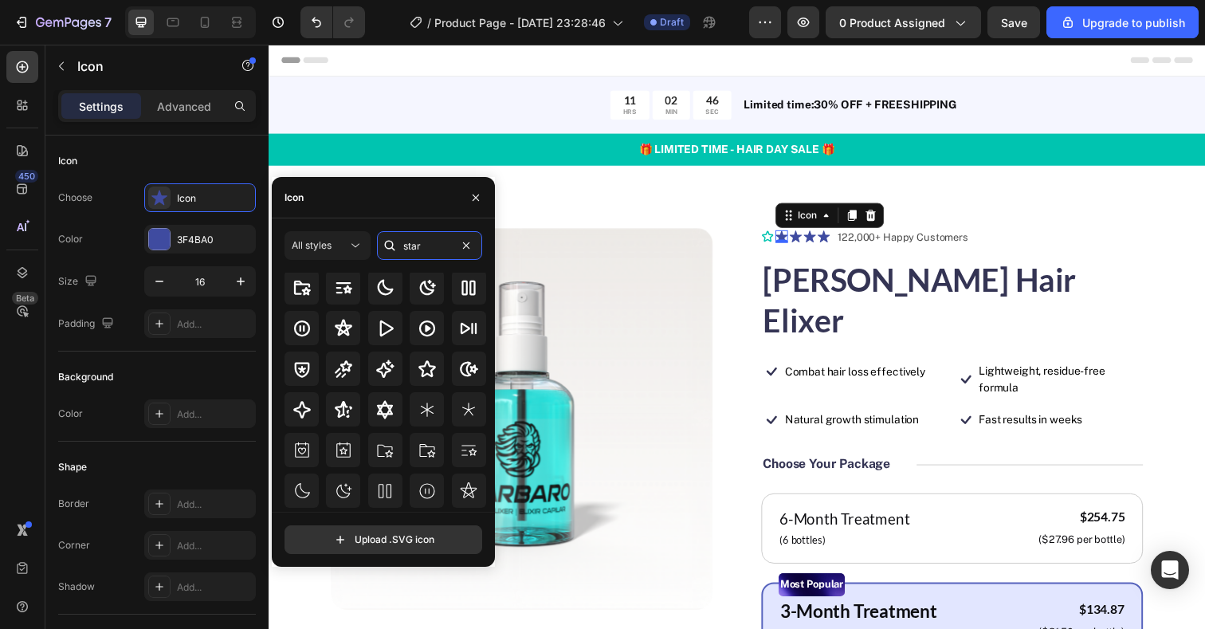
scroll to position [67, 0]
type input "star"
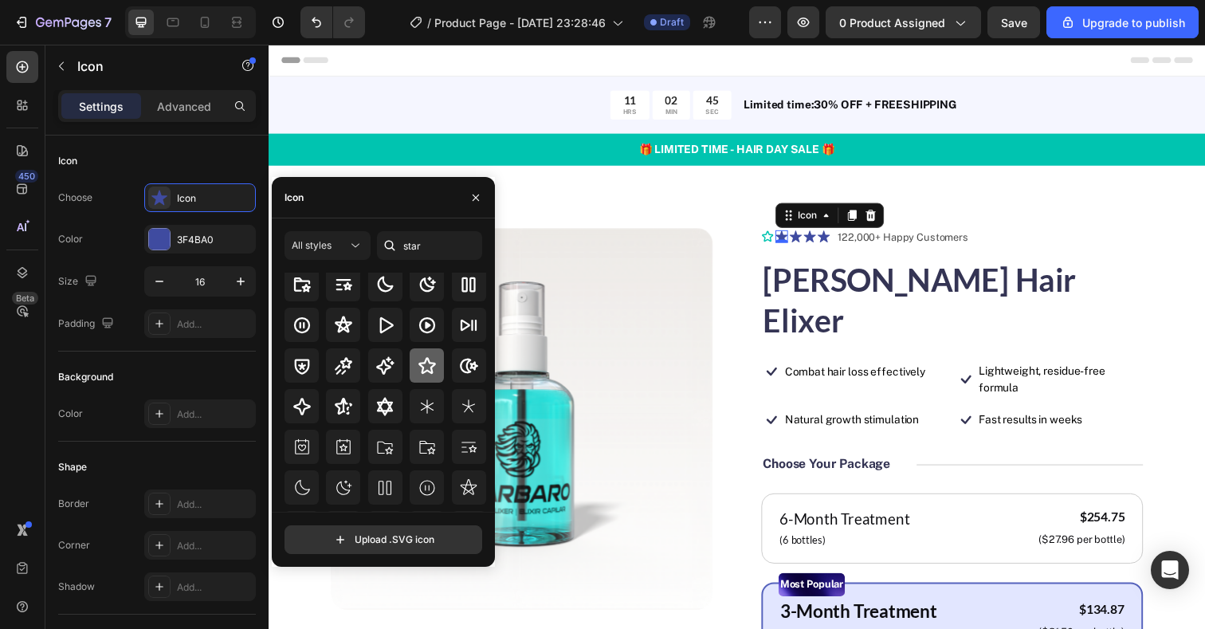
click at [422, 369] on icon at bounding box center [427, 365] width 19 height 19
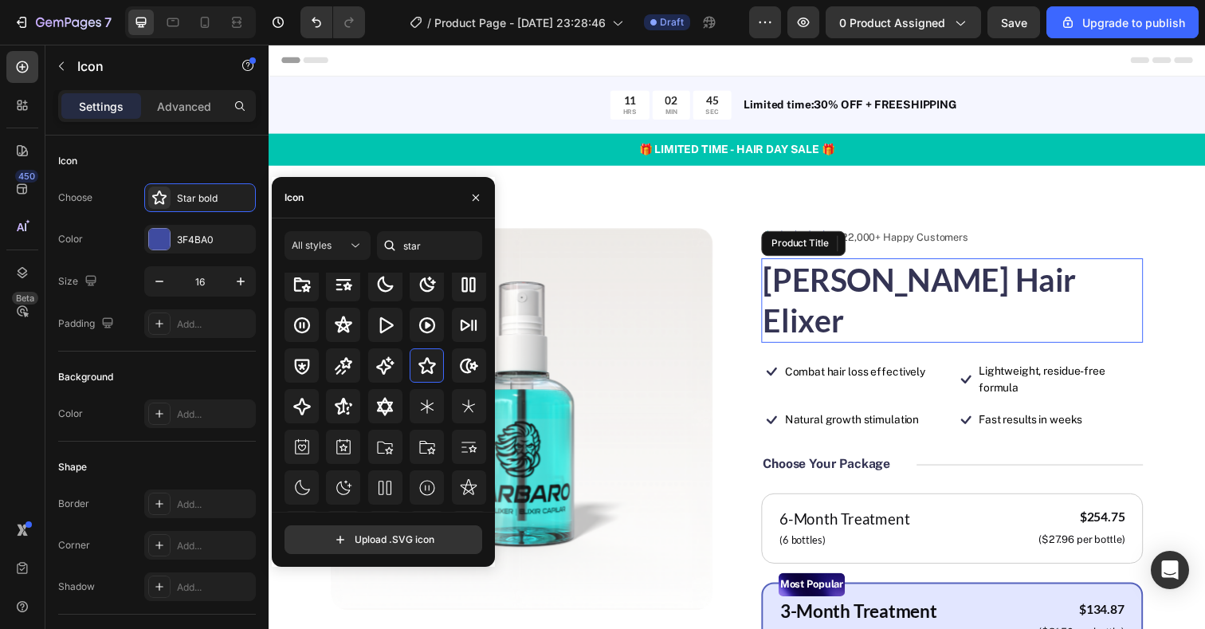
click at [779, 294] on h1 "[PERSON_NAME] Hair Elixer" at bounding box center [966, 306] width 390 height 86
